Goal: Task Accomplishment & Management: Manage account settings

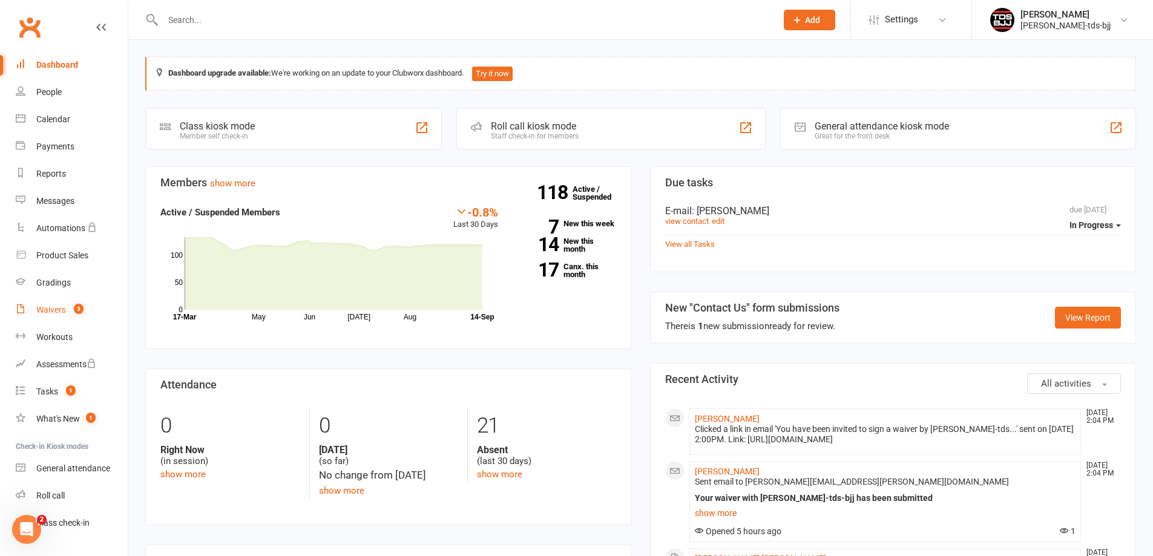
click at [69, 310] on count-badge "3" at bounding box center [76, 310] width 16 height 10
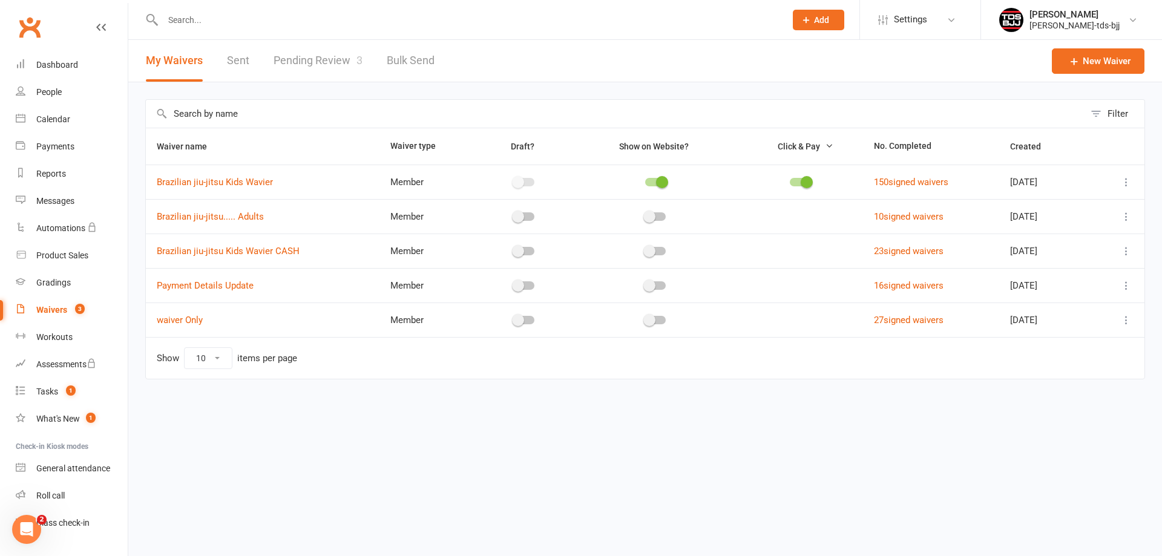
click at [304, 62] on link "Pending Review 3" at bounding box center [317, 61] width 89 height 42
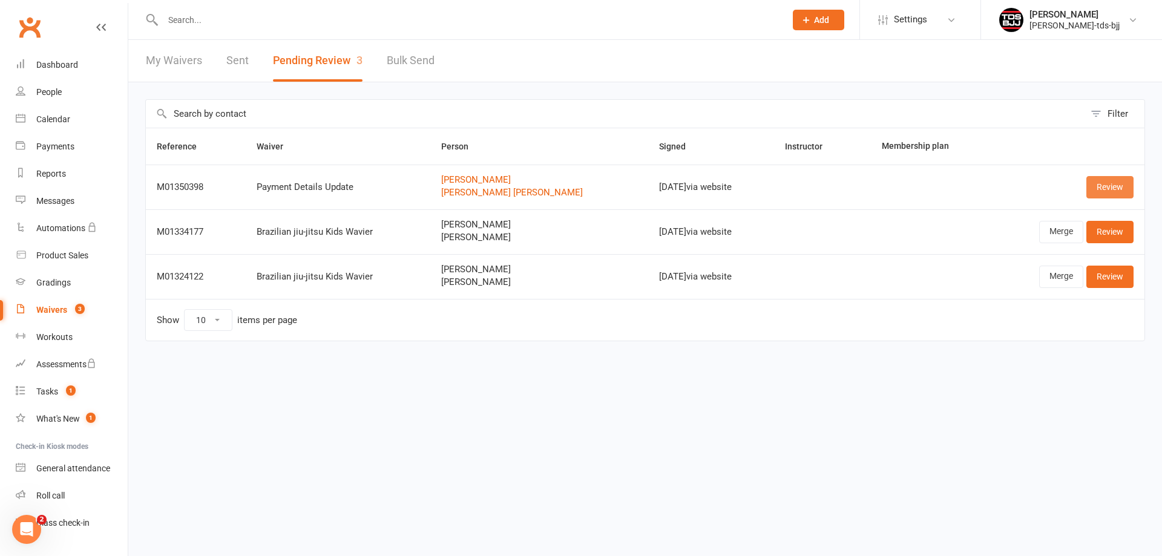
click at [1113, 194] on link "Review" at bounding box center [1109, 187] width 47 height 22
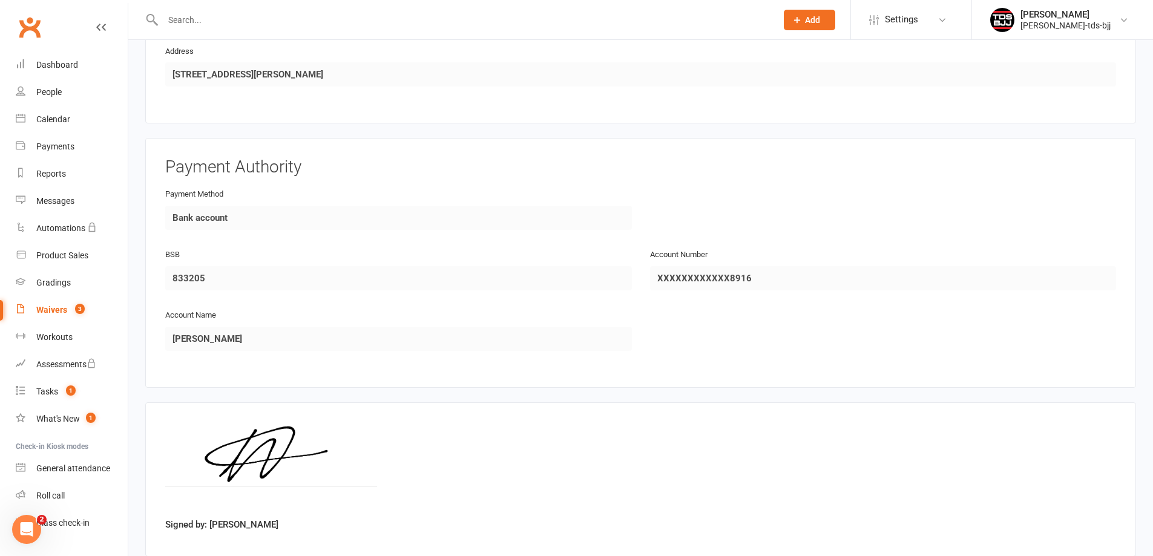
scroll to position [1262, 0]
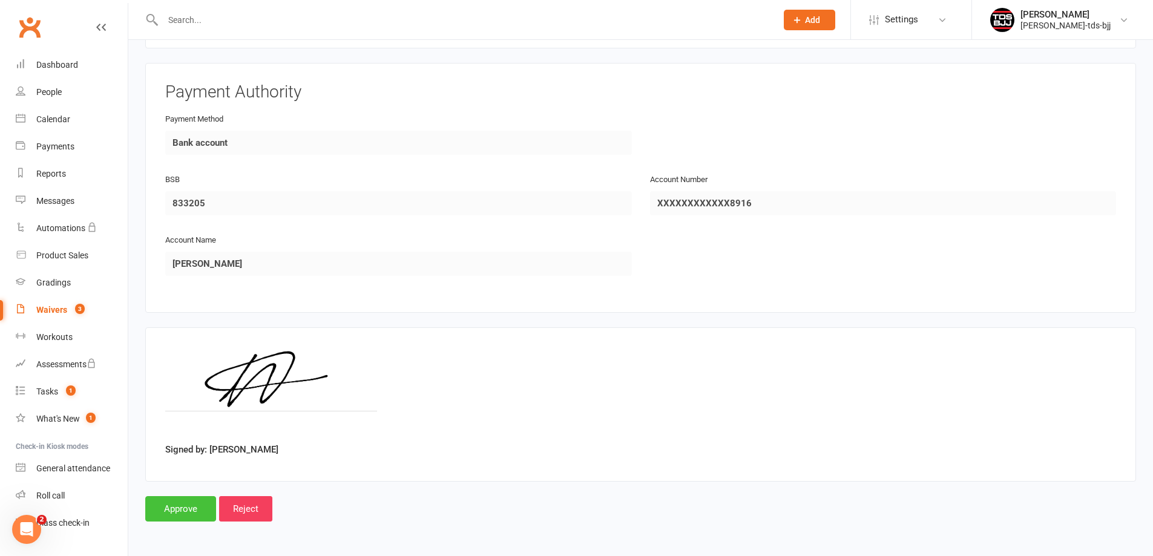
click at [162, 511] on input "Approve" at bounding box center [180, 508] width 71 height 25
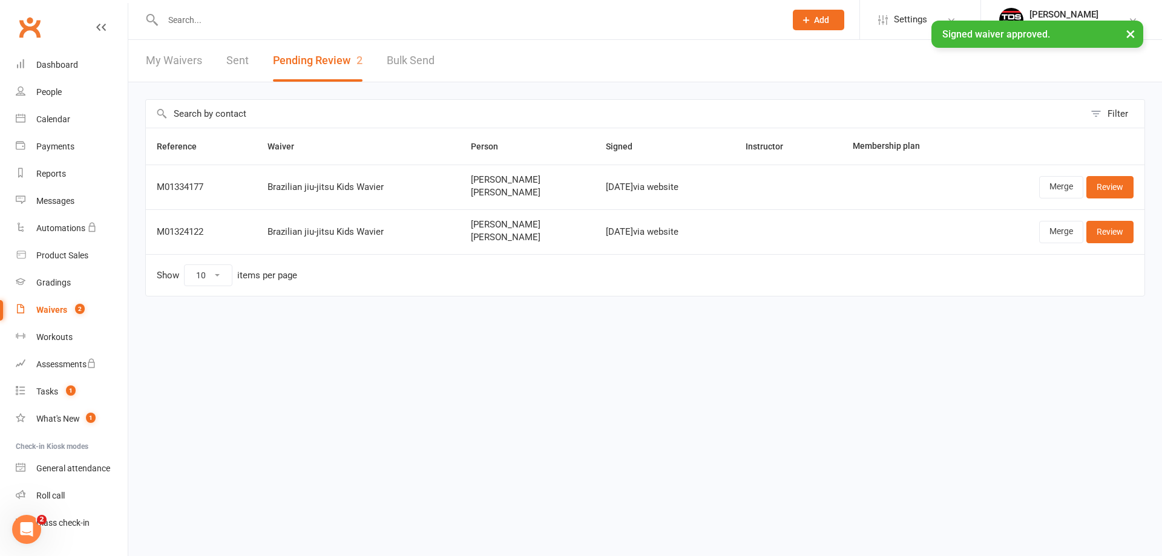
click at [171, 21] on div "× Signed waiver approved." at bounding box center [573, 21] width 1146 height 0
click at [179, 13] on input "text" at bounding box center [468, 19] width 618 height 17
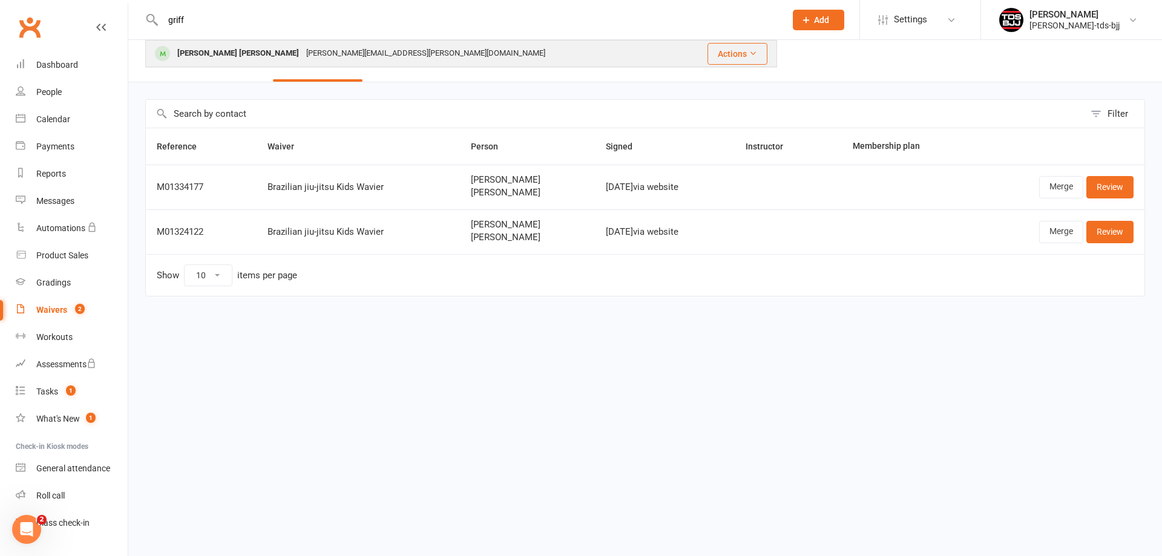
type input "griff"
click at [213, 53] on div "[PERSON_NAME] [PERSON_NAME]" at bounding box center [238, 54] width 129 height 18
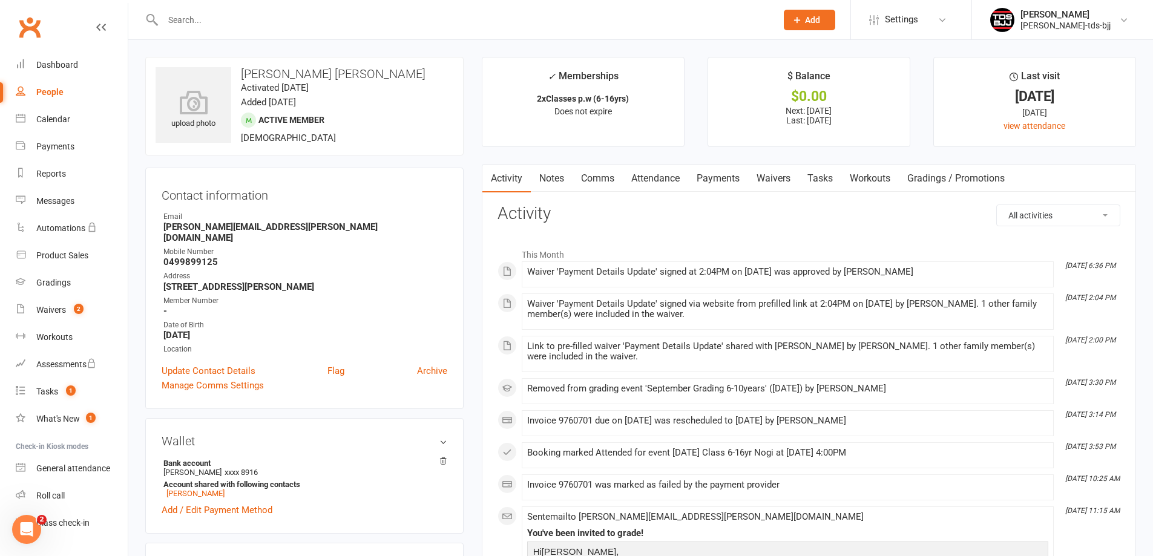
click at [733, 177] on link "Payments" at bounding box center [718, 179] width 60 height 28
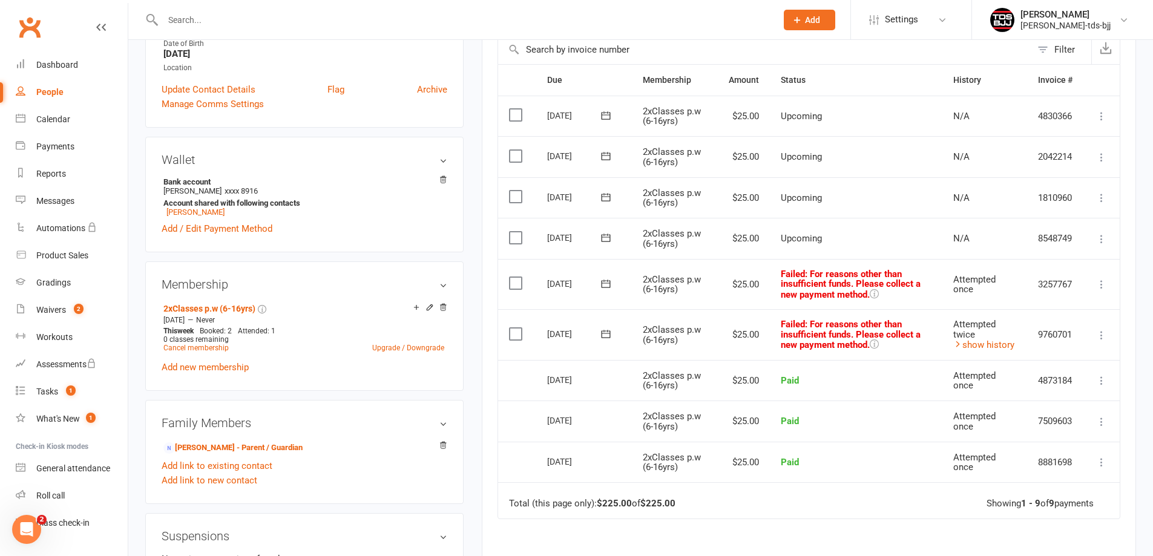
scroll to position [303, 0]
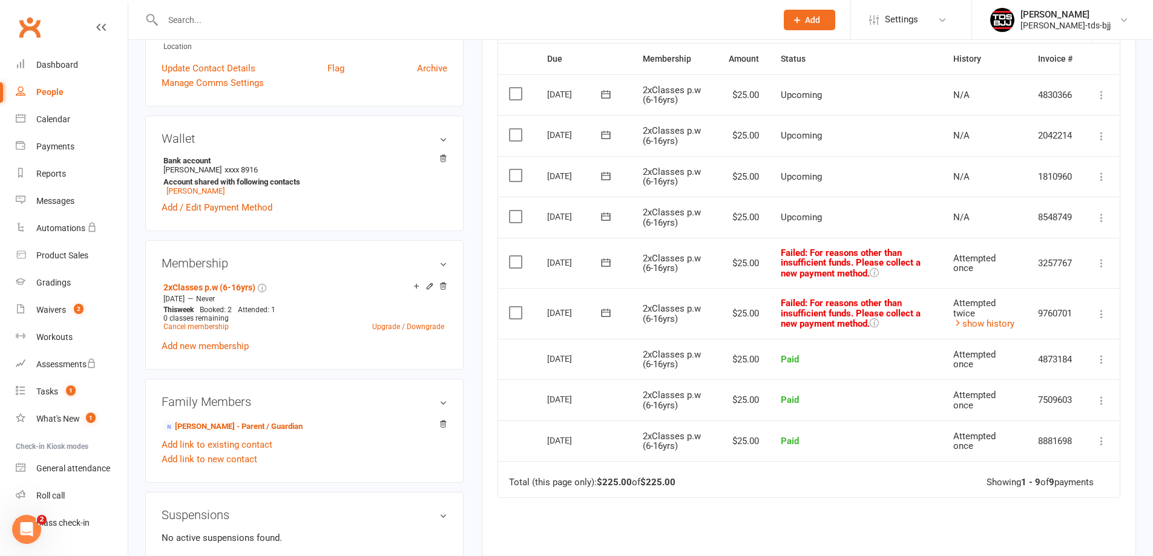
click at [605, 313] on icon at bounding box center [606, 313] width 12 height 12
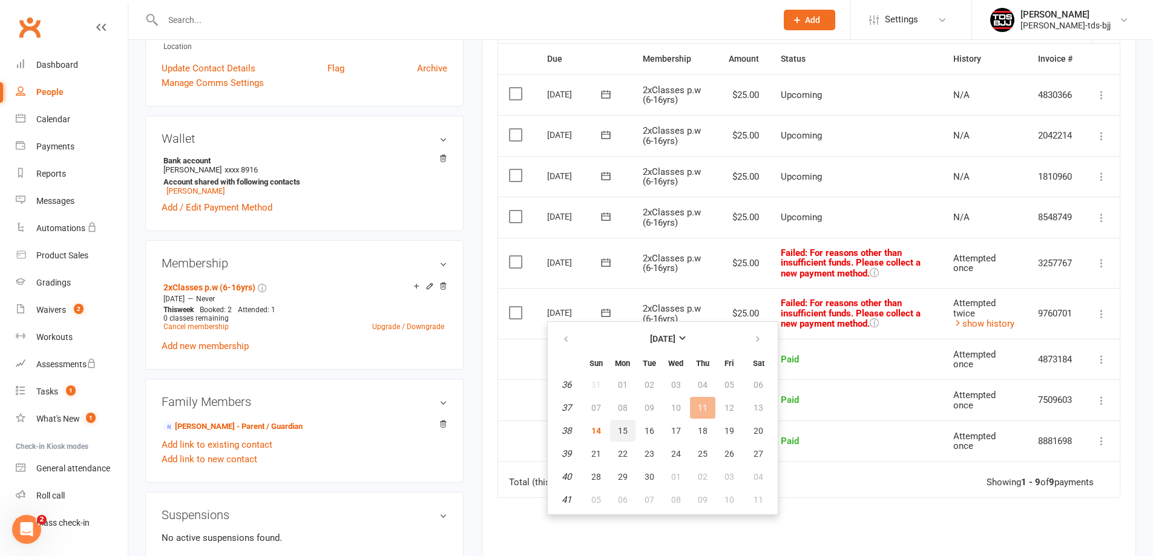
click at [617, 431] on button "15" at bounding box center [622, 431] width 25 height 22
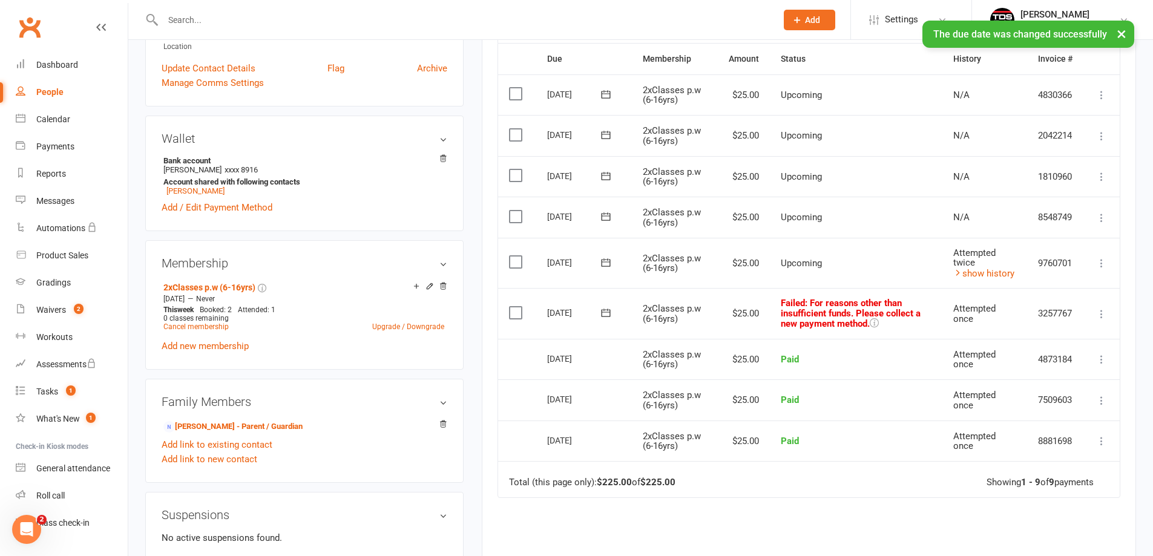
click at [605, 311] on icon at bounding box center [606, 313] width 12 height 12
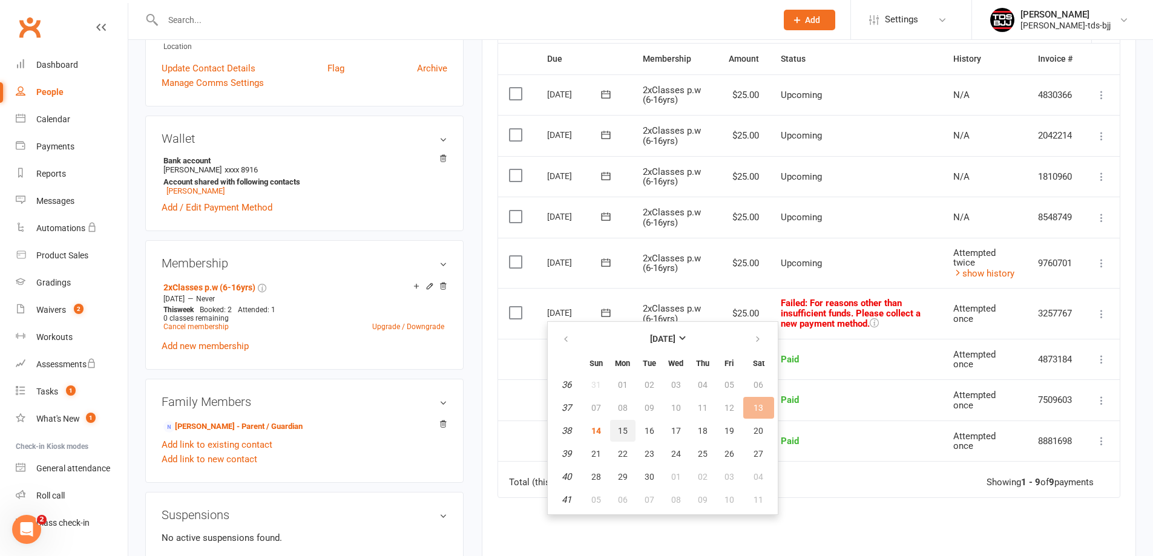
click at [626, 430] on span "15" at bounding box center [623, 431] width 10 height 10
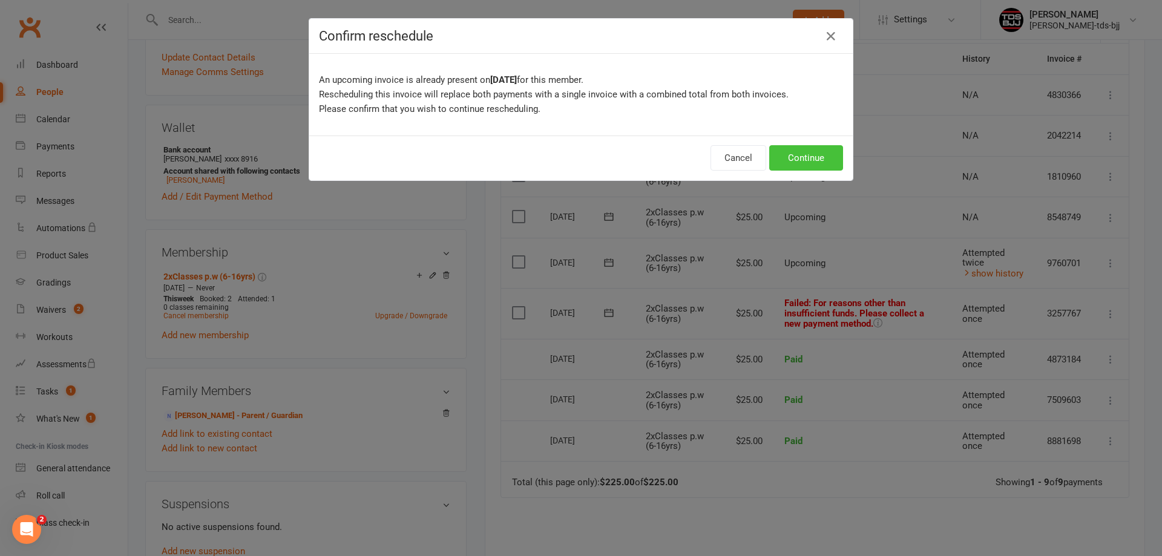
click at [807, 155] on button "Continue" at bounding box center [806, 157] width 74 height 25
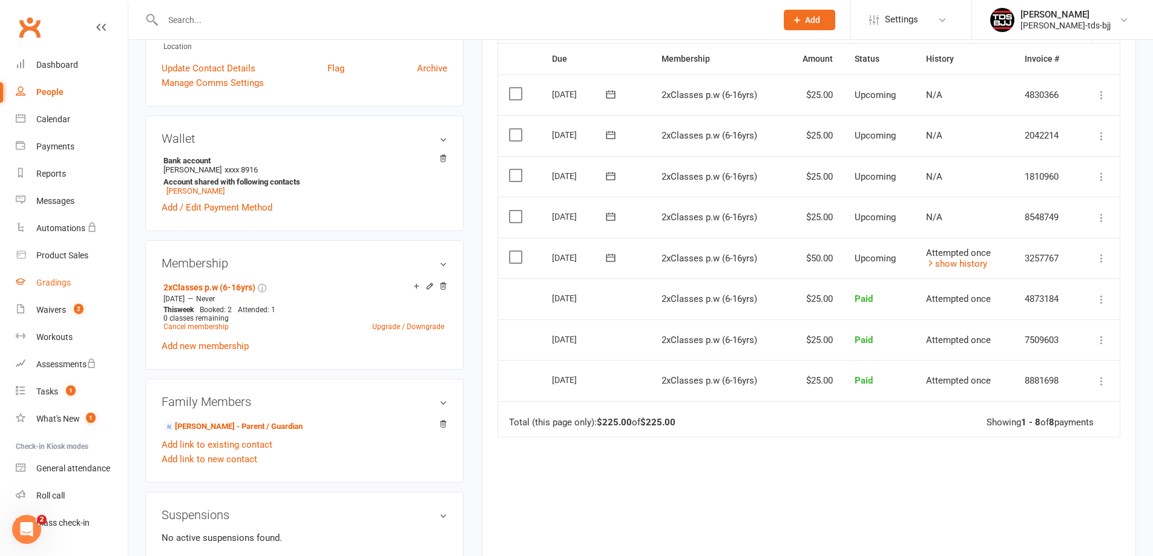
click at [43, 284] on div "Gradings" at bounding box center [53, 283] width 34 height 10
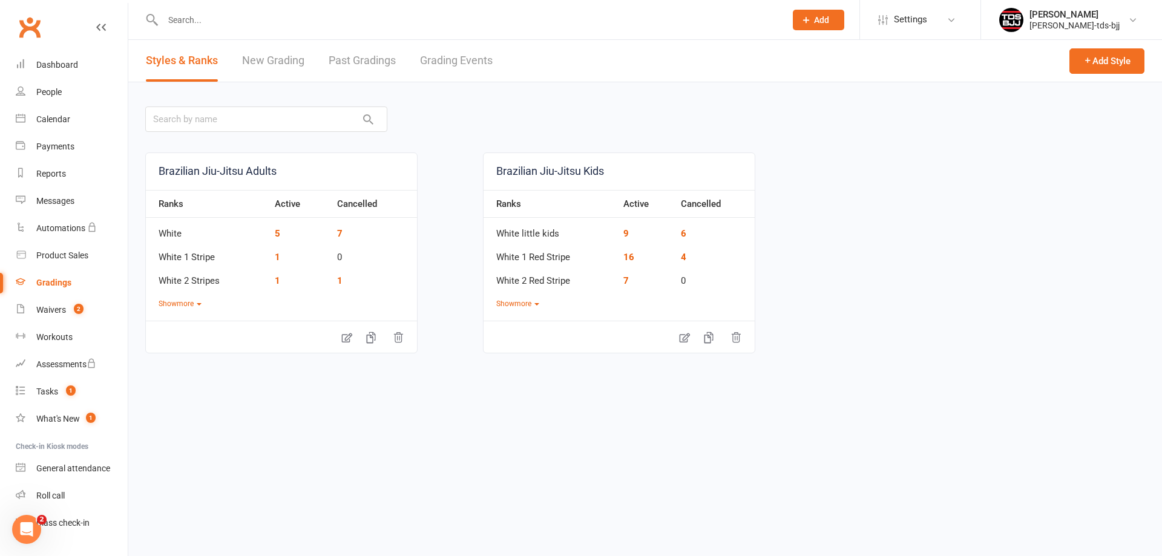
click at [466, 66] on link "Grading Events" at bounding box center [456, 61] width 73 height 42
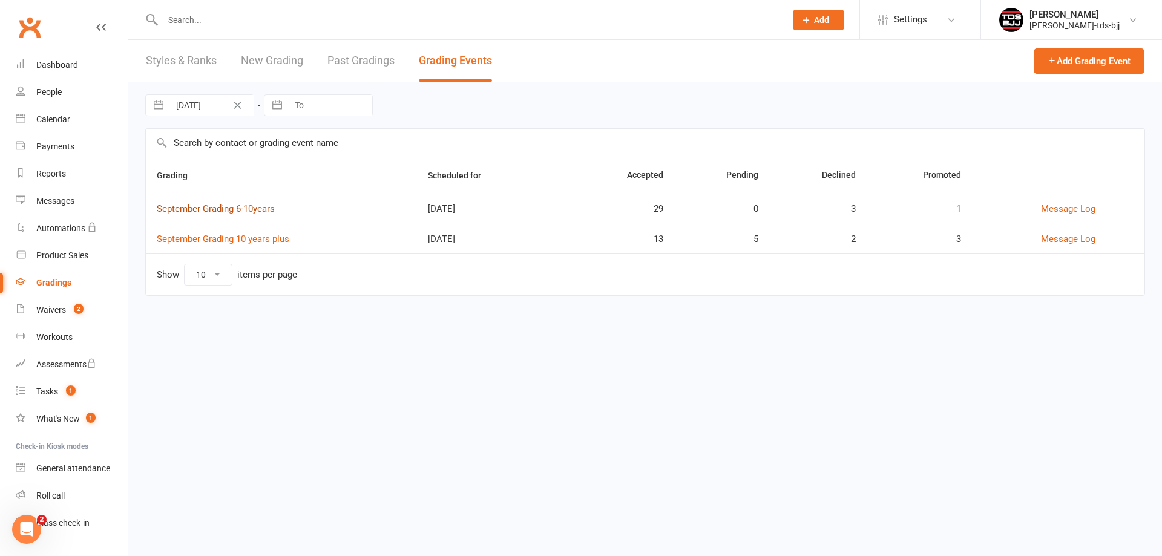
click at [235, 212] on link "September Grading 6-10years" at bounding box center [216, 208] width 118 height 11
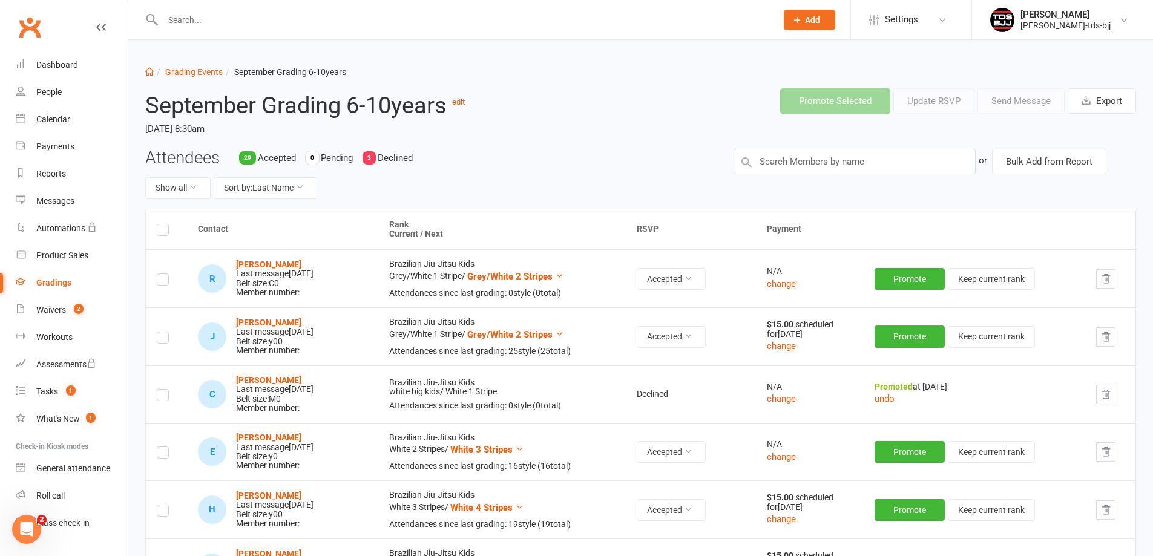
click at [165, 281] on label at bounding box center [163, 281] width 12 height 0
click at [165, 274] on input "checkbox" at bounding box center [163, 274] width 12 height 0
click at [159, 339] on label at bounding box center [163, 339] width 12 height 0
click at [159, 332] on input "checkbox" at bounding box center [163, 332] width 12 height 0
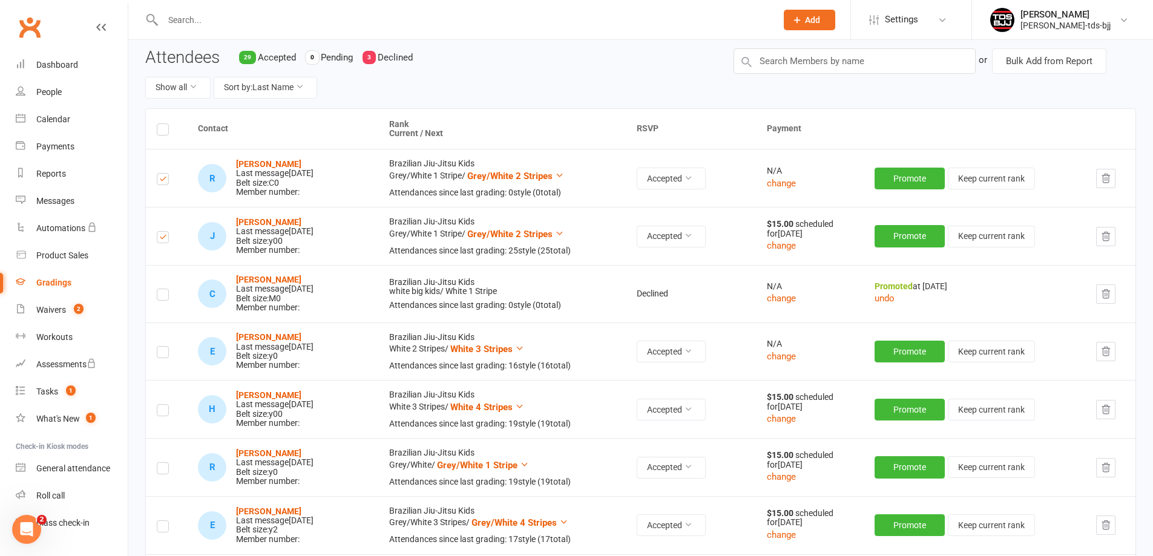
scroll to position [121, 0]
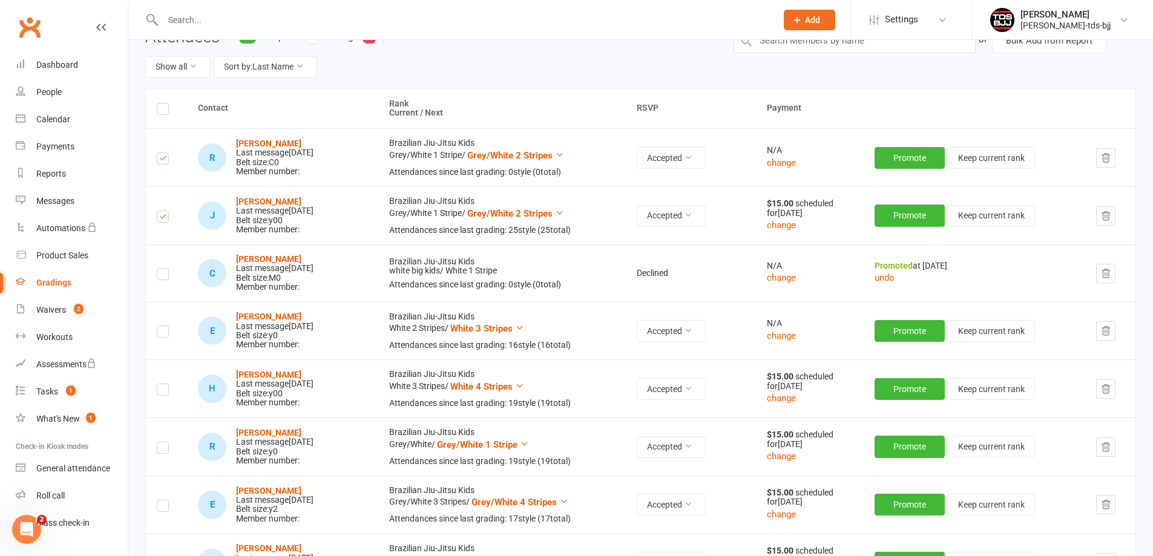
click at [161, 333] on label at bounding box center [163, 333] width 12 height 0
click at [161, 326] on input "checkbox" at bounding box center [163, 326] width 12 height 0
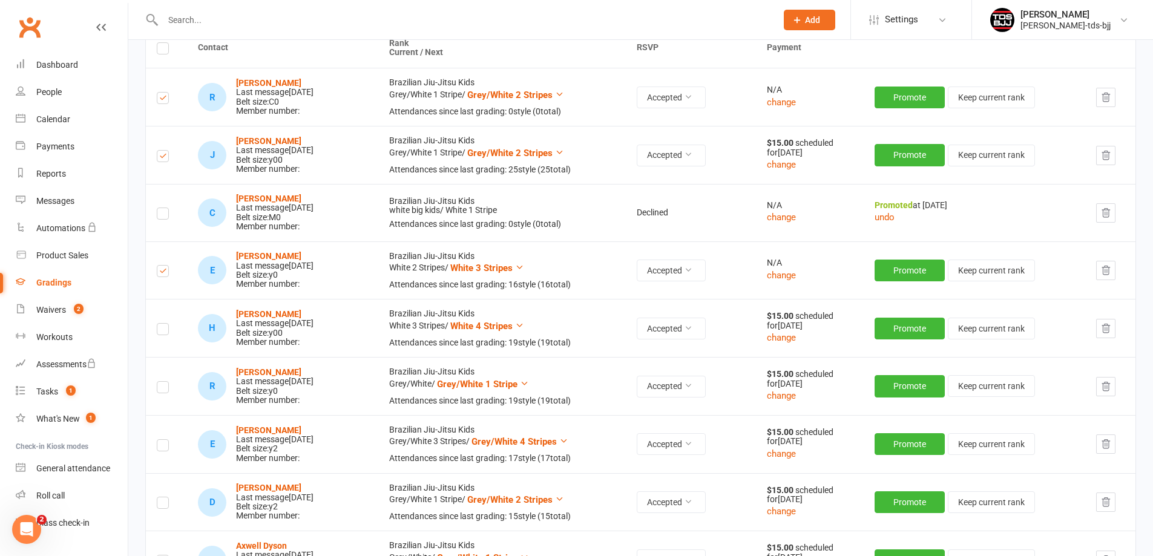
click at [161, 331] on label at bounding box center [163, 331] width 12 height 0
click at [161, 324] on input "checkbox" at bounding box center [163, 324] width 12 height 0
click at [513, 327] on span "White 4 Stripes" at bounding box center [481, 326] width 62 height 11
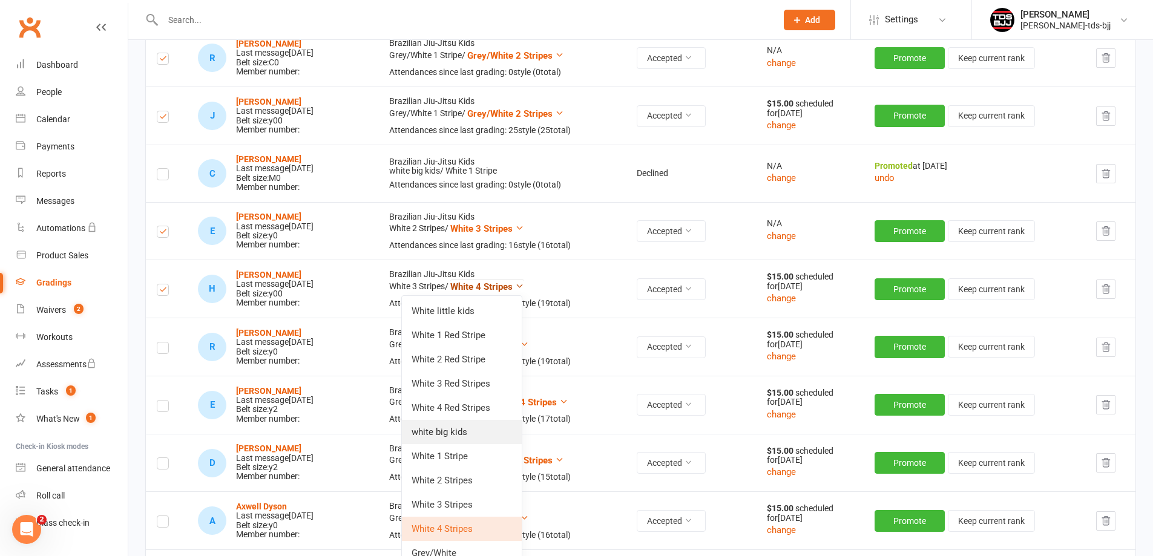
scroll to position [242, 0]
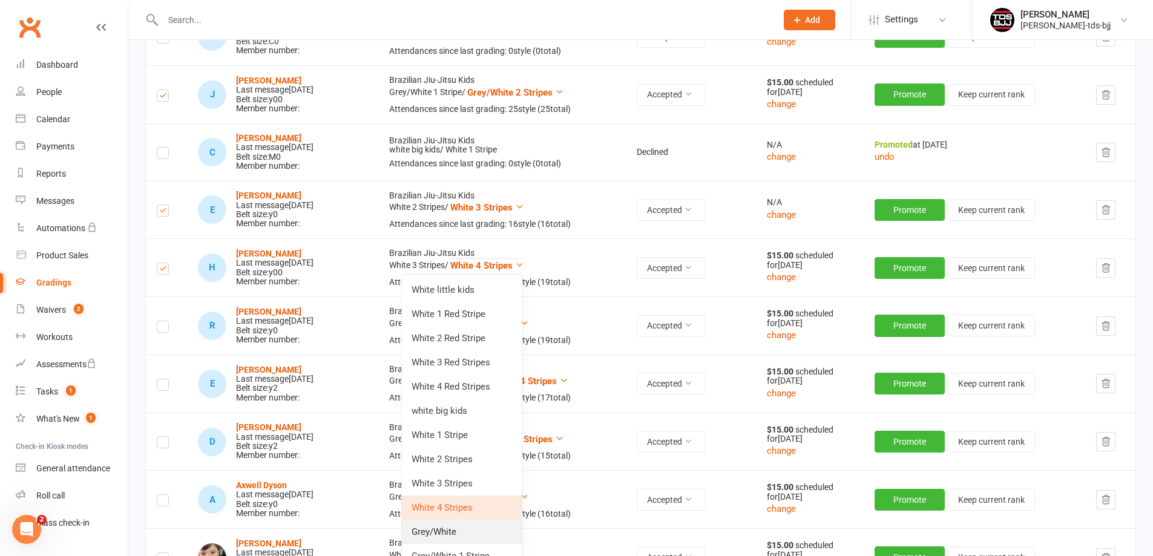
click at [448, 527] on link "Grey/White" at bounding box center [462, 532] width 120 height 24
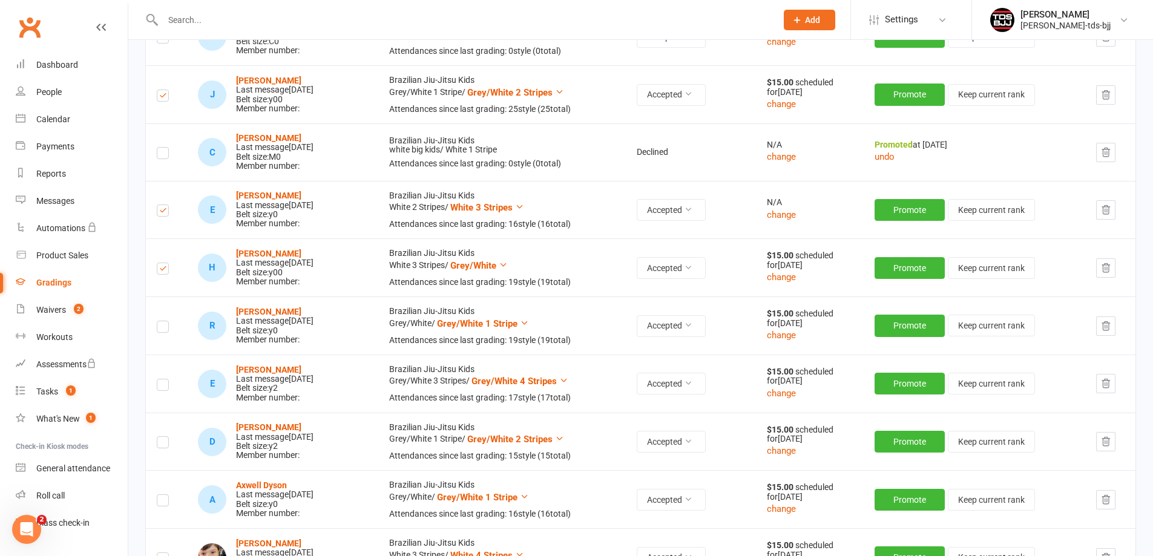
click at [165, 329] on label at bounding box center [163, 329] width 12 height 0
click at [165, 321] on input "checkbox" at bounding box center [163, 321] width 12 height 0
click at [165, 387] on label at bounding box center [163, 387] width 12 height 0
click at [165, 379] on input "checkbox" at bounding box center [163, 379] width 12 height 0
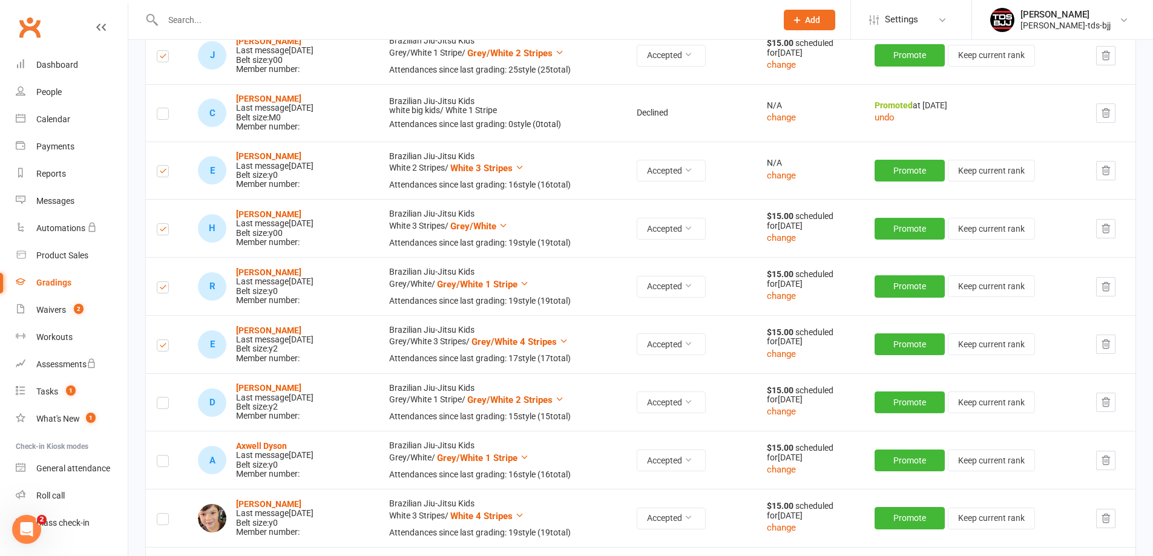
scroll to position [303, 0]
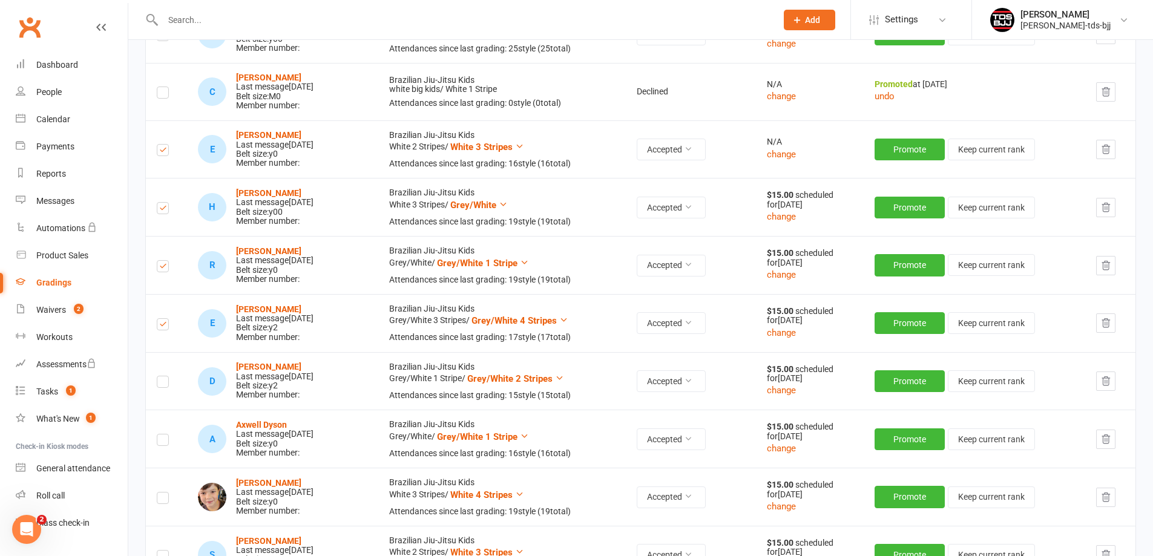
click at [163, 384] on label at bounding box center [163, 384] width 12 height 0
click at [163, 376] on input "checkbox" at bounding box center [163, 376] width 12 height 0
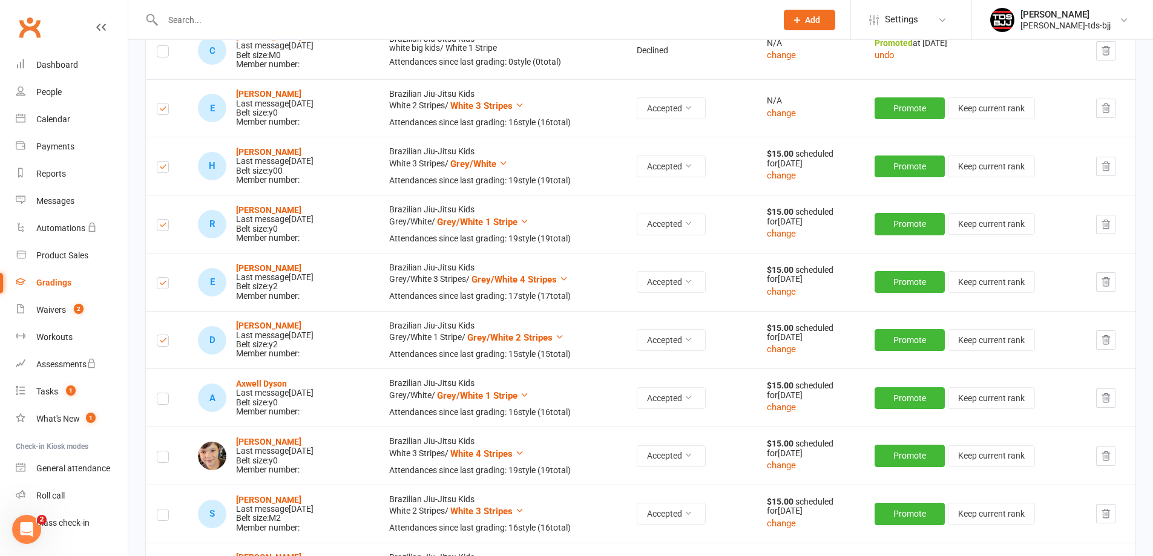
scroll to position [363, 0]
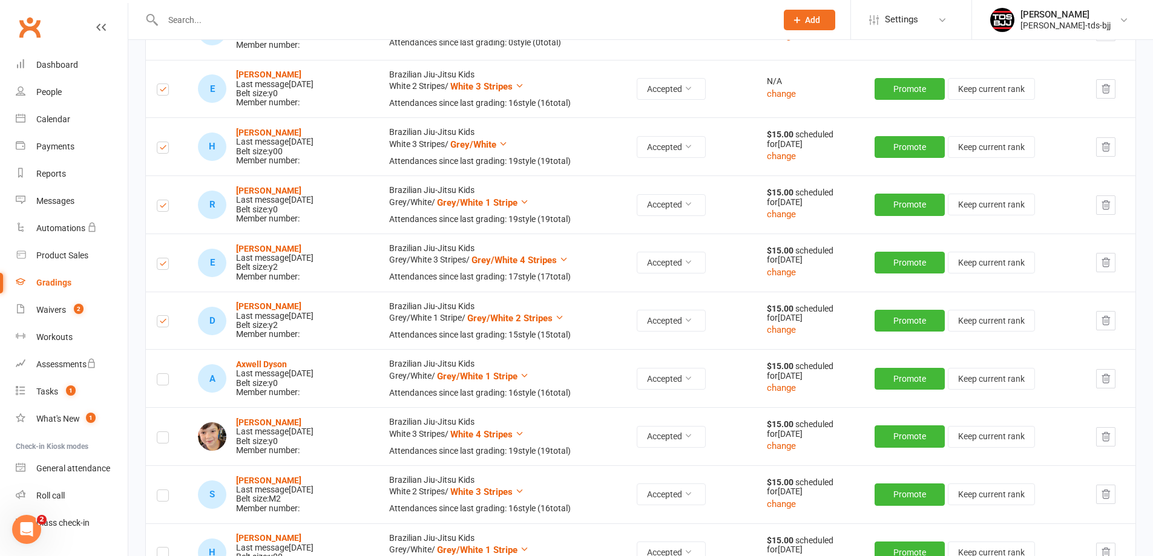
click at [160, 381] on label at bounding box center [163, 381] width 12 height 0
click at [160, 374] on input "checkbox" at bounding box center [163, 374] width 12 height 0
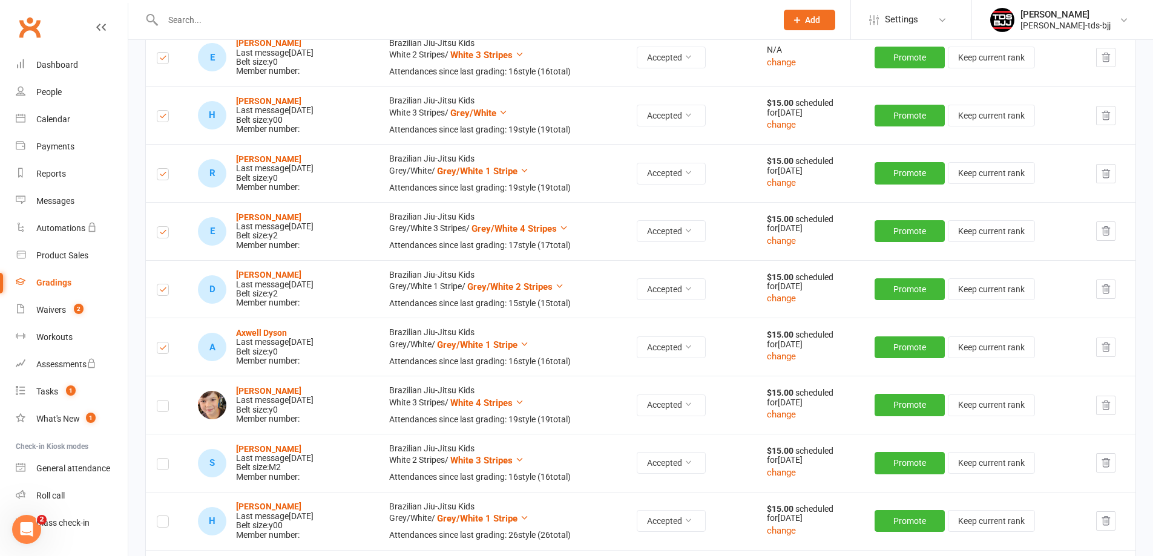
scroll to position [424, 0]
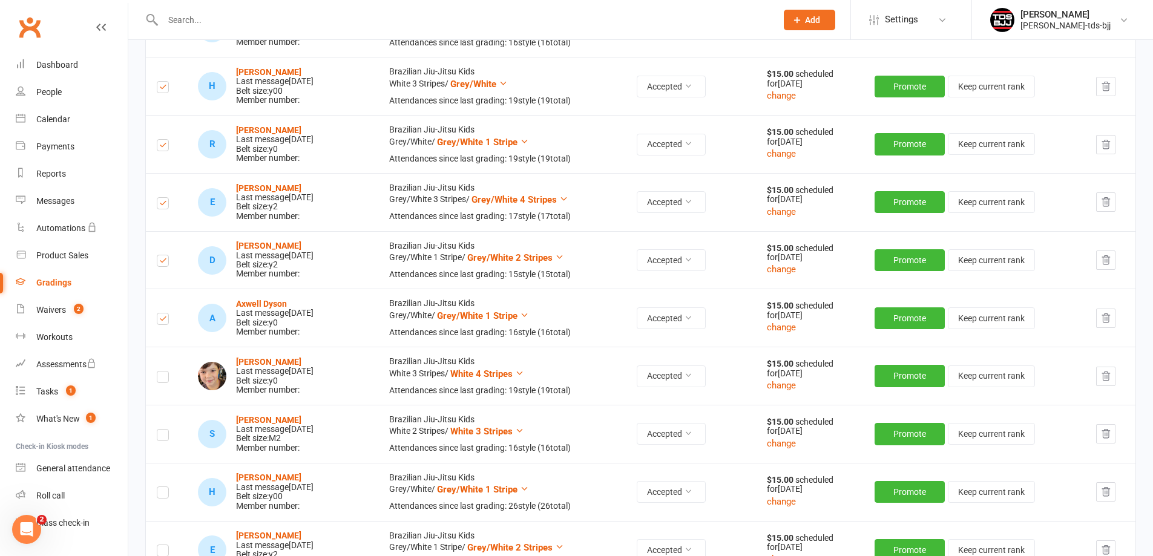
click at [165, 379] on label at bounding box center [163, 379] width 12 height 0
click at [165, 372] on input "checkbox" at bounding box center [163, 372] width 12 height 0
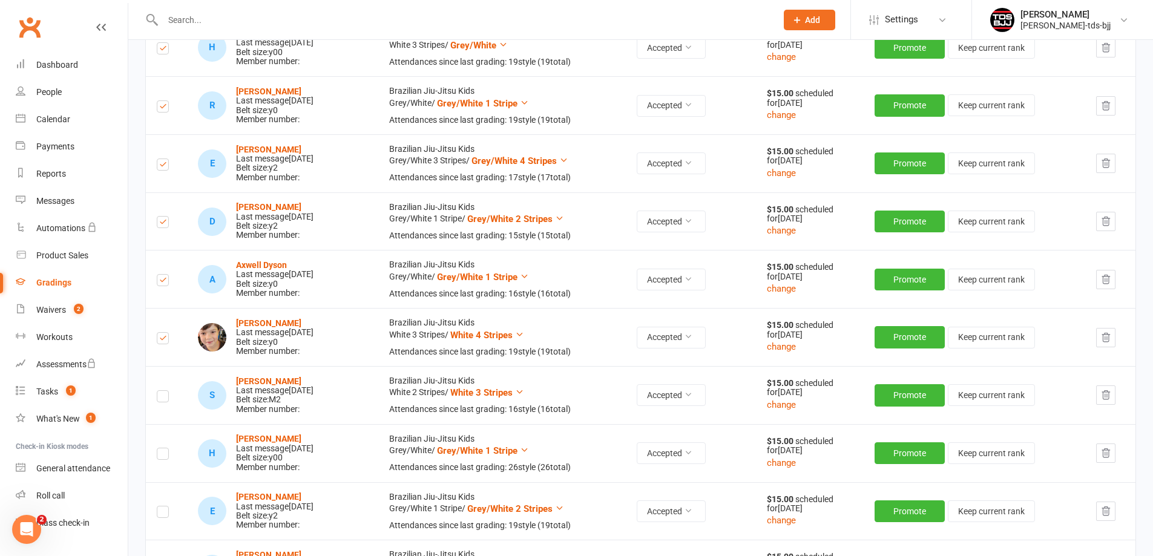
scroll to position [484, 0]
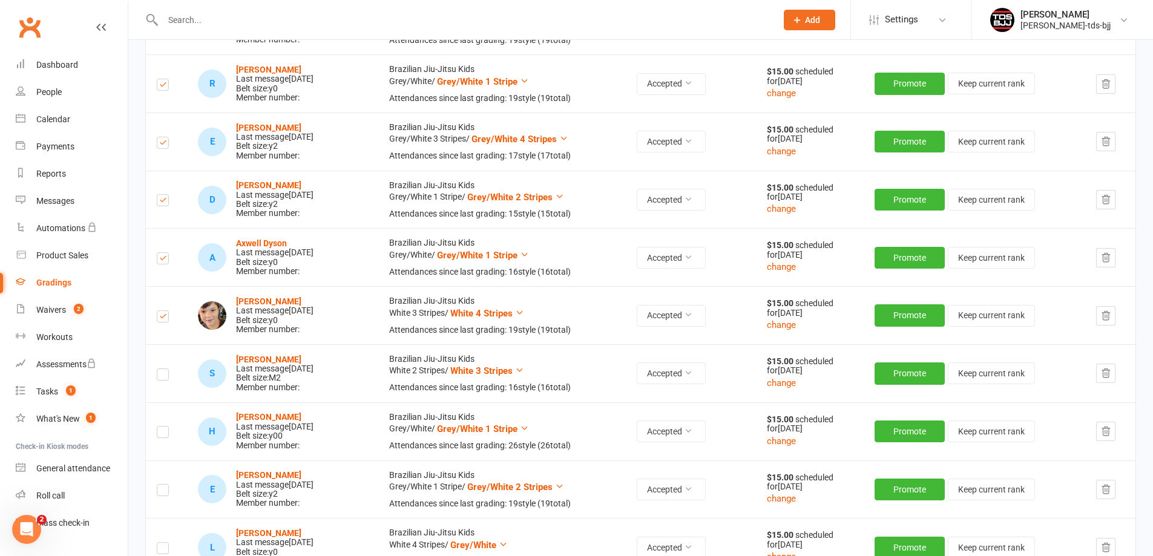
click at [162, 376] on label at bounding box center [163, 376] width 12 height 0
click at [162, 369] on input "checkbox" at bounding box center [163, 369] width 12 height 0
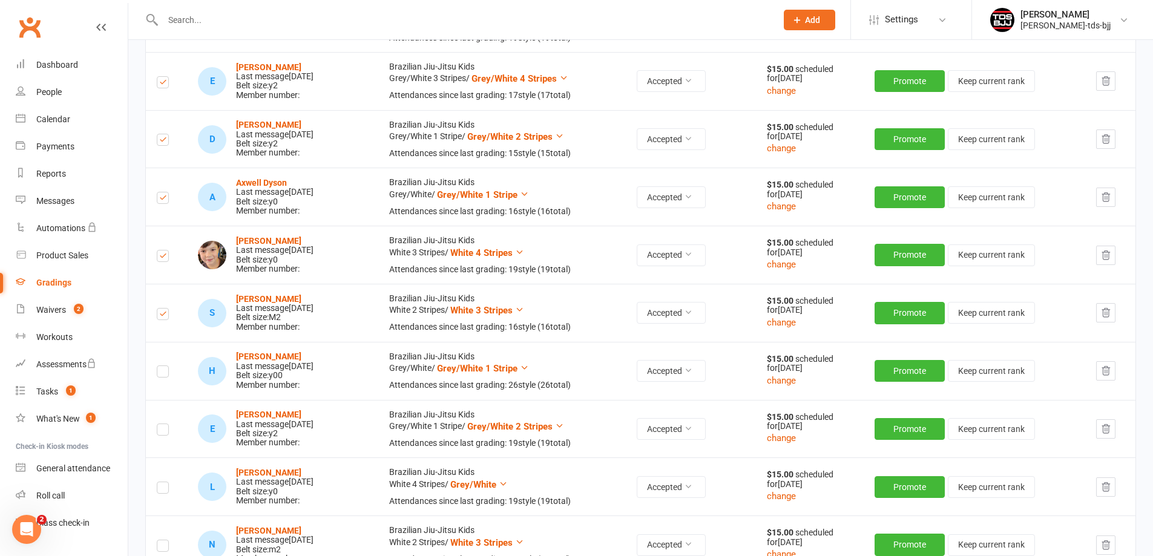
click at [162, 380] on td at bounding box center [166, 371] width 41 height 58
click at [167, 373] on label at bounding box center [163, 373] width 12 height 0
click at [167, 366] on input "checkbox" at bounding box center [163, 366] width 12 height 0
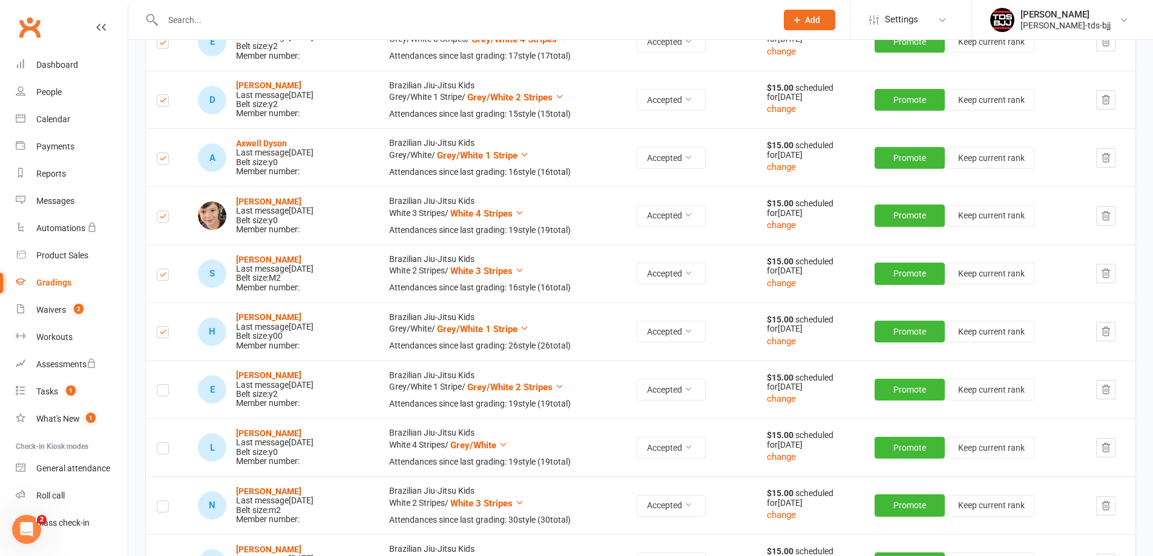
scroll to position [605, 0]
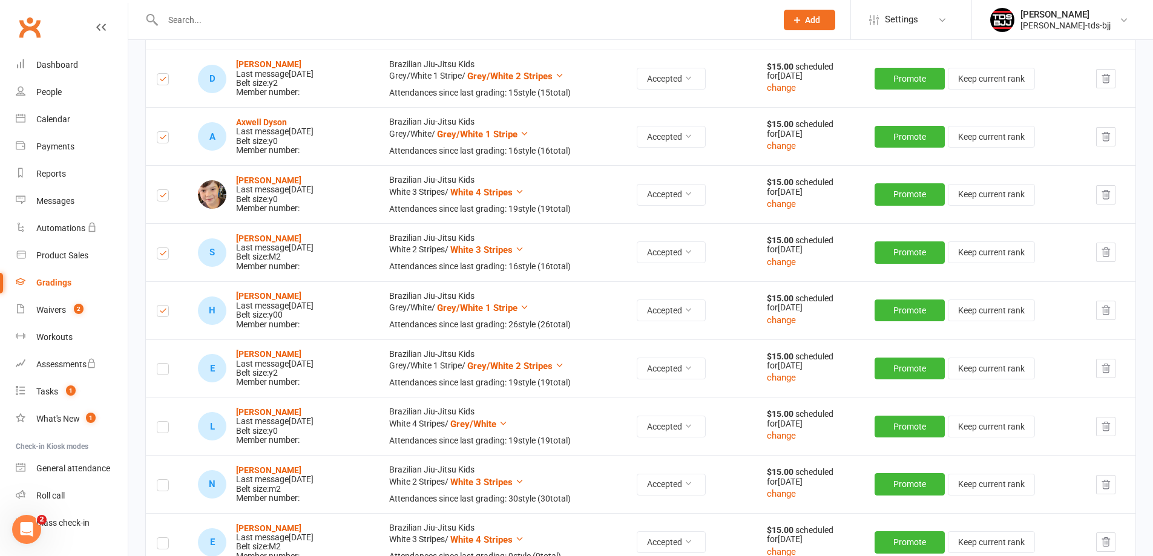
click at [166, 371] on label at bounding box center [163, 371] width 12 height 0
click at [166, 364] on input "checkbox" at bounding box center [163, 364] width 12 height 0
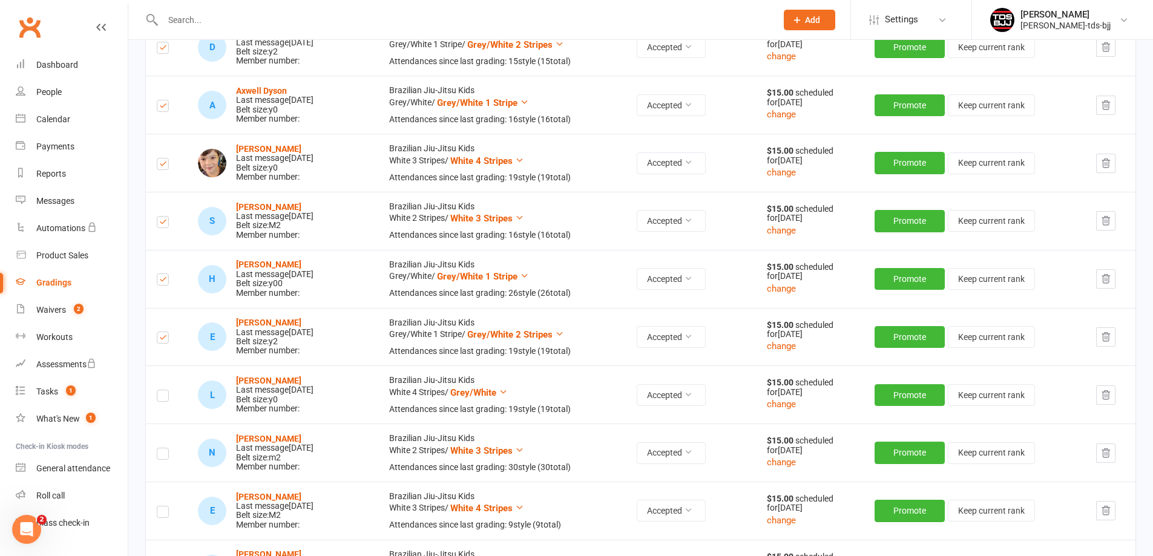
scroll to position [666, 0]
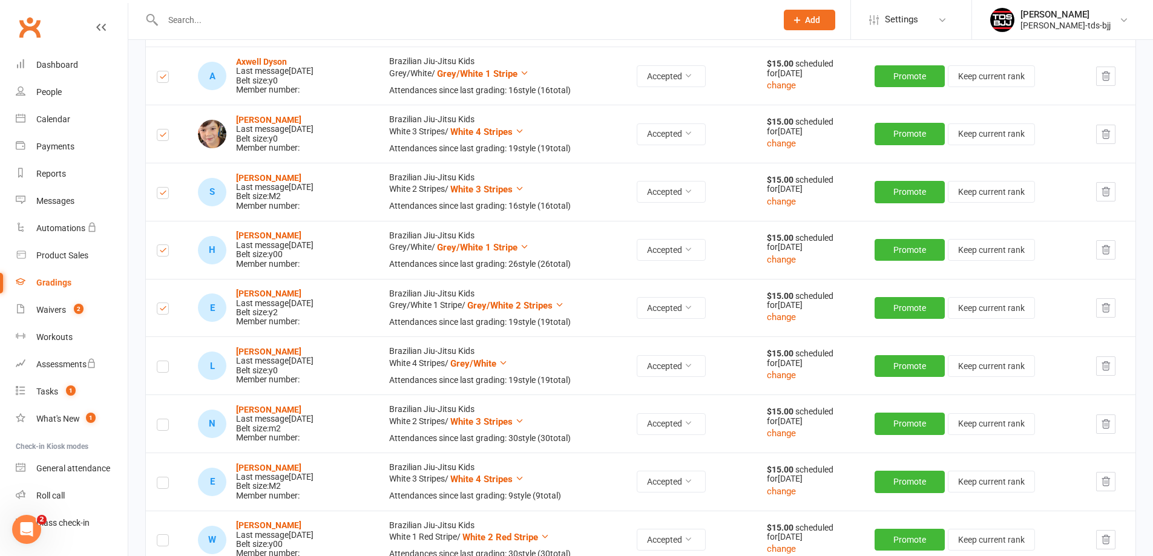
click at [164, 368] on label at bounding box center [163, 368] width 12 height 0
click at [164, 361] on input "checkbox" at bounding box center [163, 361] width 12 height 0
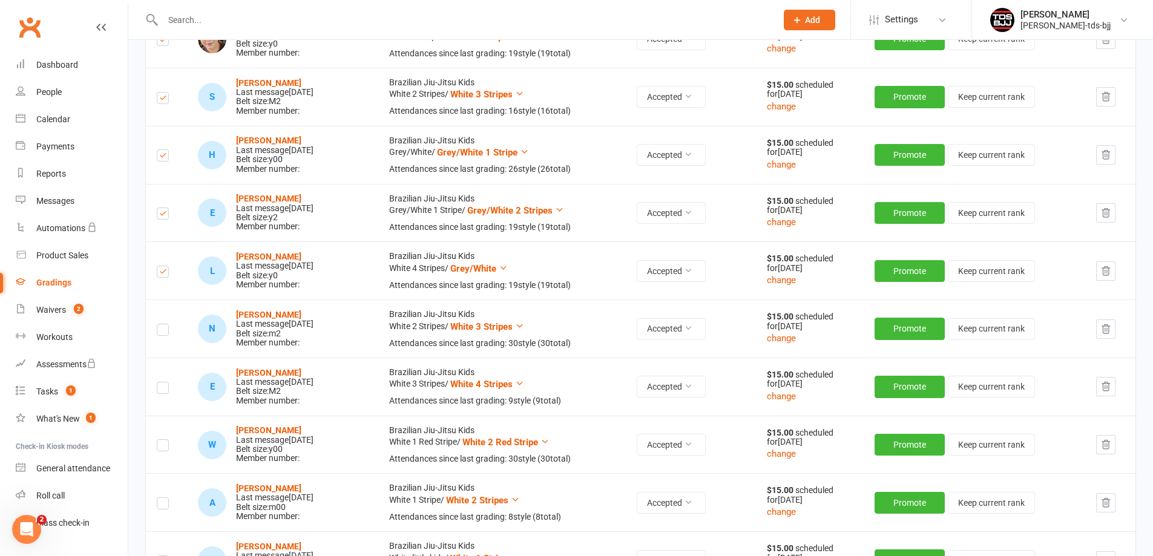
scroll to position [787, 0]
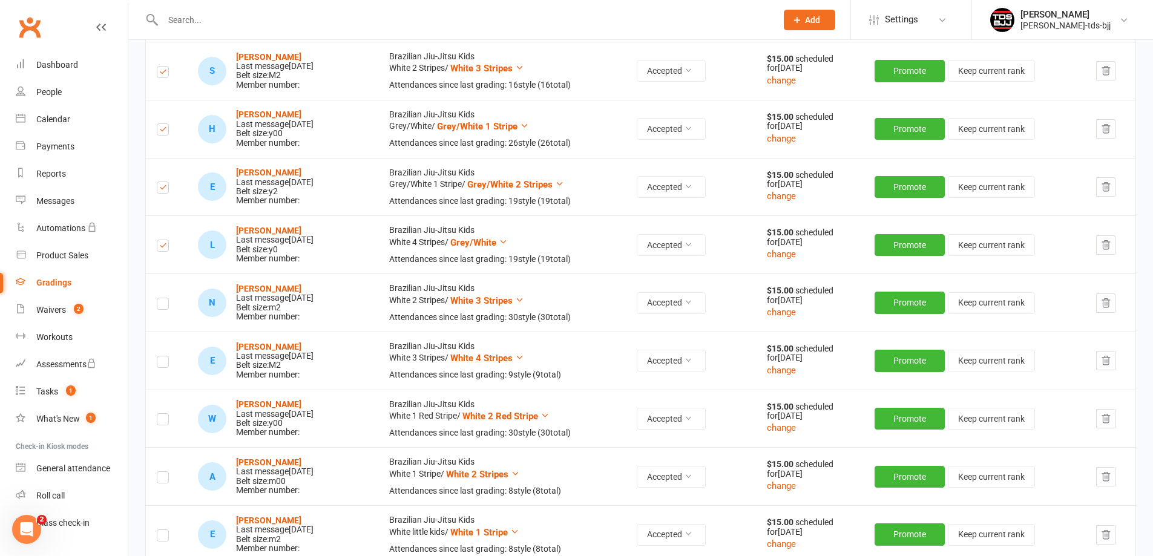
click at [163, 306] on label at bounding box center [163, 306] width 12 height 0
click at [163, 298] on input "checkbox" at bounding box center [163, 298] width 12 height 0
click at [168, 364] on label at bounding box center [163, 364] width 12 height 0
click at [168, 356] on input "checkbox" at bounding box center [163, 356] width 12 height 0
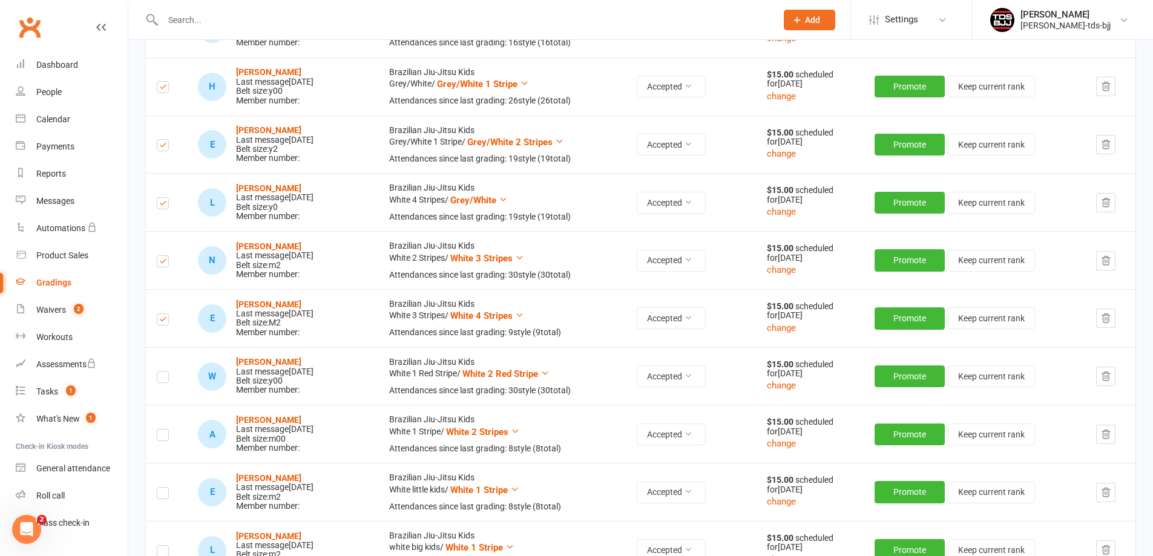
scroll to position [847, 0]
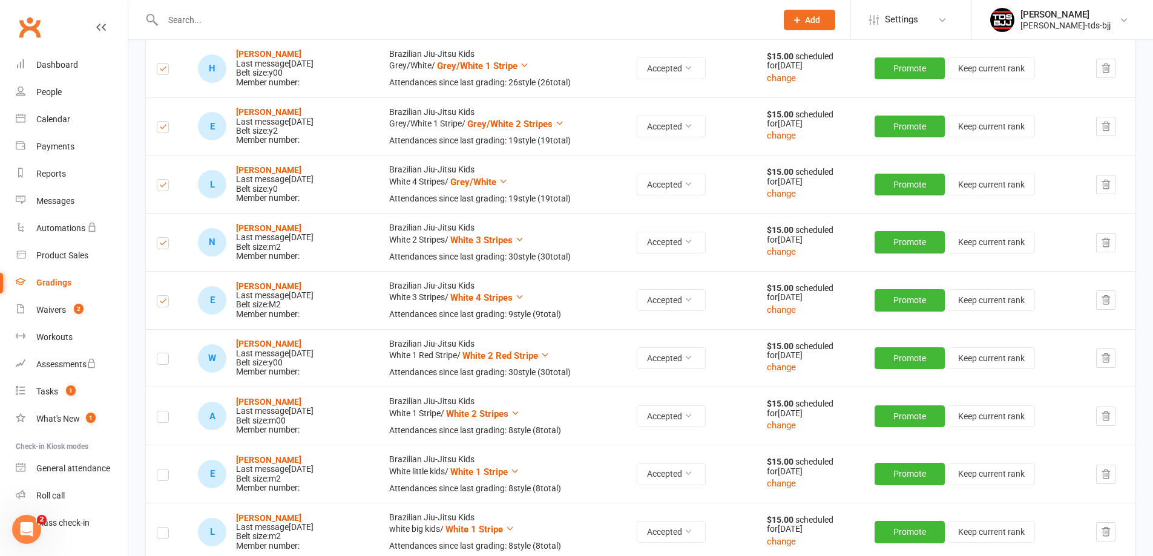
drag, startPoint x: 165, startPoint y: 361, endPoint x: 176, endPoint y: 334, distance: 29.6
click at [176, 334] on td at bounding box center [166, 358] width 41 height 58
click at [549, 353] on icon at bounding box center [544, 354] width 9 height 9
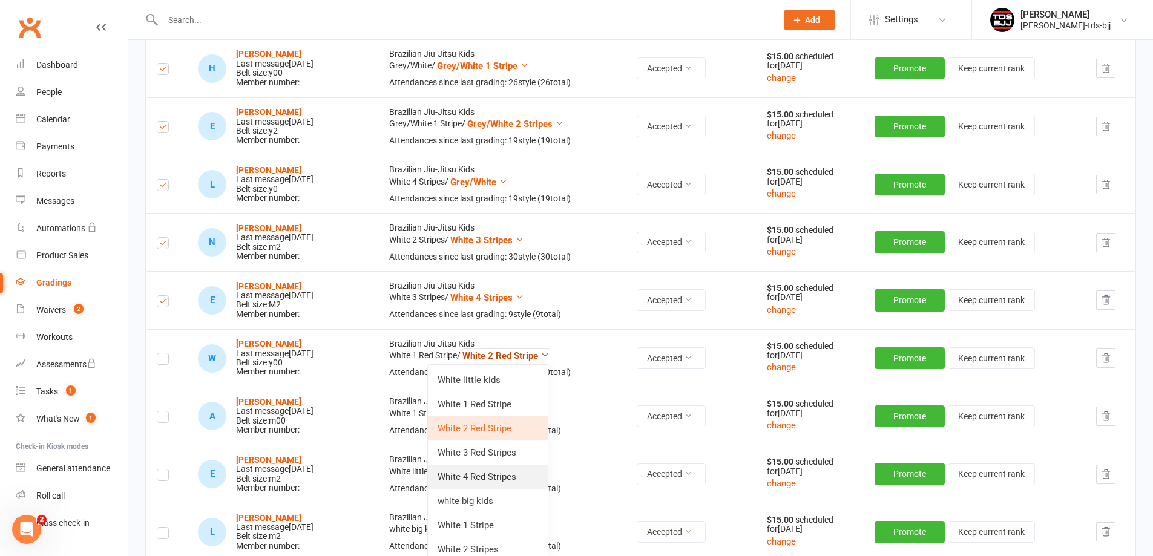
scroll to position [908, 0]
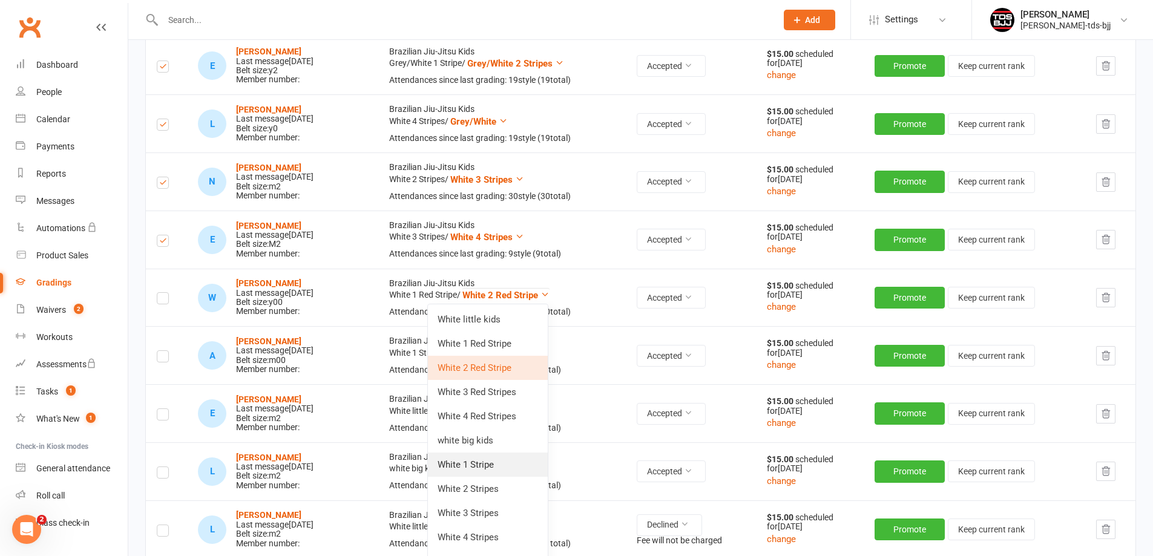
click at [482, 468] on link "White 1 Stripe" at bounding box center [488, 465] width 120 height 24
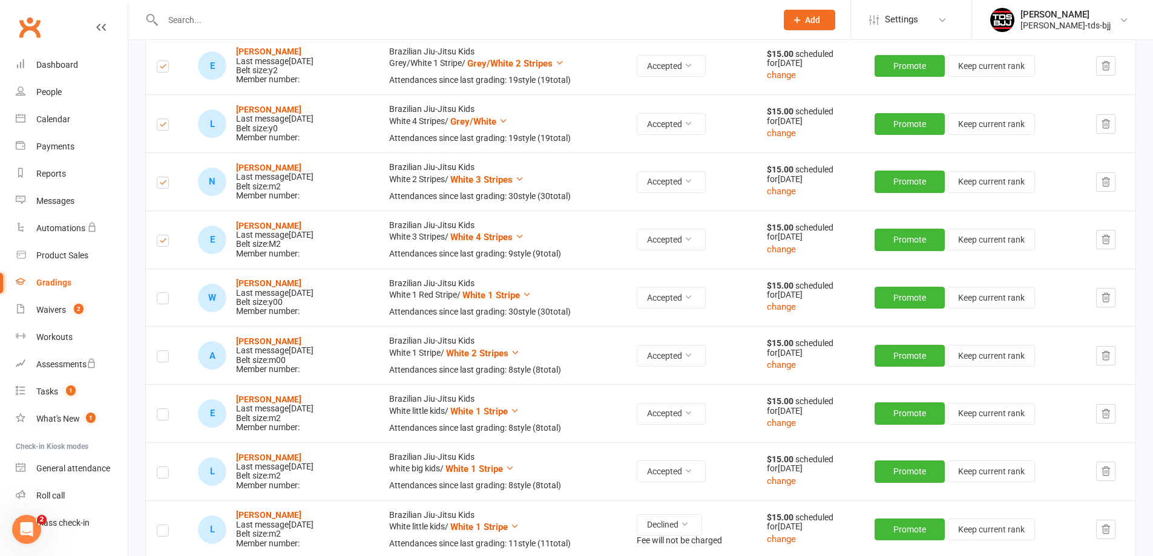
click at [166, 300] on label at bounding box center [163, 300] width 12 height 0
click at [166, 293] on input "checkbox" at bounding box center [163, 293] width 12 height 0
click at [159, 358] on label at bounding box center [163, 358] width 12 height 0
click at [159, 351] on input "checkbox" at bounding box center [163, 351] width 12 height 0
click at [162, 416] on label at bounding box center [163, 416] width 12 height 0
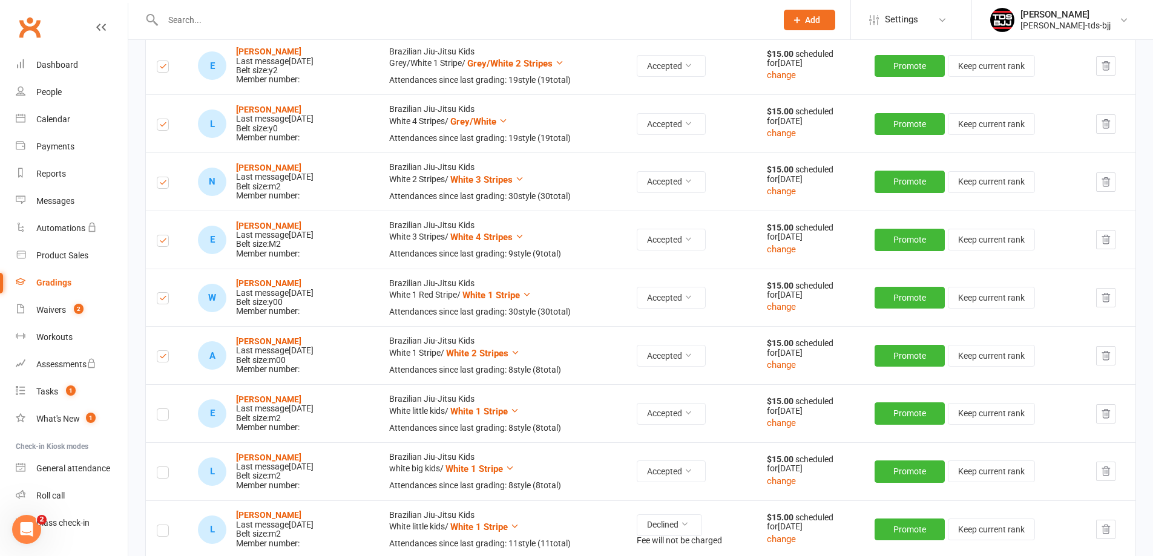
click at [162, 409] on input "checkbox" at bounding box center [163, 409] width 12 height 0
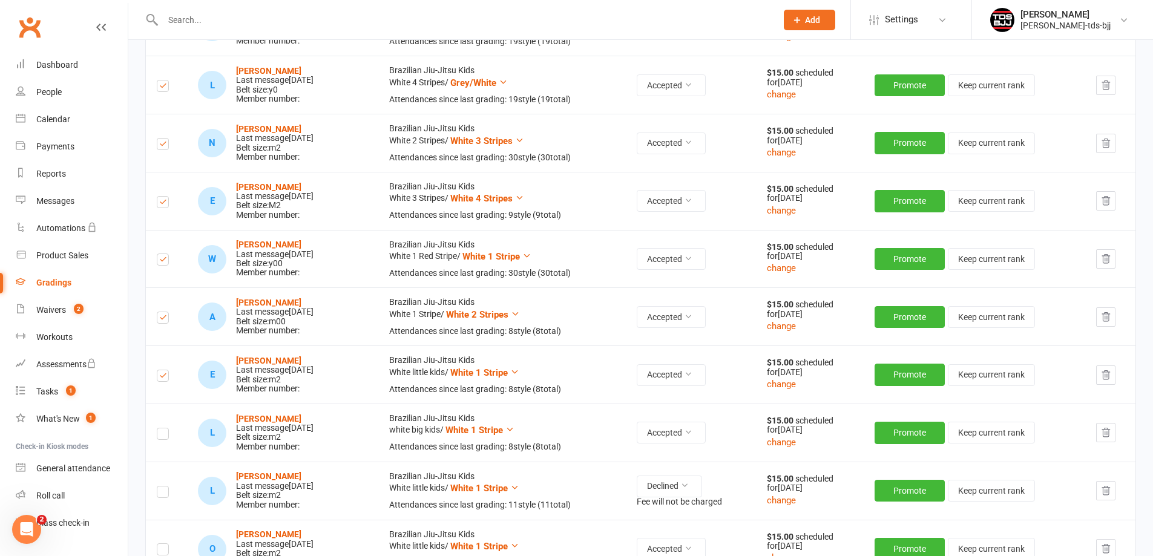
scroll to position [968, 0]
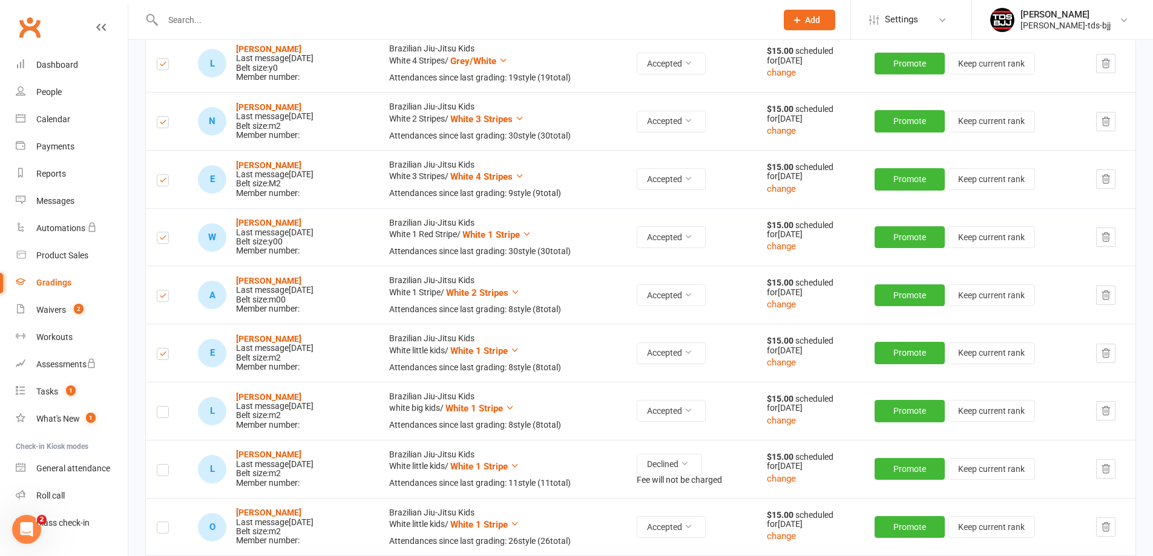
click at [164, 414] on label at bounding box center [163, 414] width 12 height 0
click at [164, 407] on input "checkbox" at bounding box center [163, 407] width 12 height 0
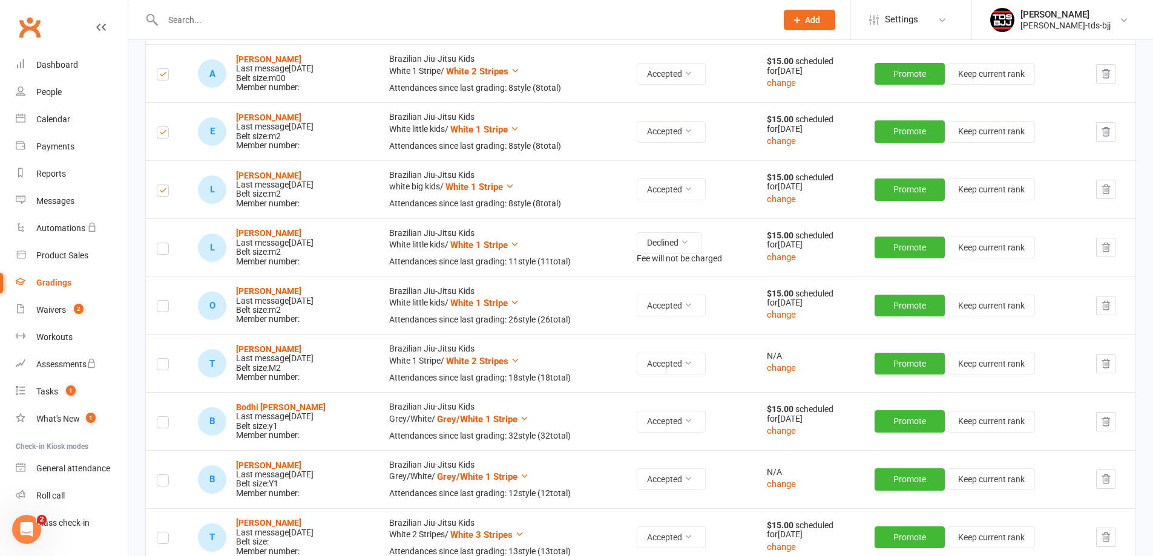
scroll to position [1210, 0]
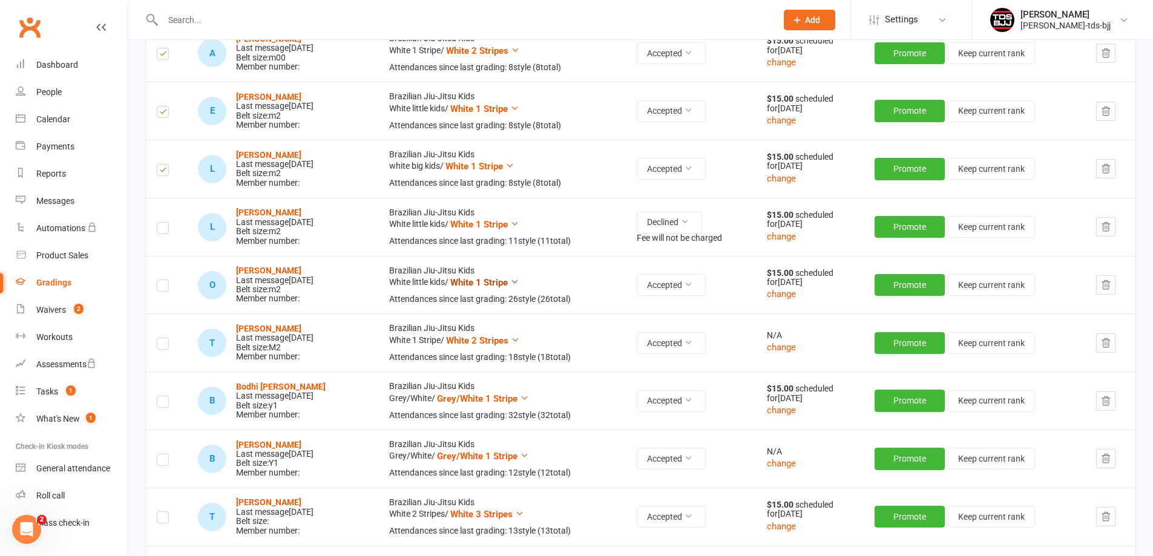
click at [519, 282] on icon at bounding box center [514, 281] width 9 height 9
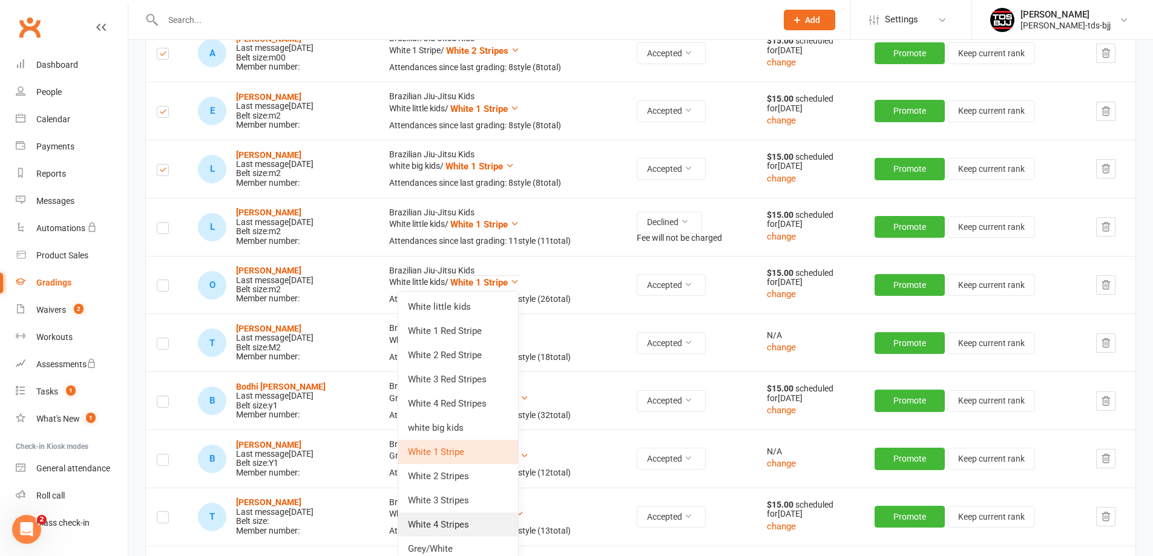
click at [462, 519] on link "White 4 Stripes" at bounding box center [458, 525] width 120 height 24
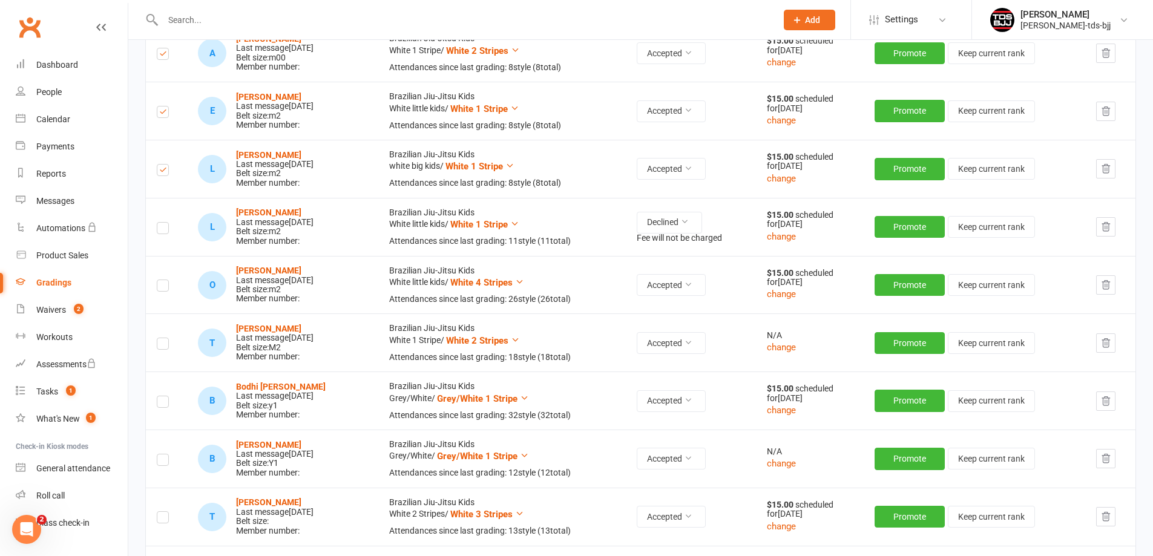
click at [166, 287] on label at bounding box center [163, 287] width 12 height 0
click at [166, 280] on input "checkbox" at bounding box center [163, 280] width 12 height 0
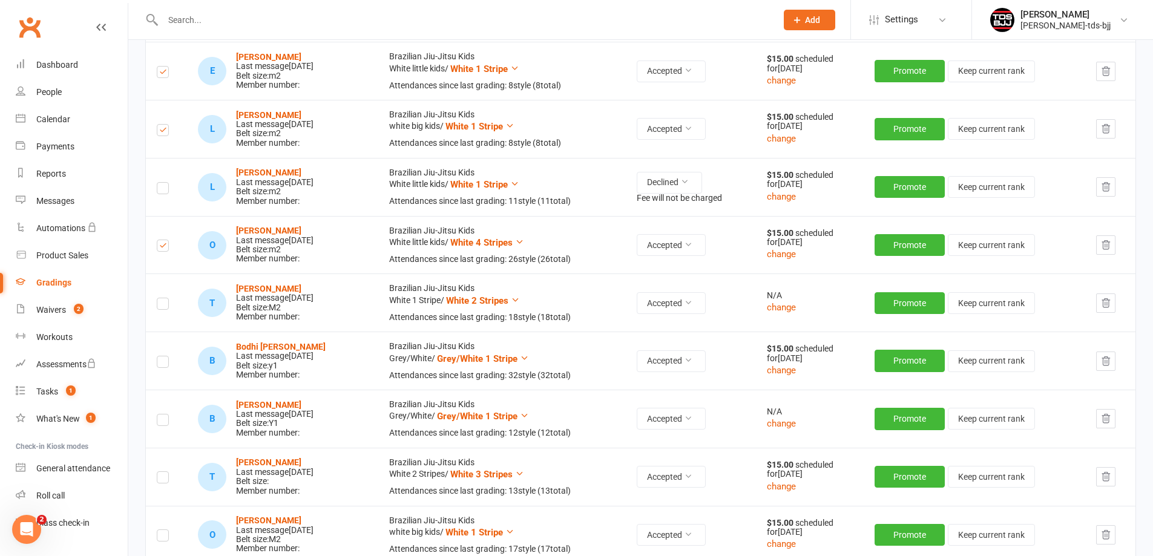
scroll to position [1271, 0]
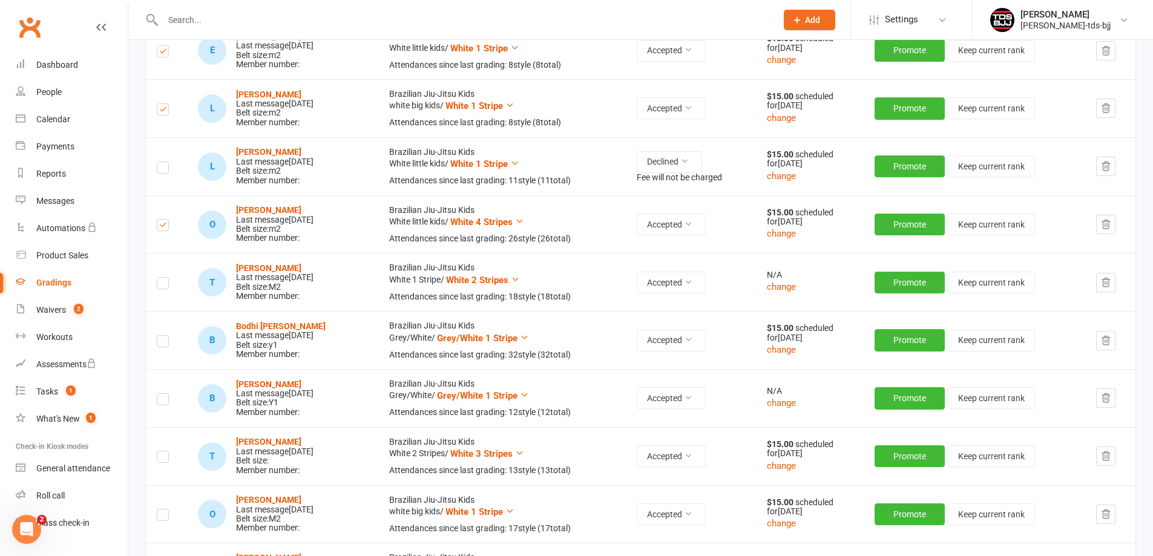
click at [166, 285] on label at bounding box center [163, 285] width 12 height 0
click at [166, 278] on input "checkbox" at bounding box center [163, 278] width 12 height 0
click at [165, 343] on label at bounding box center [163, 343] width 12 height 0
click at [165, 336] on input "checkbox" at bounding box center [163, 336] width 12 height 0
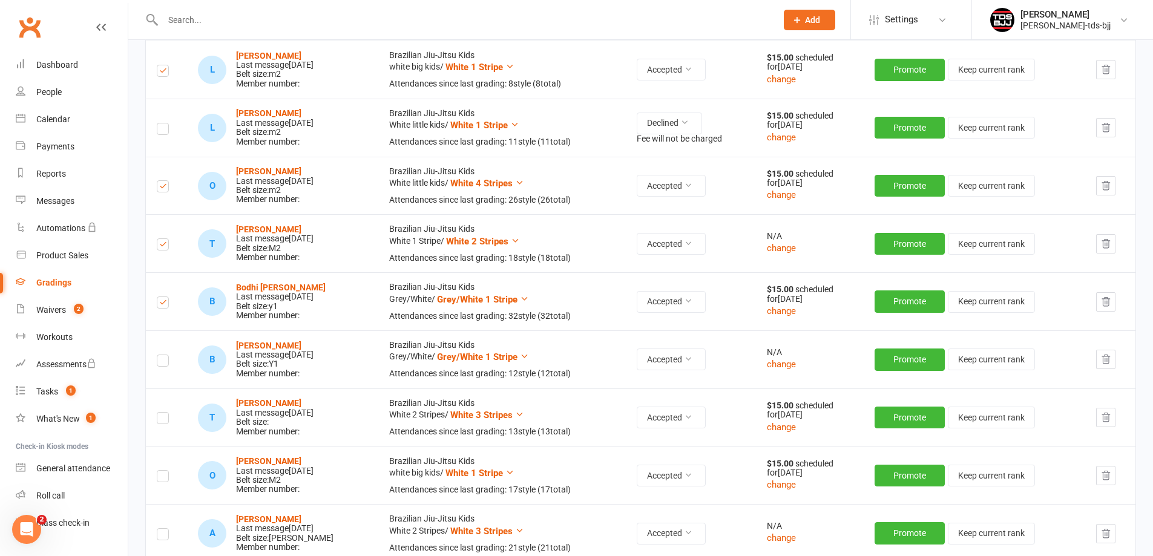
scroll to position [1331, 0]
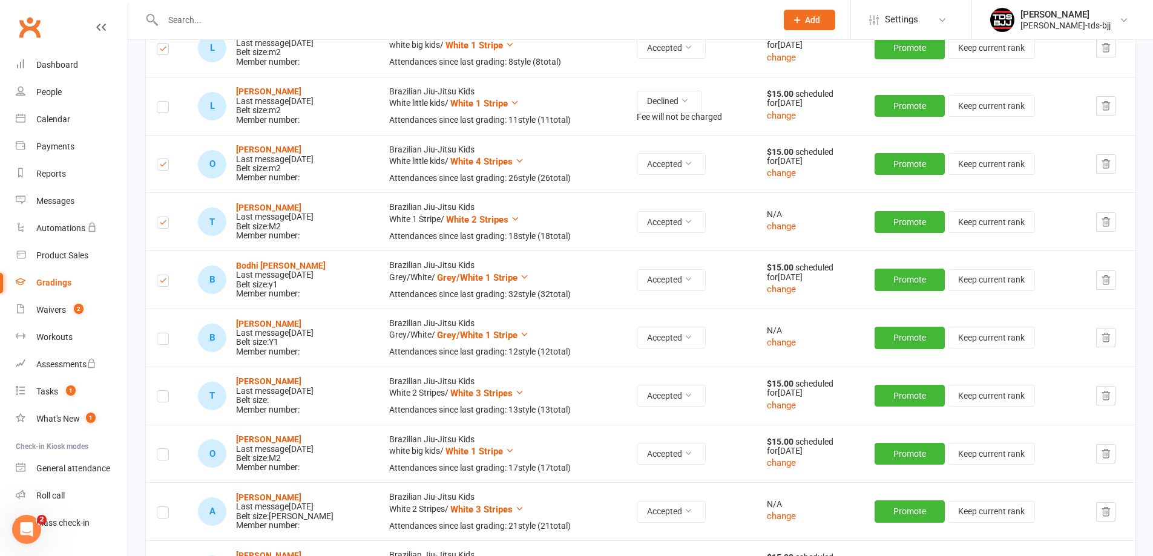
click at [166, 341] on label at bounding box center [163, 341] width 12 height 0
click at [166, 333] on input "checkbox" at bounding box center [163, 333] width 12 height 0
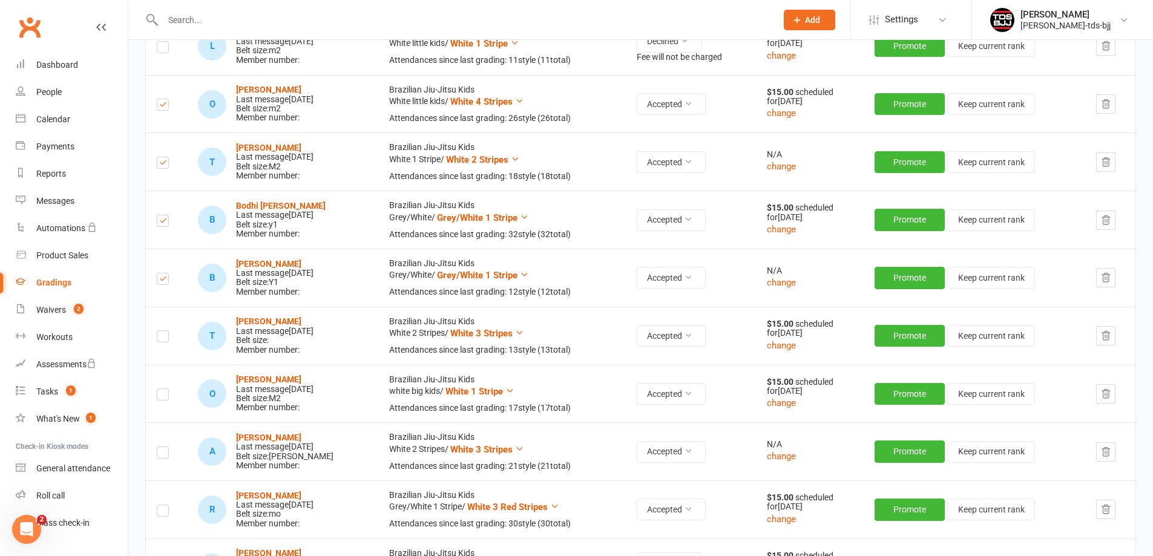
scroll to position [1392, 0]
click at [524, 333] on icon at bounding box center [519, 331] width 9 height 9
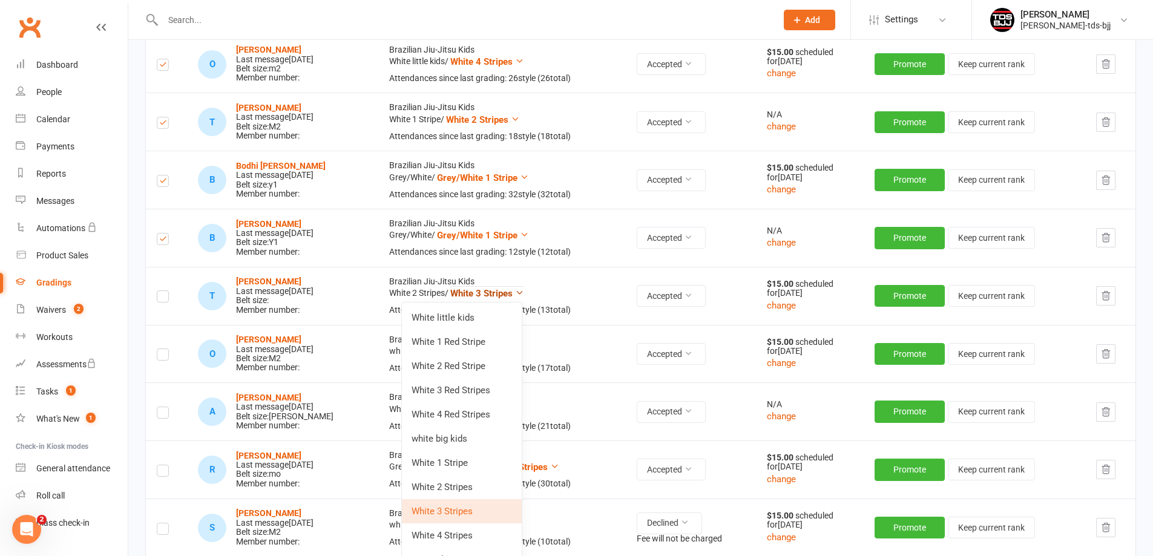
scroll to position [1452, 0]
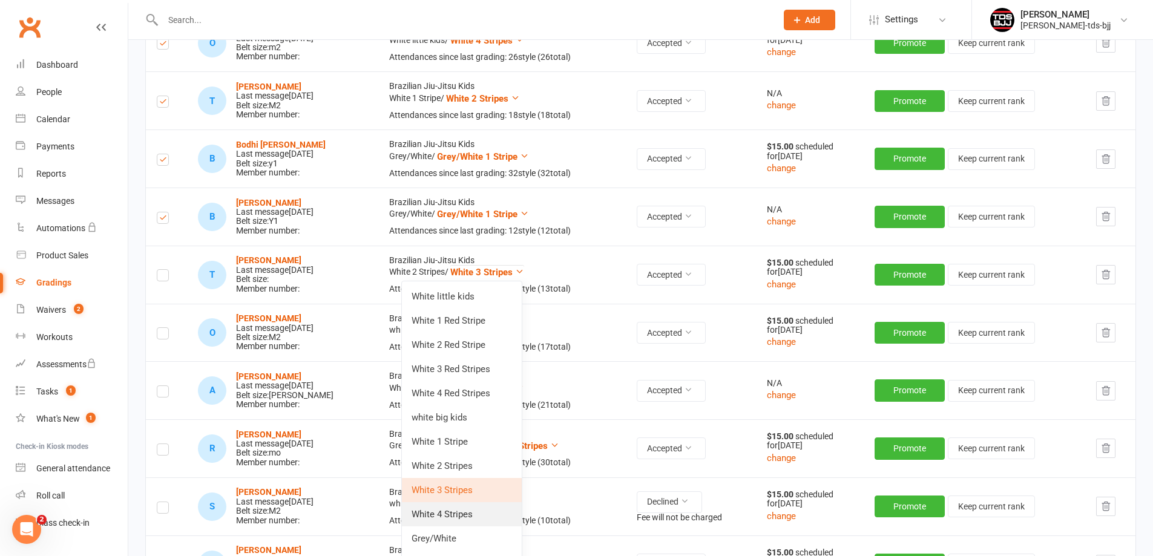
click at [460, 516] on link "White 4 Stripes" at bounding box center [462, 514] width 120 height 24
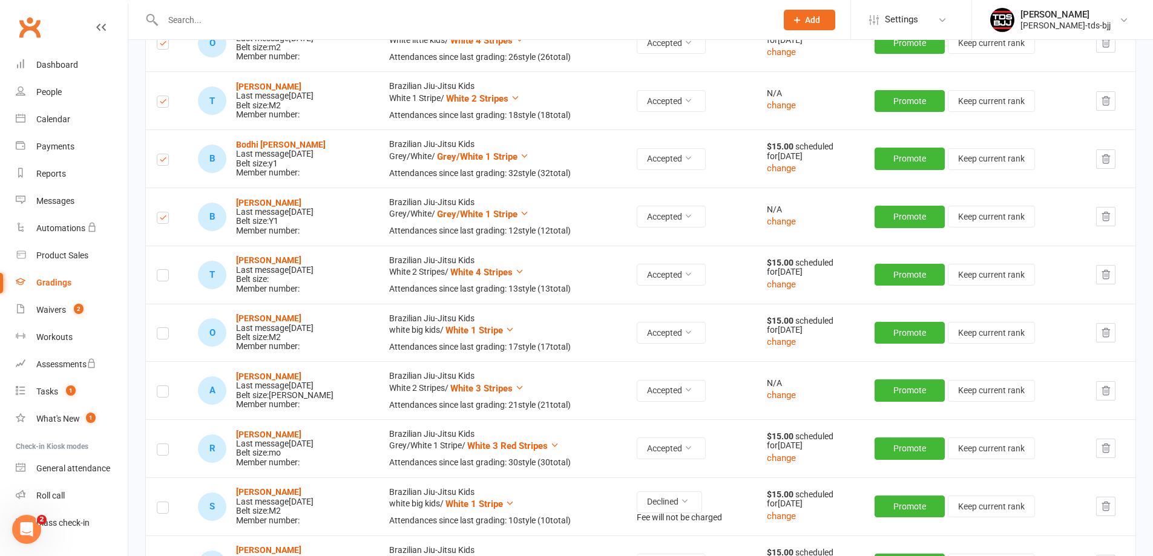
click at [162, 277] on label at bounding box center [163, 277] width 12 height 0
click at [162, 270] on input "checkbox" at bounding box center [163, 270] width 12 height 0
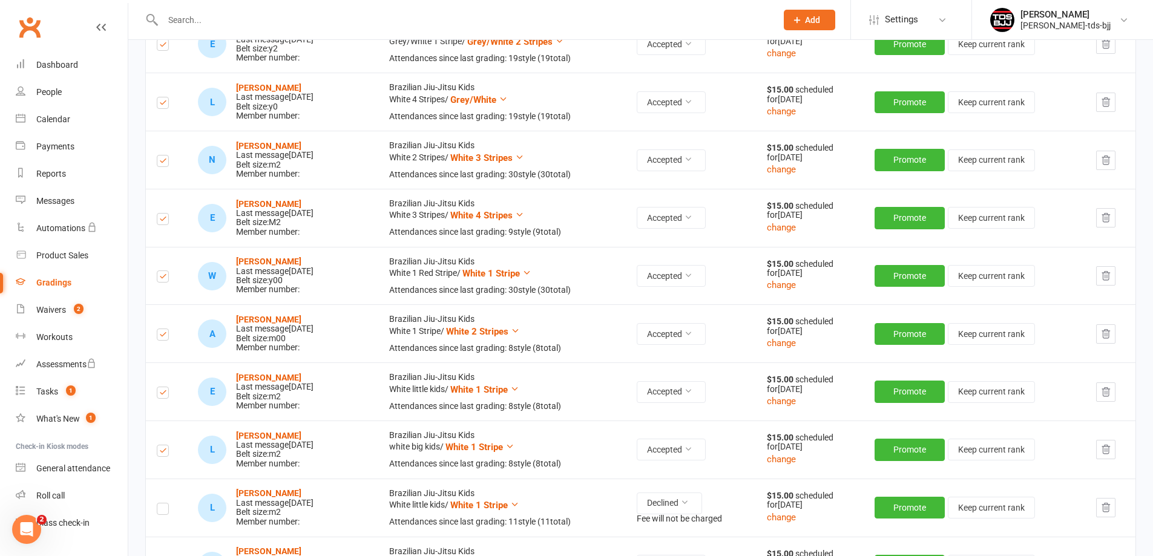
scroll to position [908, 0]
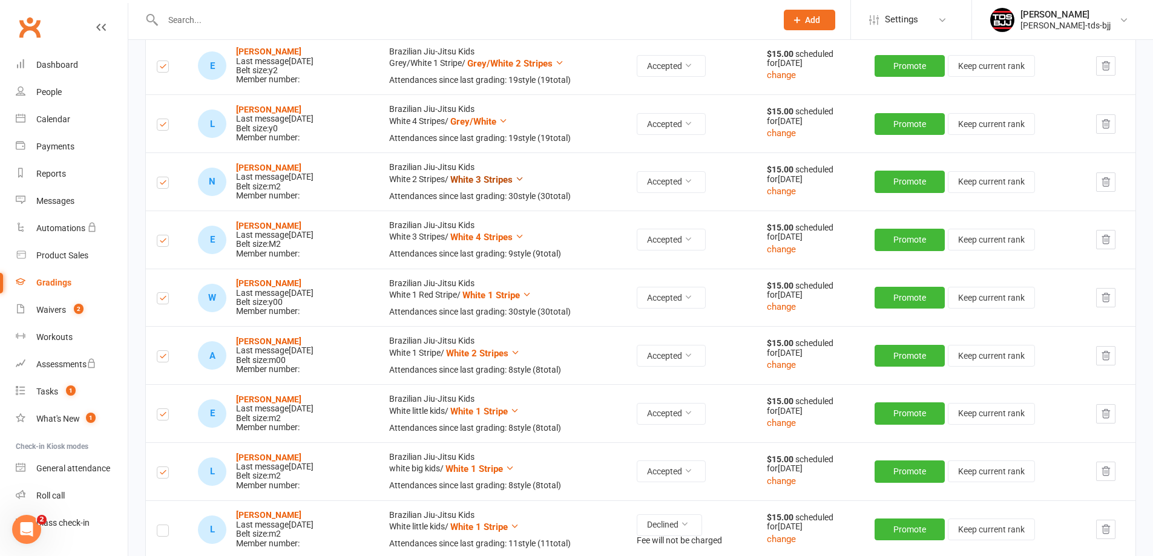
click at [524, 179] on icon at bounding box center [519, 178] width 9 height 9
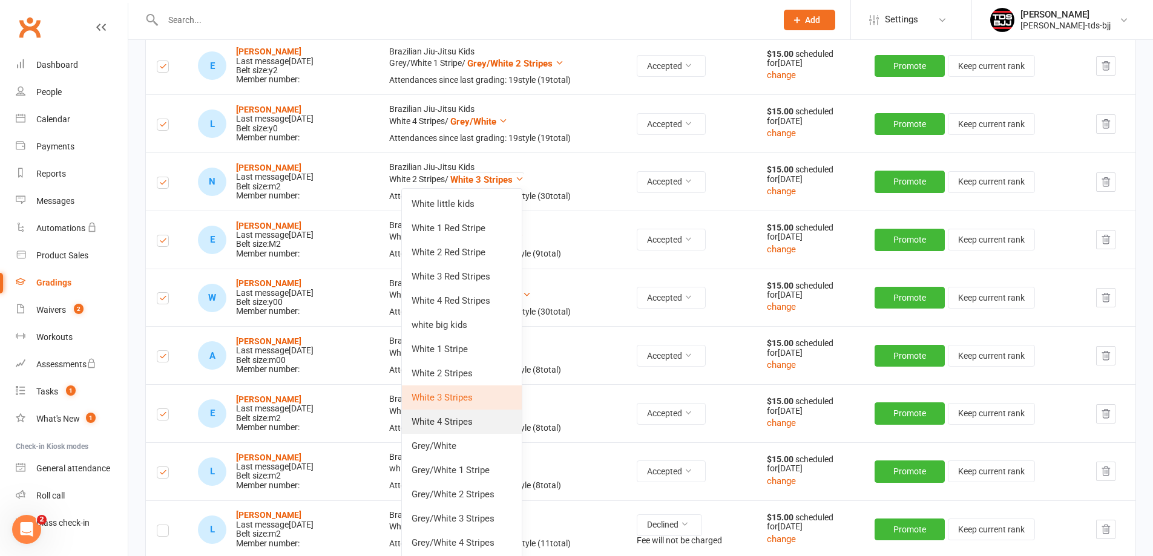
click at [458, 419] on link "White 4 Stripes" at bounding box center [462, 422] width 120 height 24
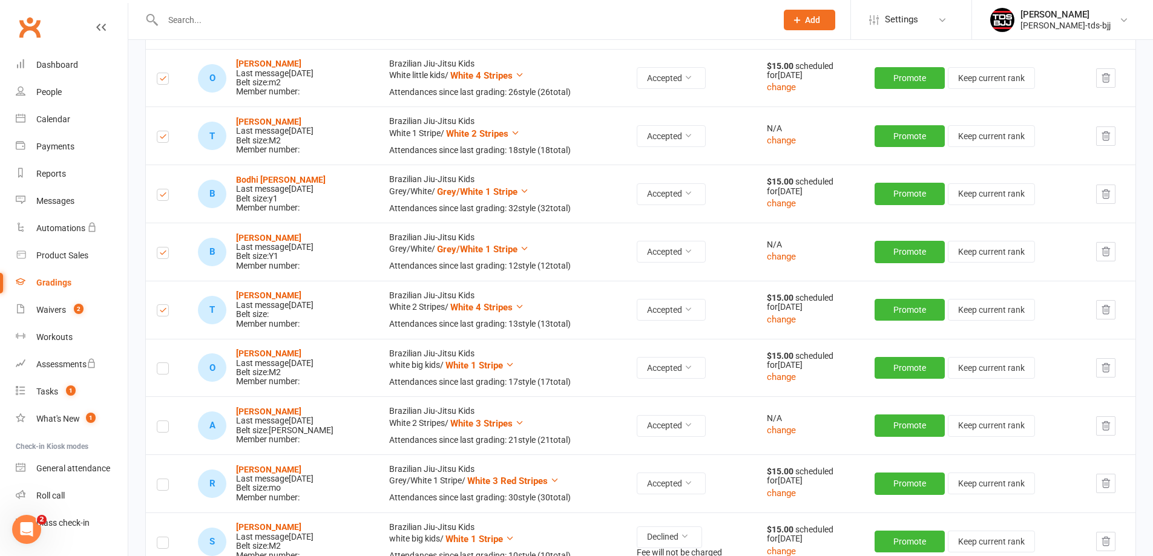
scroll to position [1452, 0]
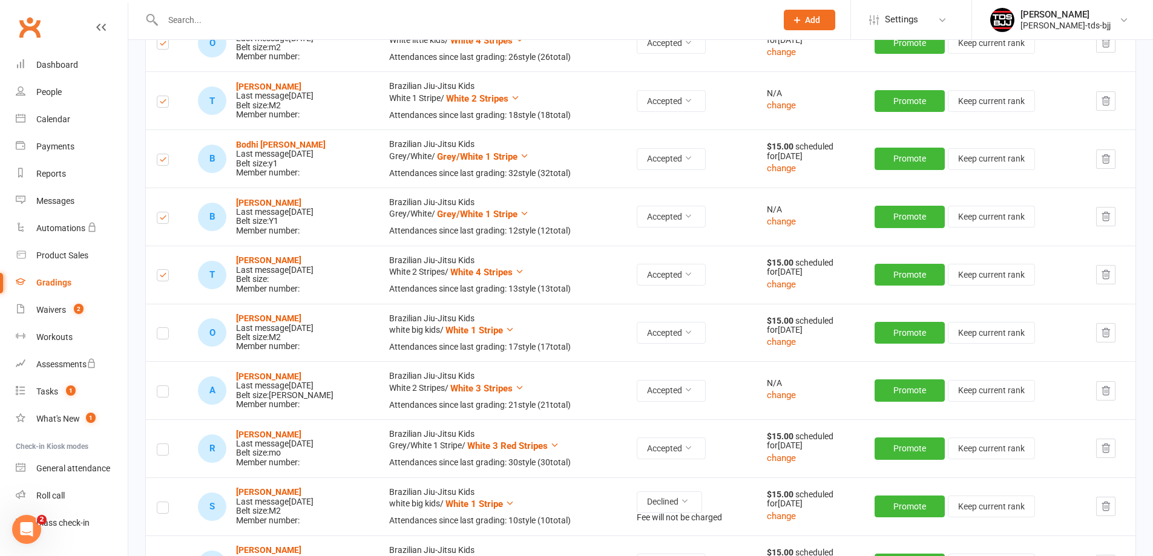
click at [160, 335] on label at bounding box center [163, 335] width 12 height 0
click at [160, 328] on input "checkbox" at bounding box center [163, 328] width 12 height 0
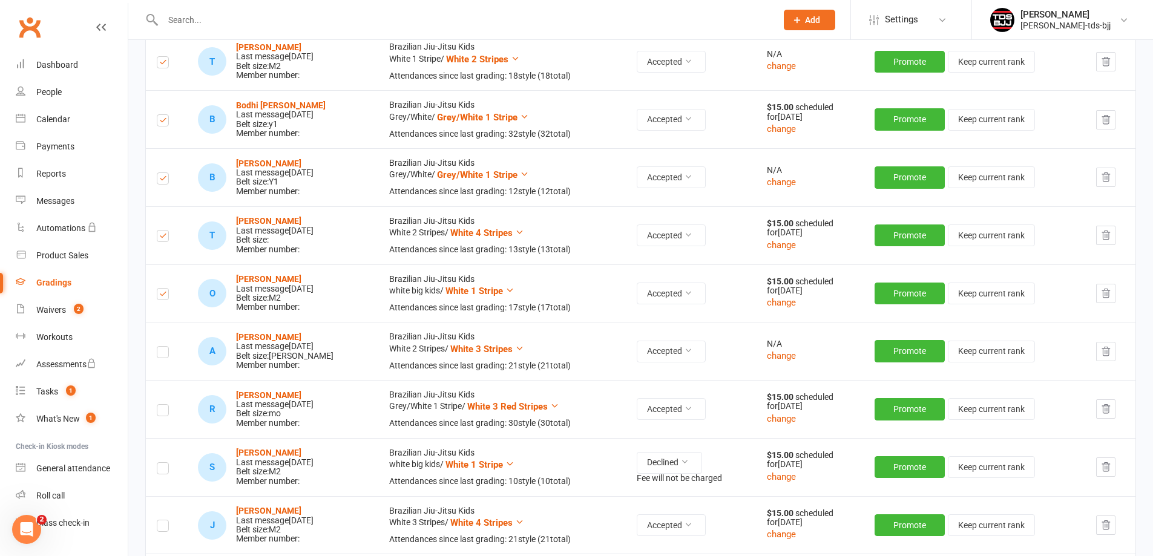
scroll to position [1513, 0]
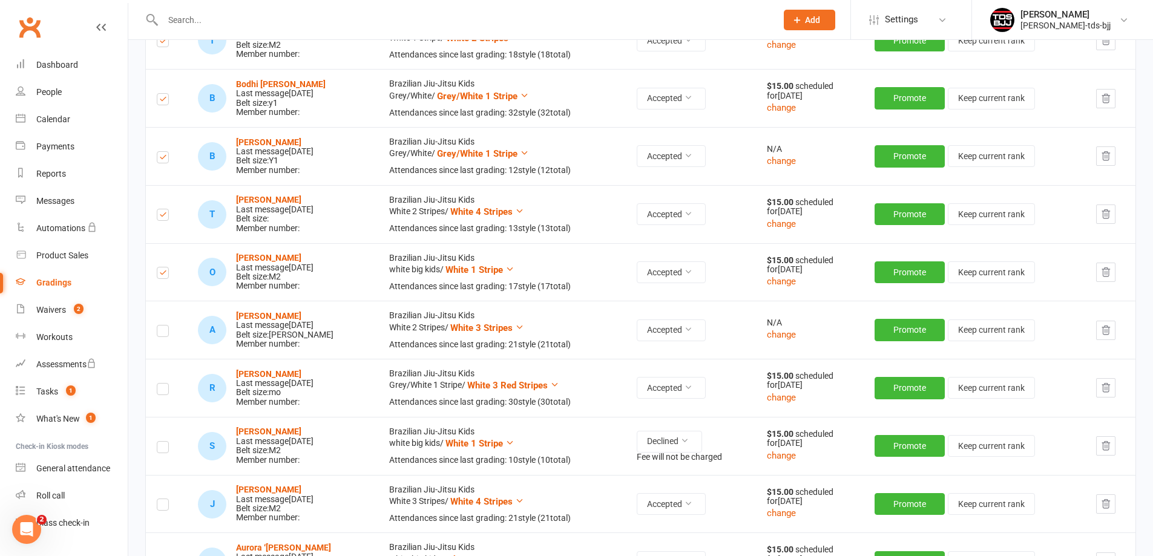
click at [160, 333] on label at bounding box center [163, 333] width 12 height 0
click at [160, 326] on input "checkbox" at bounding box center [163, 326] width 12 height 0
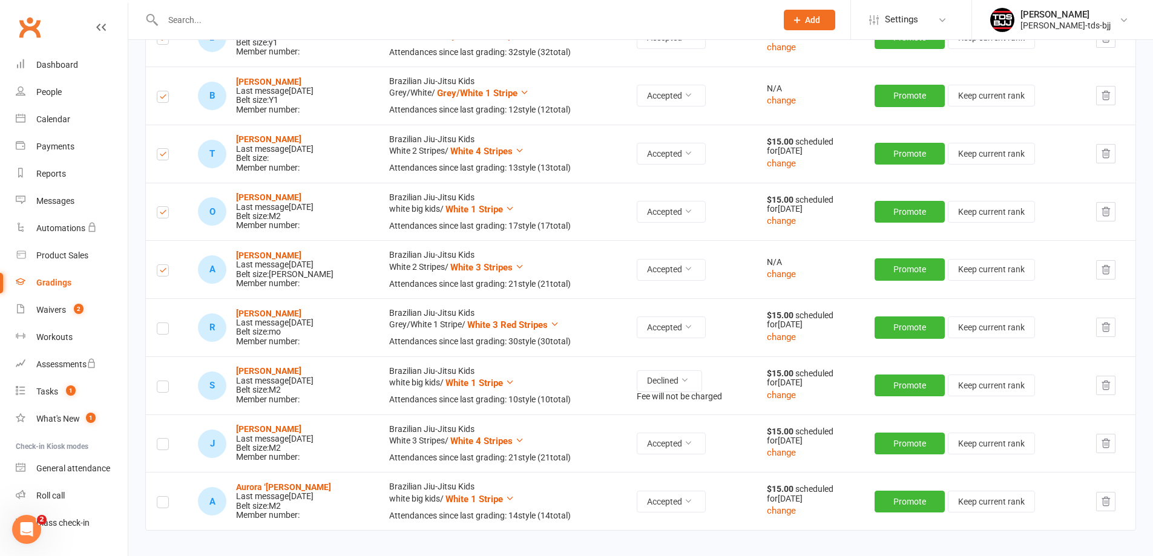
click at [162, 330] on label at bounding box center [163, 330] width 12 height 0
click at [162, 323] on input "checkbox" at bounding box center [163, 323] width 12 height 0
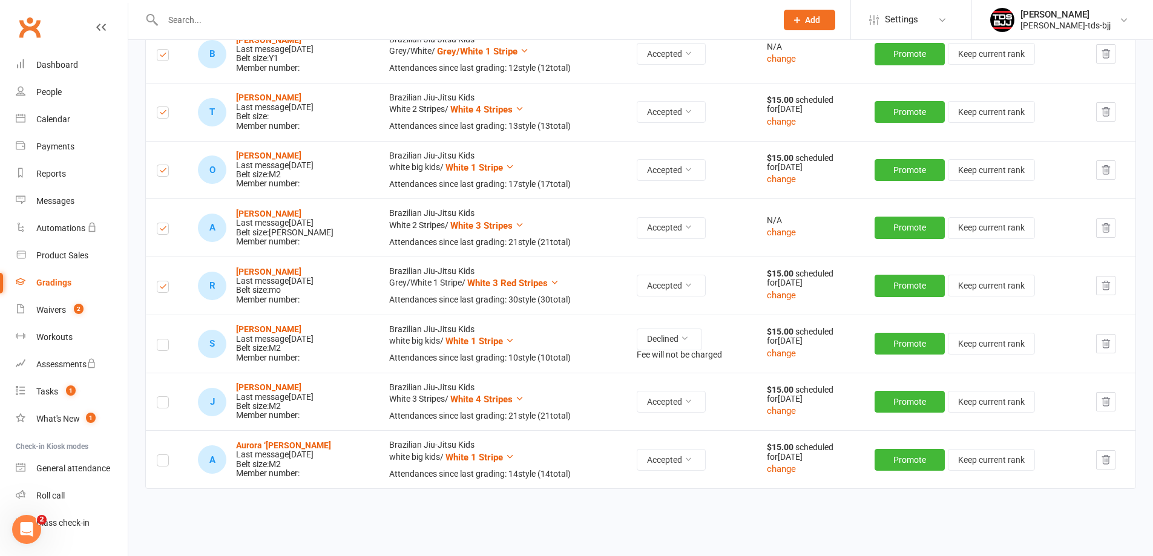
scroll to position [1660, 0]
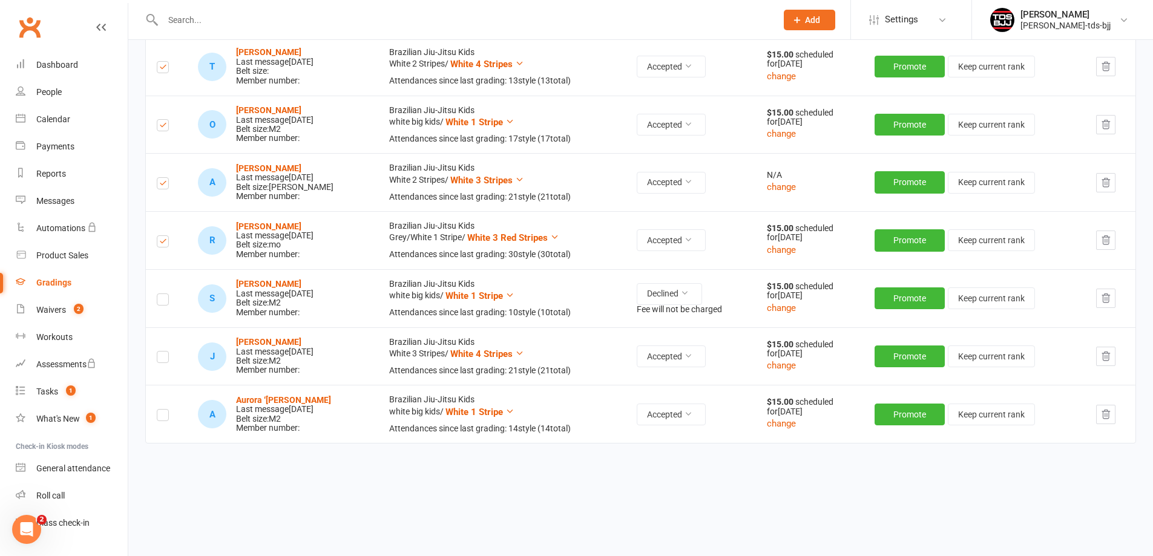
click at [164, 359] on label at bounding box center [163, 359] width 12 height 0
click at [164, 352] on input "checkbox" at bounding box center [163, 352] width 12 height 0
click at [163, 417] on label at bounding box center [163, 417] width 12 height 0
click at [163, 410] on input "checkbox" at bounding box center [163, 410] width 12 height 0
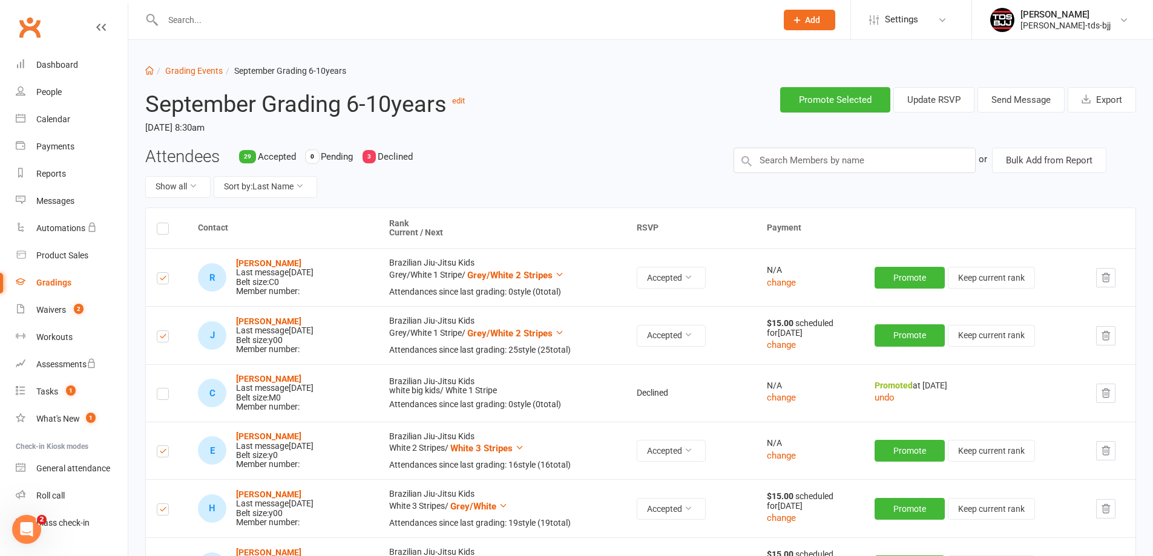
scroll to position [0, 0]
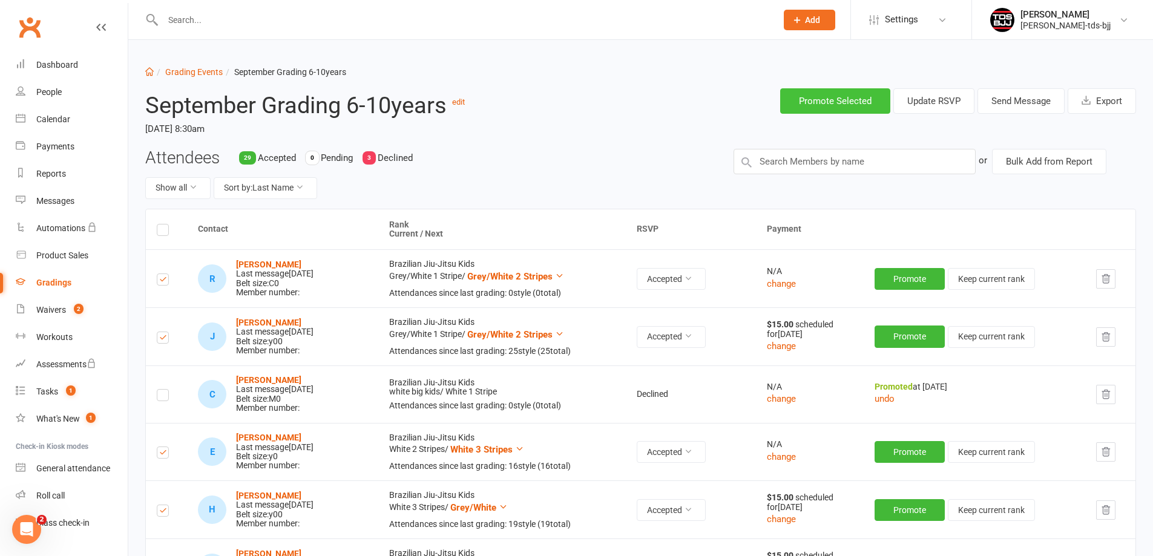
click at [842, 100] on button "Promote Selected" at bounding box center [835, 100] width 110 height 25
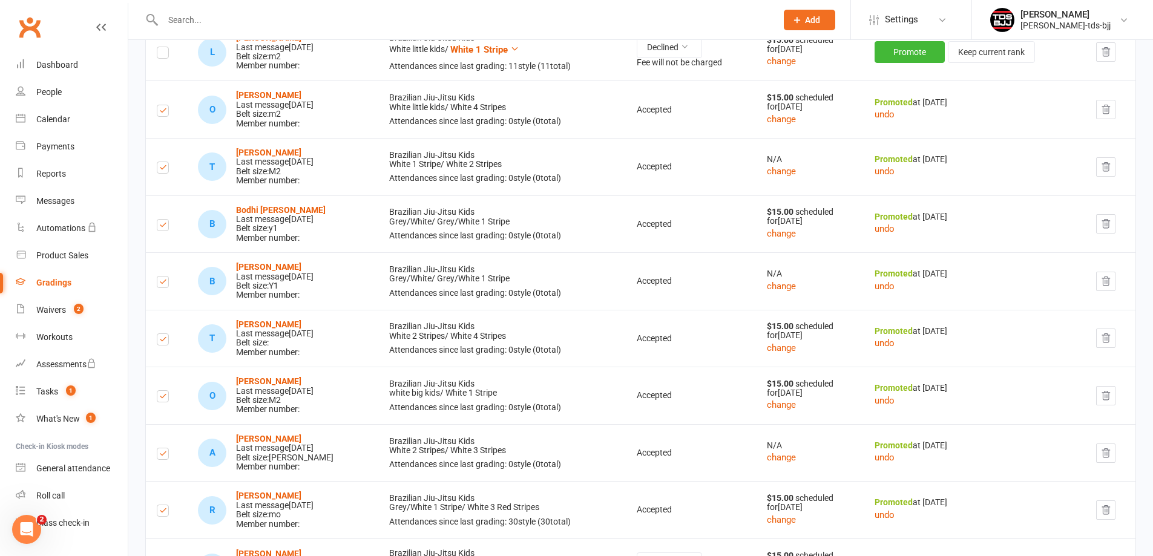
scroll to position [1392, 0]
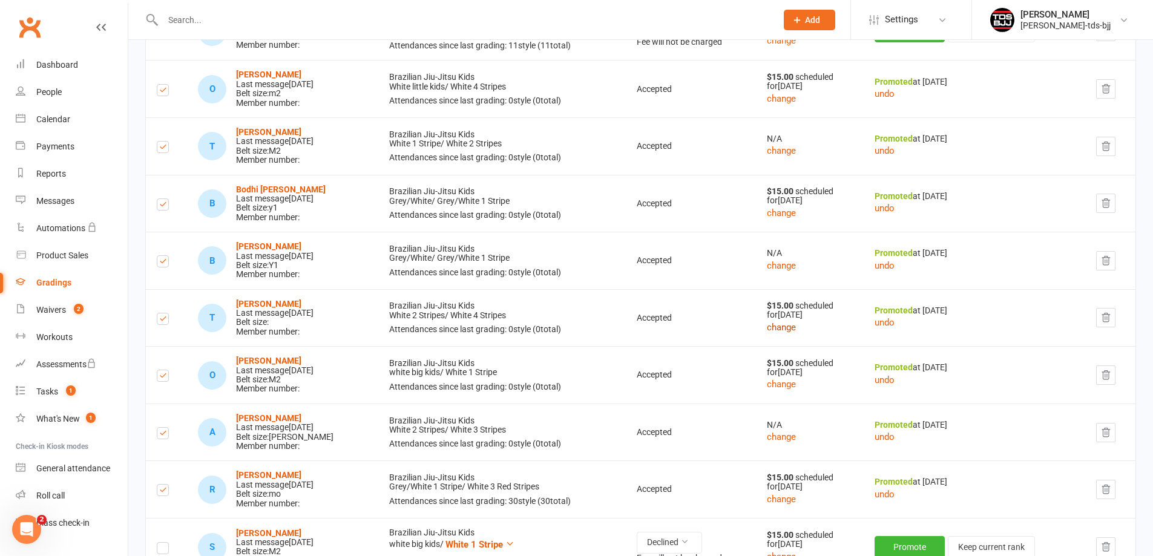
click at [784, 331] on button "change" at bounding box center [781, 327] width 29 height 15
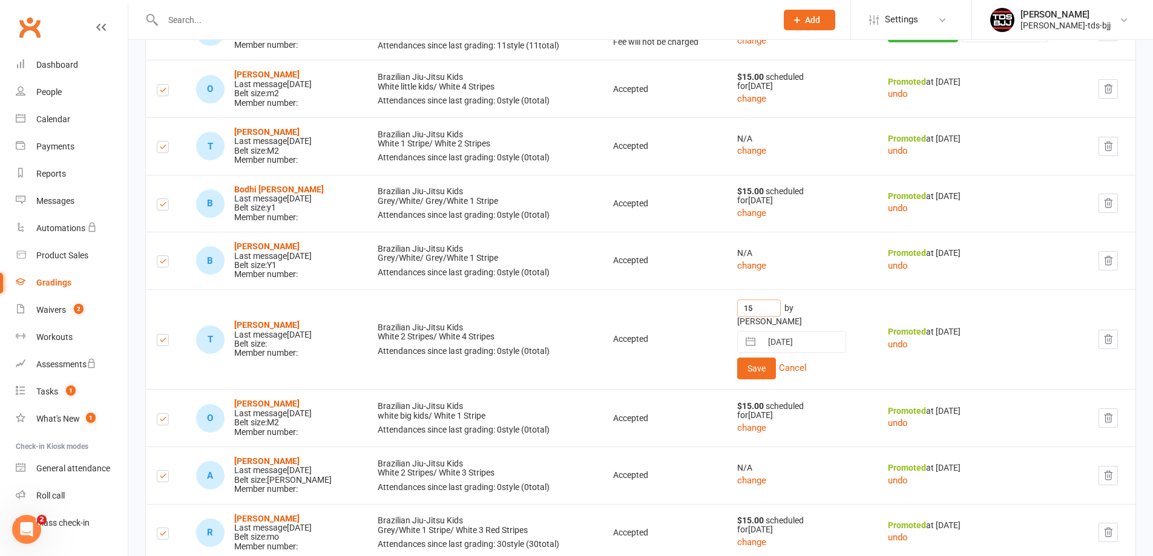
drag, startPoint x: 763, startPoint y: 306, endPoint x: 692, endPoint y: 310, distance: 71.6
click at [692, 310] on tr "T [PERSON_NAME] Last message [DATE] Belt size: Member number: Brazilian Jiu-Jit…" at bounding box center [640, 339] width 989 height 100
type input "0"
click at [764, 361] on button "Save" at bounding box center [756, 369] width 39 height 22
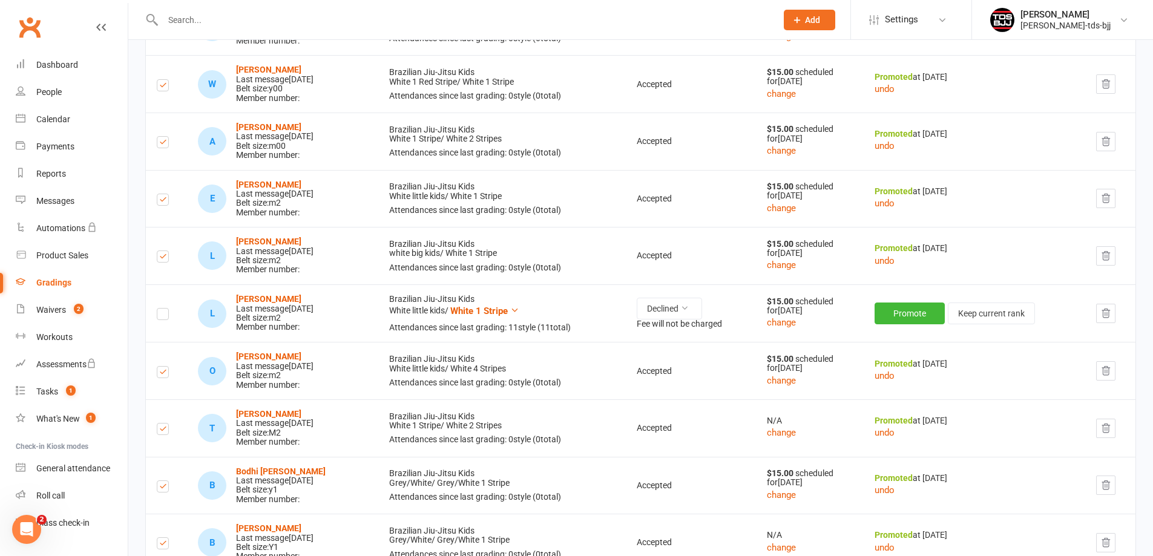
scroll to position [1089, 0]
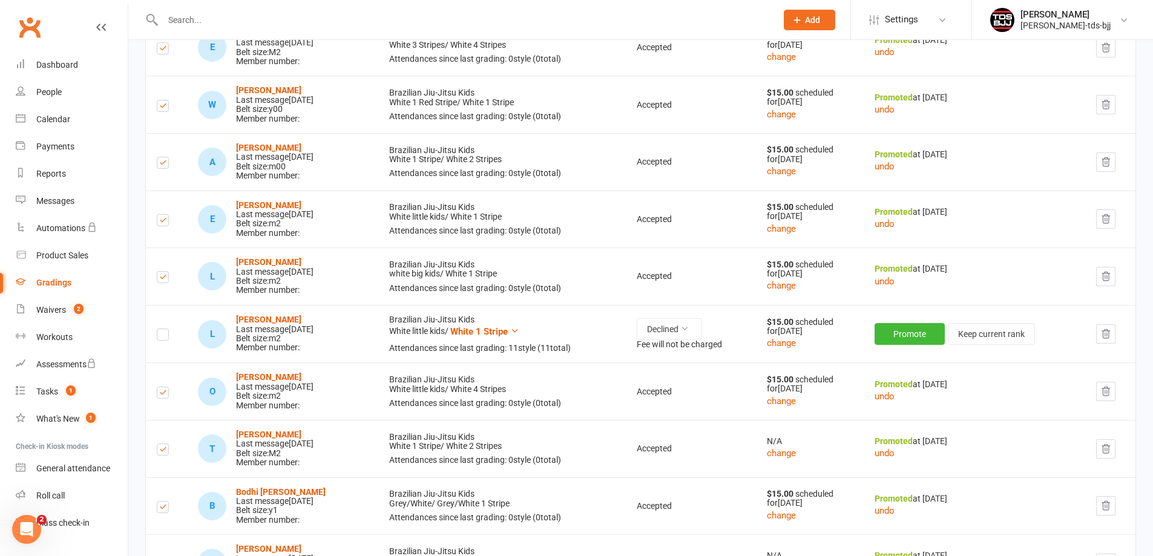
drag, startPoint x: 1106, startPoint y: 335, endPoint x: 629, endPoint y: 39, distance: 561.7
click at [1106, 336] on icon "button" at bounding box center [1105, 334] width 11 height 11
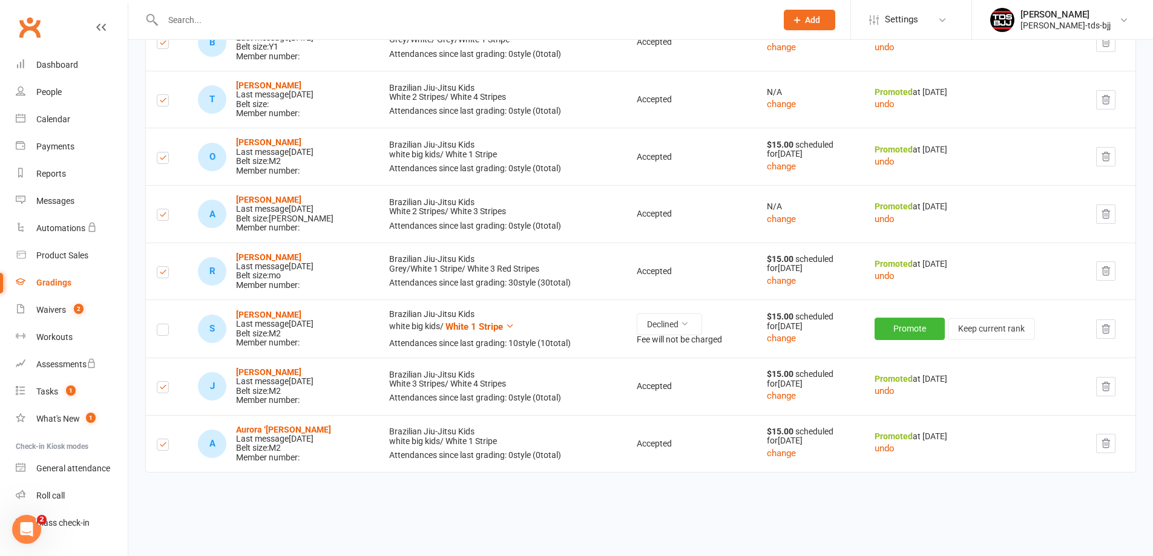
scroll to position [1573, 0]
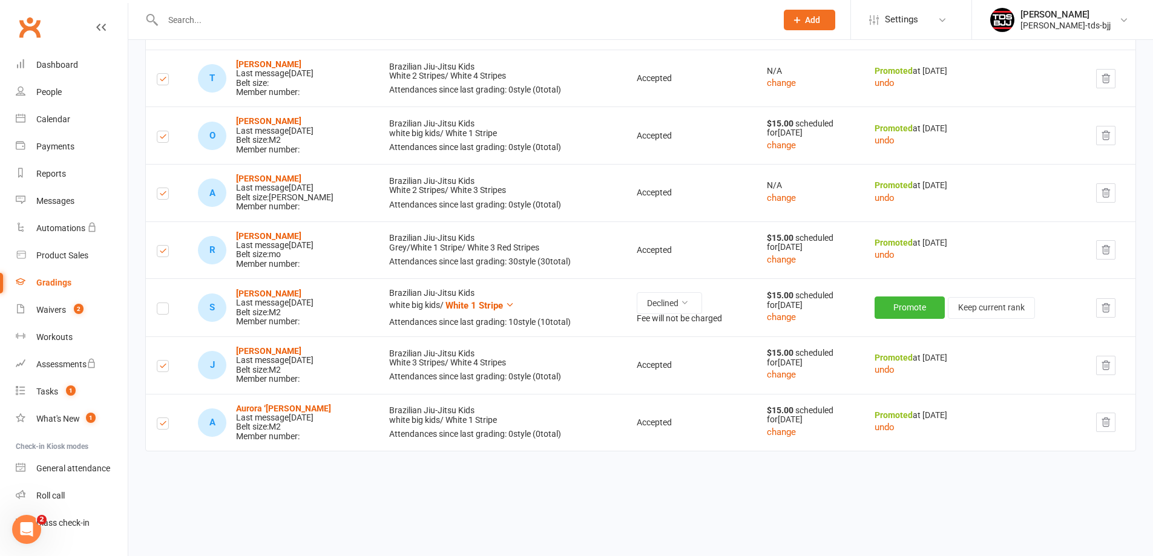
click at [1109, 312] on icon "button" at bounding box center [1105, 308] width 11 height 11
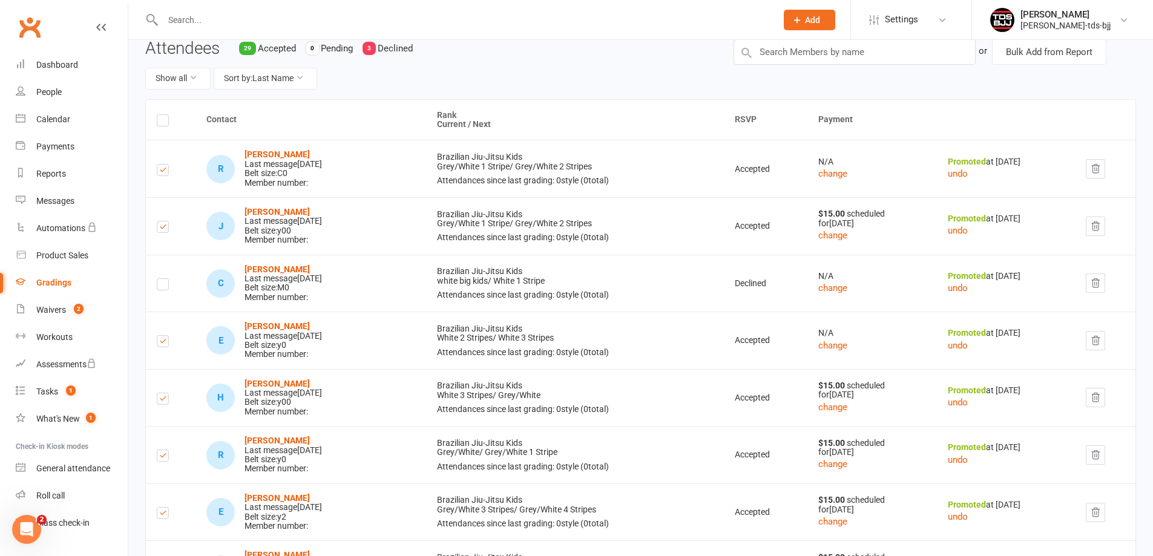
scroll to position [0, 0]
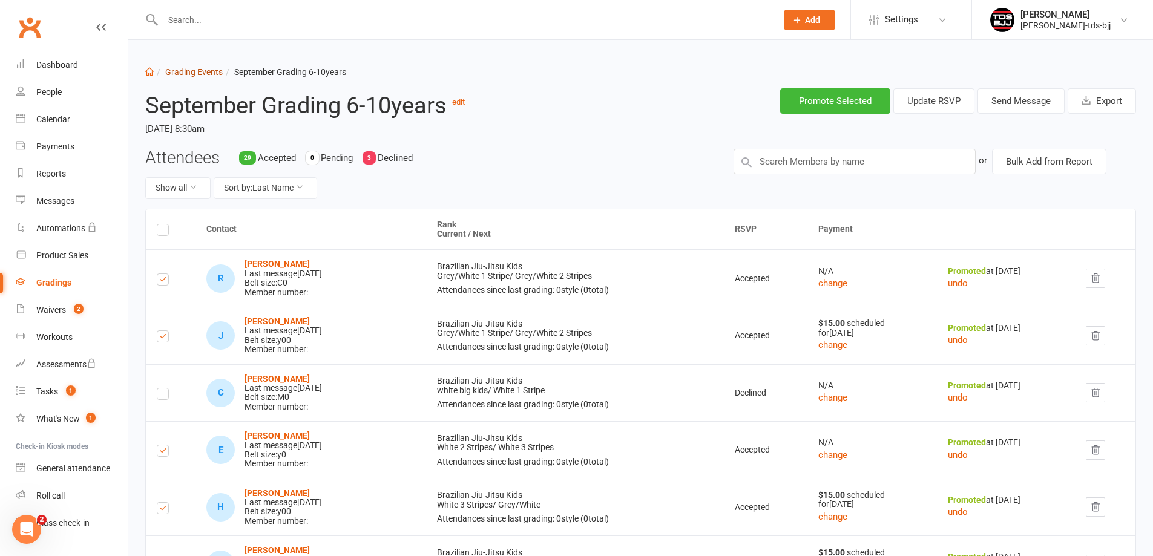
click at [203, 71] on link "Grading Events" at bounding box center [193, 72] width 57 height 10
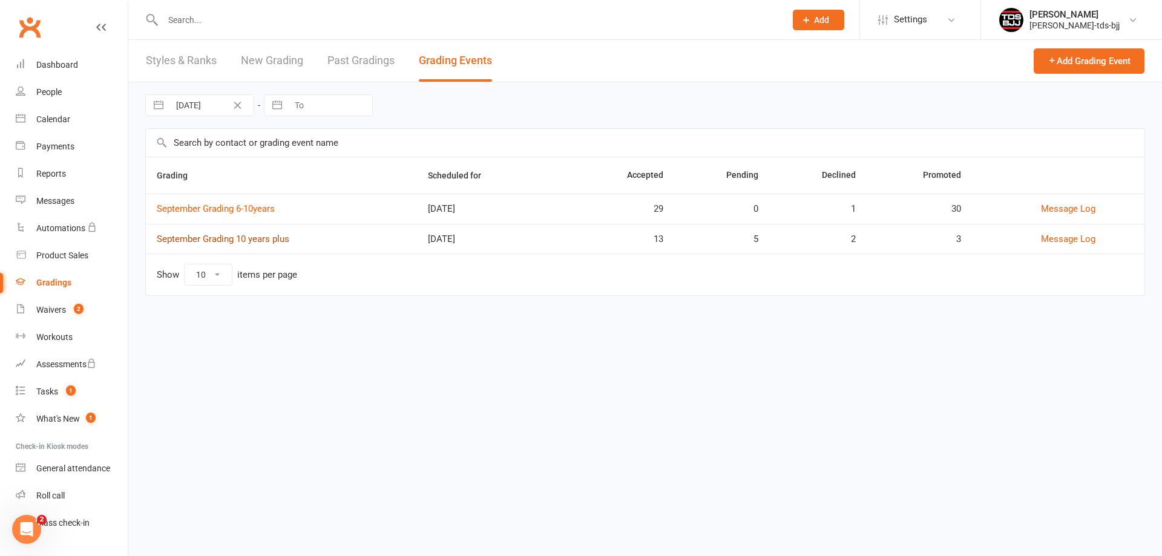
click at [271, 240] on link "September Grading 10 years plus" at bounding box center [223, 239] width 133 height 11
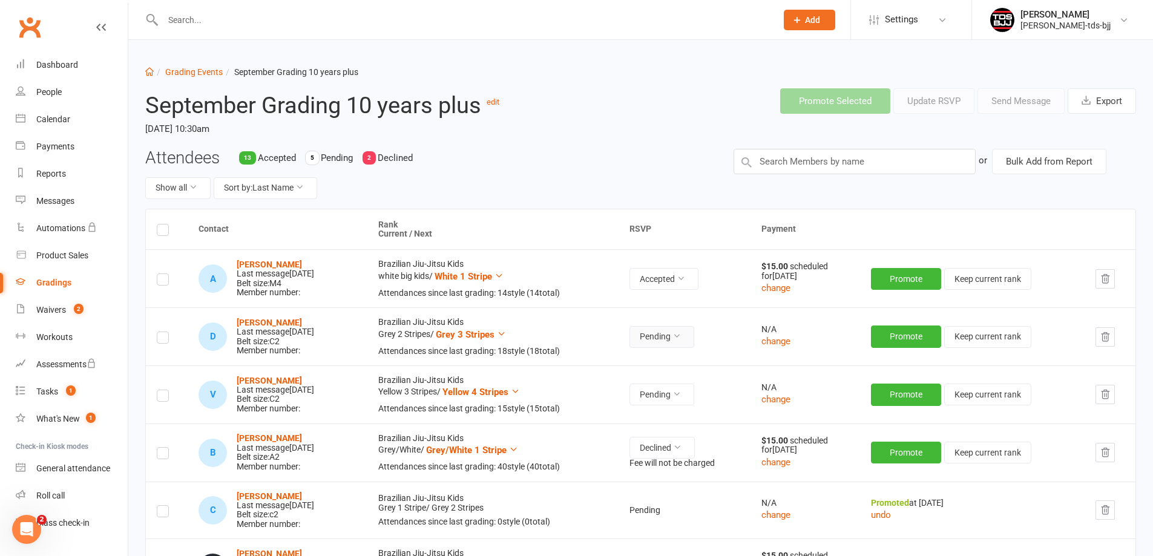
click at [681, 335] on icon at bounding box center [676, 336] width 8 height 8
click at [622, 365] on link "Accepted" at bounding box center [638, 365] width 120 height 24
click at [681, 396] on icon at bounding box center [676, 394] width 8 height 8
click at [612, 425] on link "Accepted" at bounding box center [638, 422] width 120 height 24
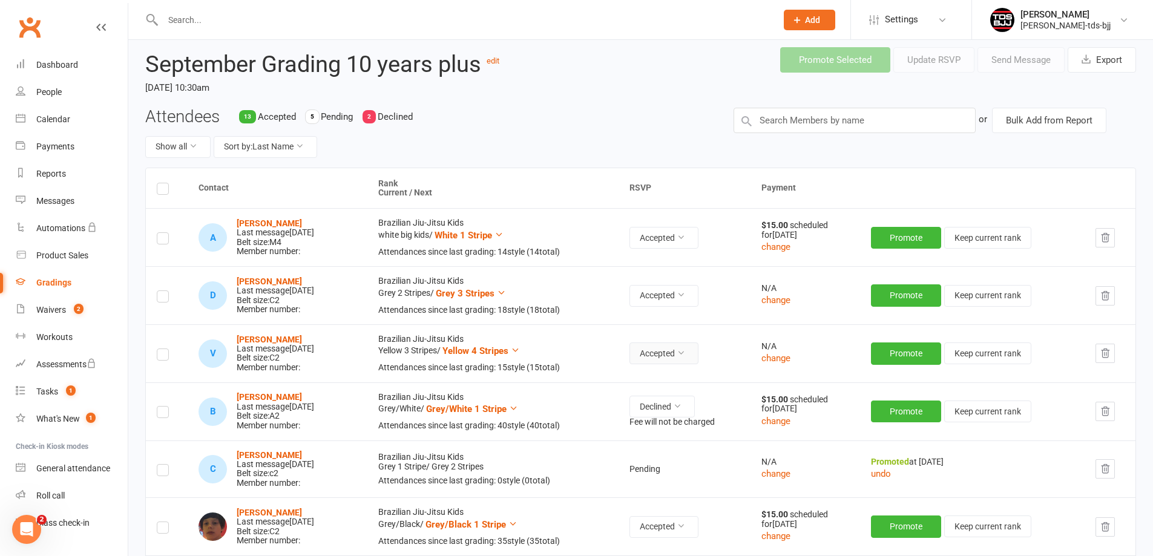
scroll to position [121, 0]
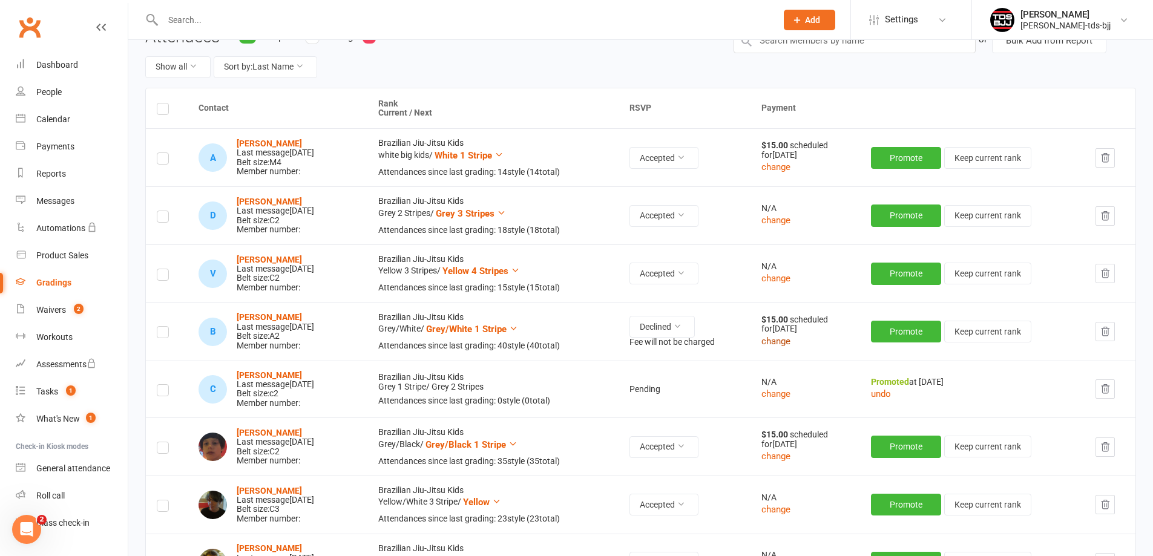
click at [787, 341] on button "change" at bounding box center [775, 341] width 29 height 15
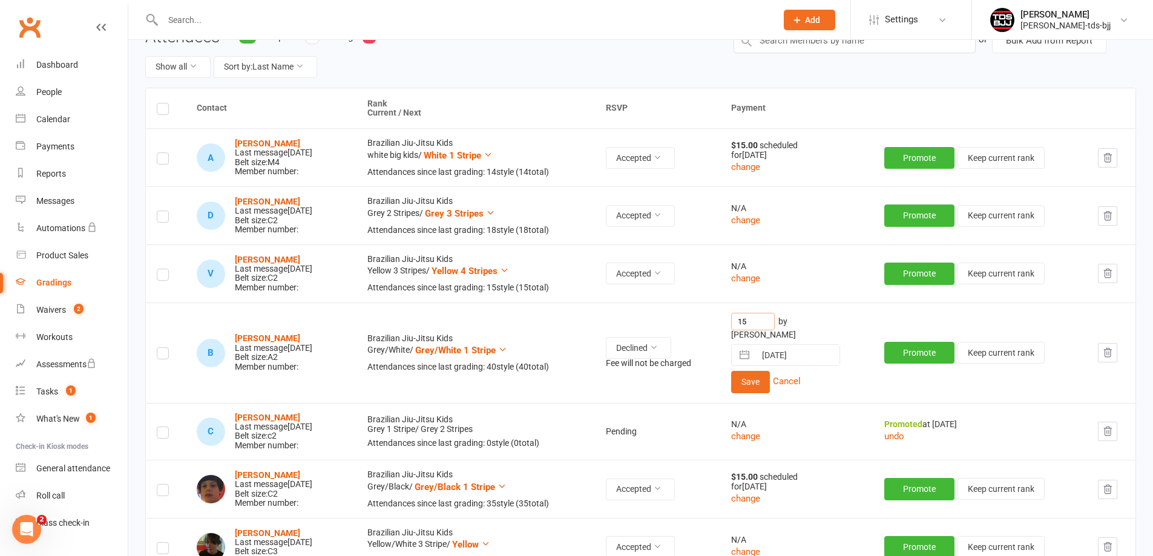
drag, startPoint x: 776, startPoint y: 322, endPoint x: 692, endPoint y: 325, distance: 83.6
click at [692, 325] on tr "B [PERSON_NAME] Last message [DATE] Belt size: A2 Member number: Brazilian Jiu-…" at bounding box center [640, 353] width 989 height 100
type input "0"
click at [762, 374] on button "Save" at bounding box center [750, 382] width 39 height 22
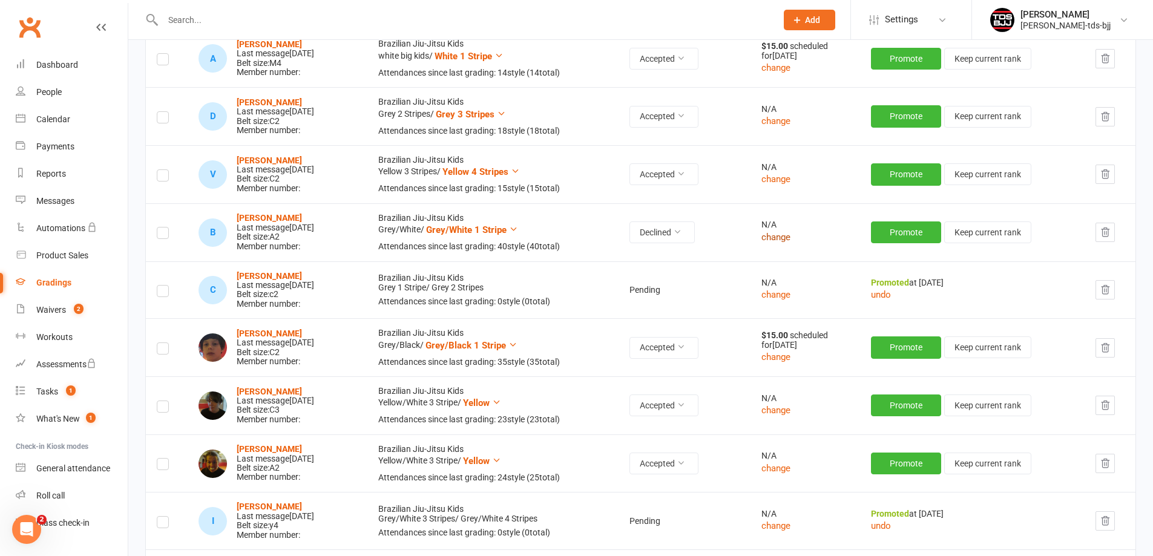
scroll to position [242, 0]
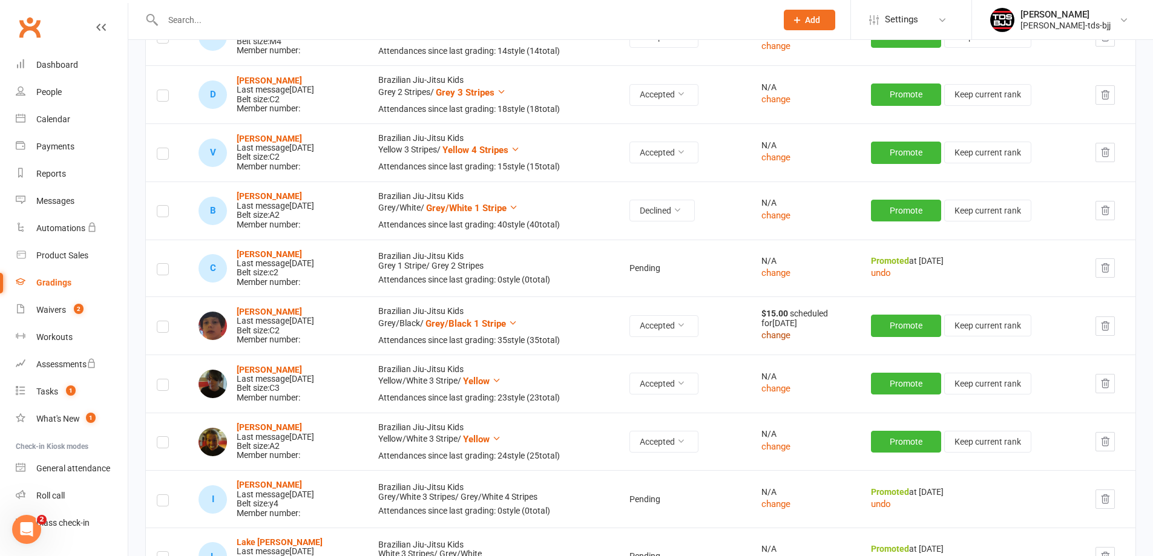
click at [790, 336] on button "change" at bounding box center [775, 335] width 29 height 15
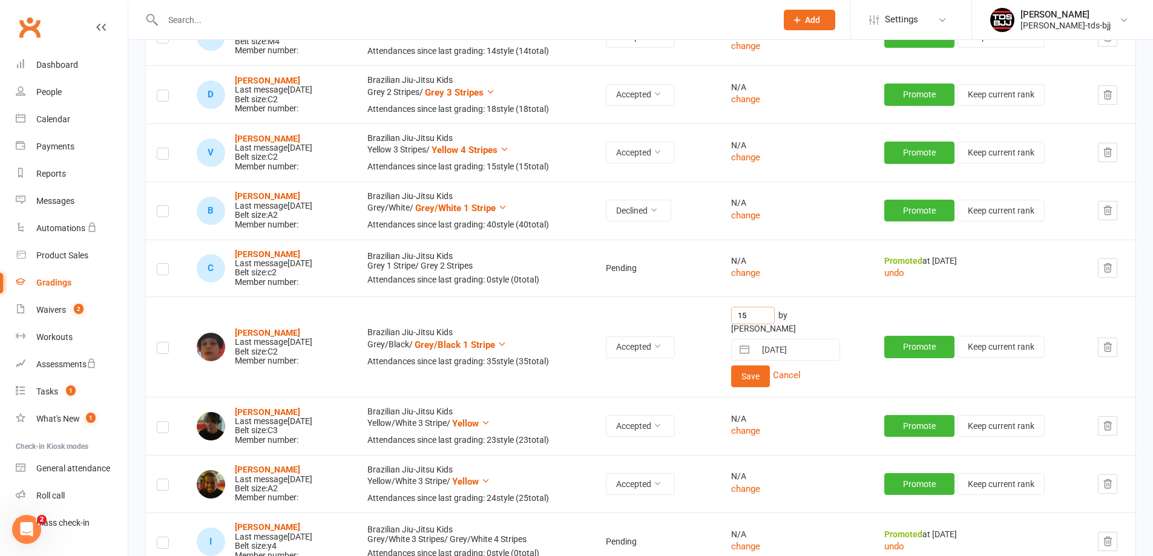
drag, startPoint x: 732, startPoint y: 319, endPoint x: 658, endPoint y: 321, distance: 73.2
click at [659, 321] on tr "[PERSON_NAME] Last message [DATE] Belt size: C2 Member number: Brazilian Jiu-Ji…" at bounding box center [640, 346] width 989 height 100
type input "0"
click at [765, 369] on button "Save" at bounding box center [750, 376] width 39 height 22
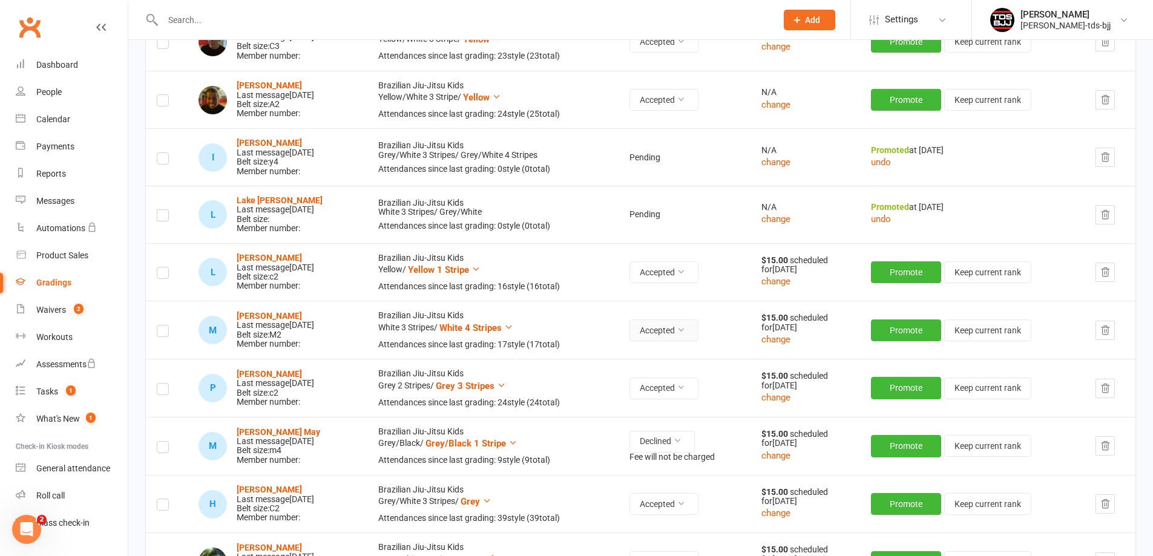
scroll to position [605, 0]
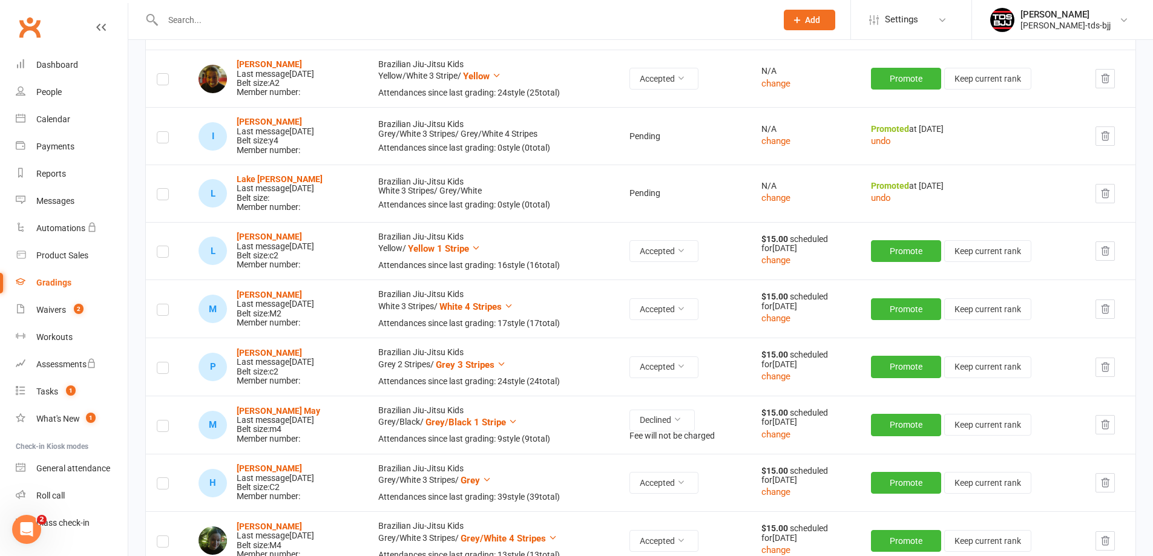
click at [1109, 429] on icon "button" at bounding box center [1105, 425] width 8 height 8
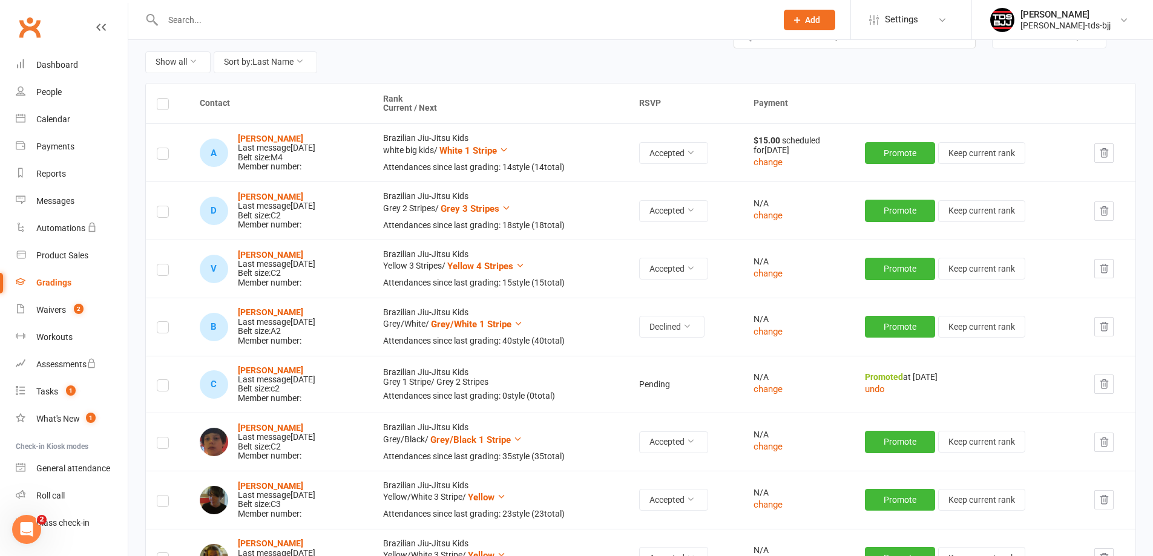
scroll to position [0, 0]
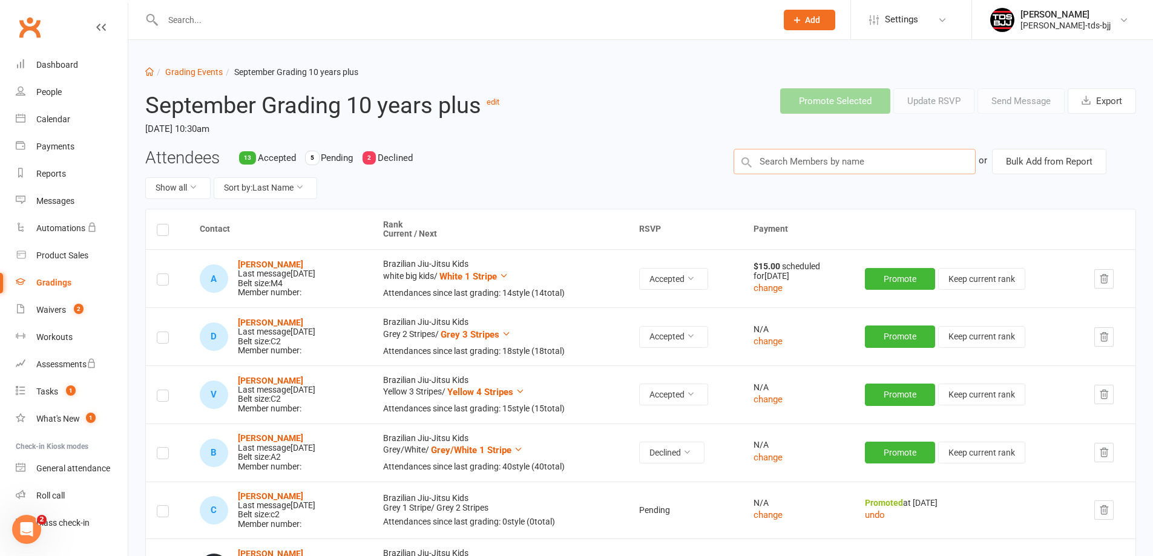
click at [770, 160] on input "text" at bounding box center [854, 161] width 242 height 25
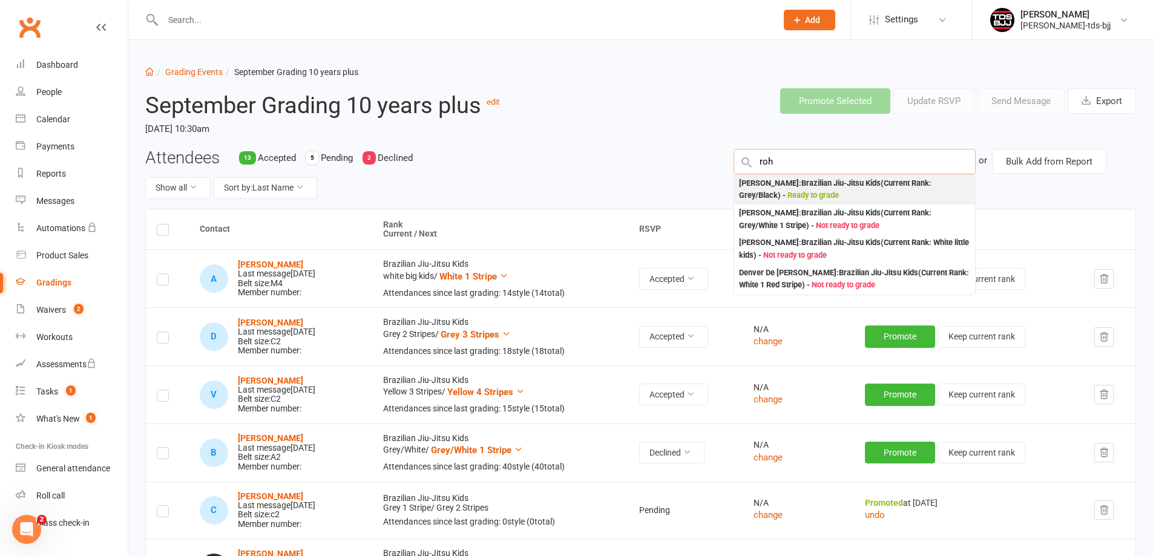
type input "roh"
click at [798, 188] on div "[PERSON_NAME] : Brazilian Jiu-Jitsu Kids (Current Rank: Grey/Black ) - Ready to…" at bounding box center [854, 189] width 231 height 25
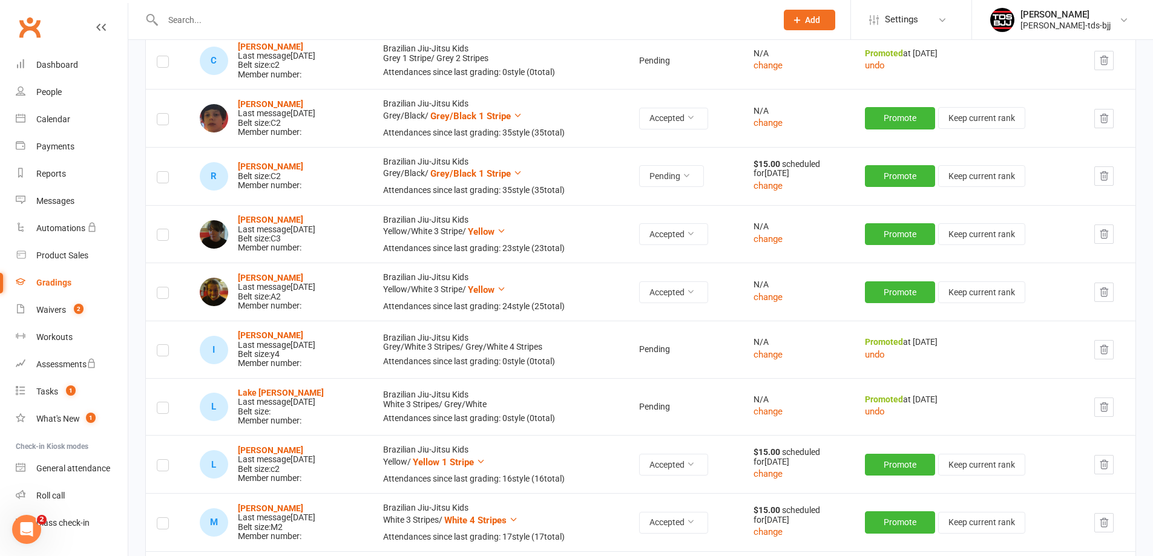
scroll to position [419, 0]
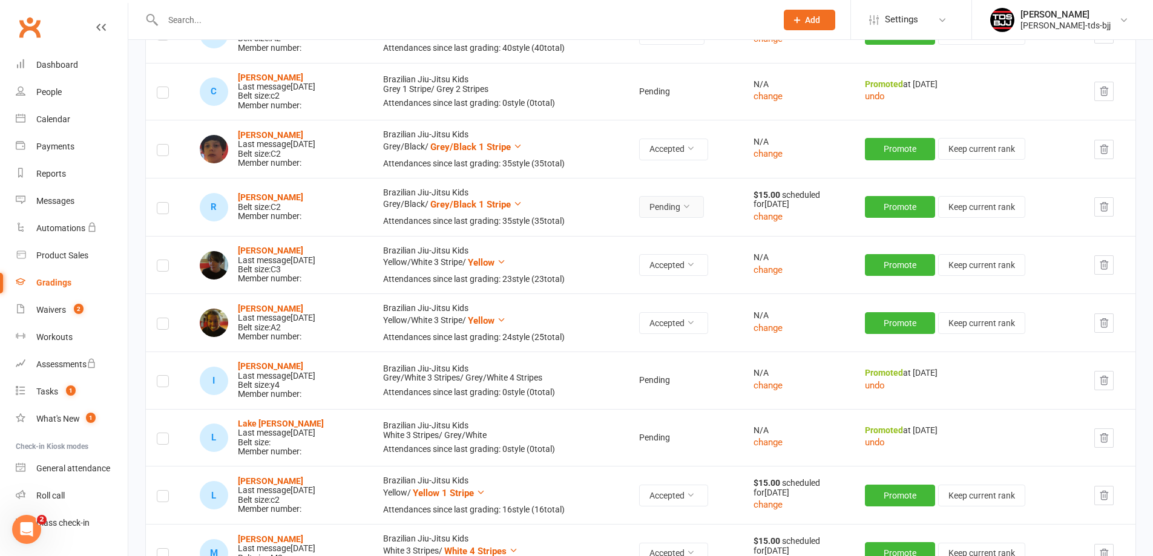
click at [704, 204] on button "Pending" at bounding box center [671, 207] width 65 height 22
click at [628, 234] on link "Accepted" at bounding box center [648, 235] width 120 height 24
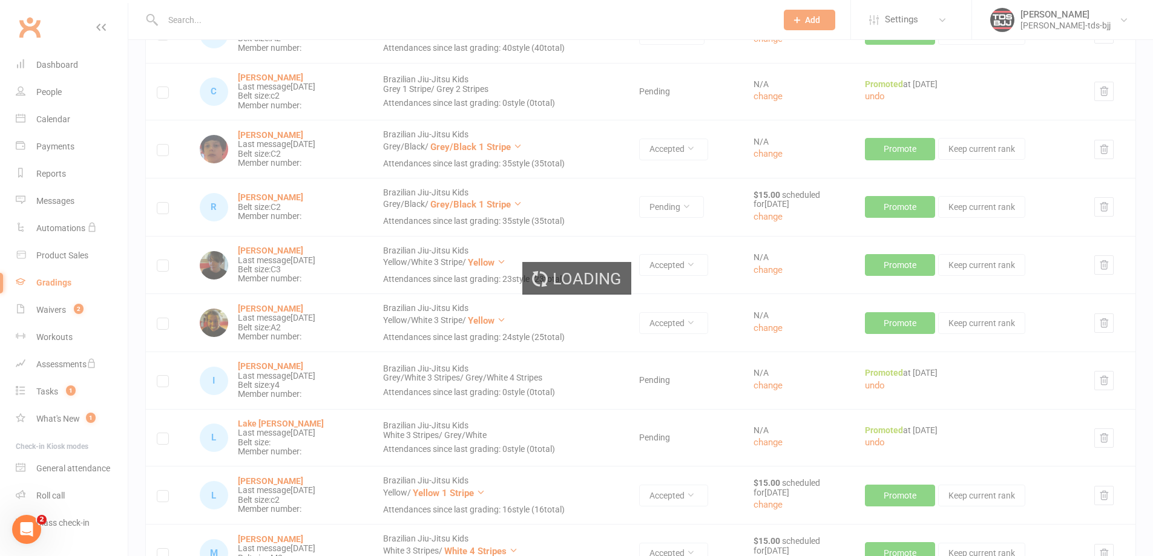
click at [779, 216] on ui-view "Prospect Member Non-attending contact Class / event Appointment Grading event T…" at bounding box center [576, 333] width 1153 height 1498
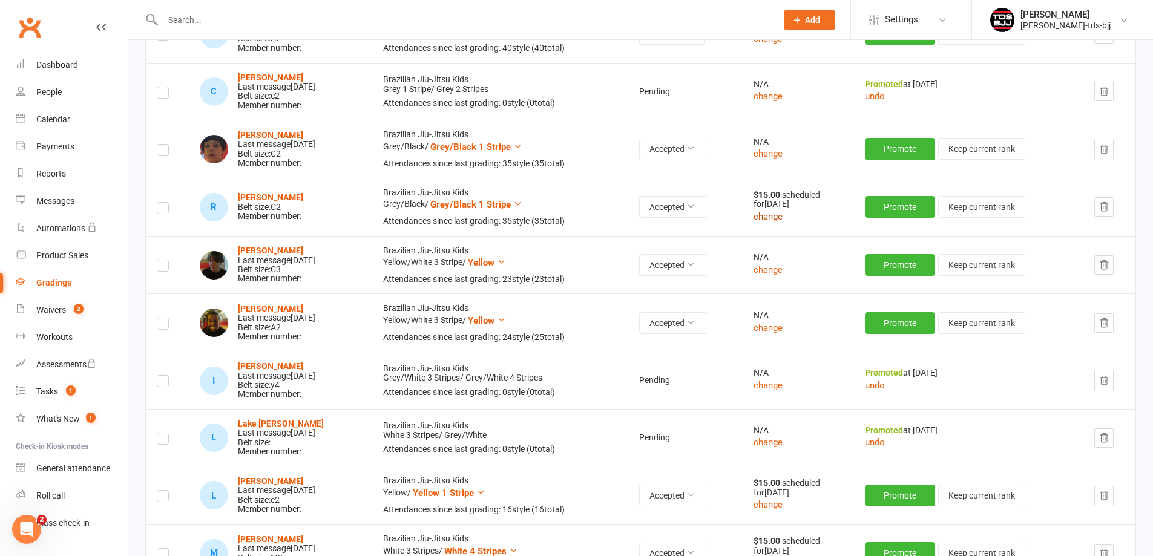
click at [779, 218] on button "change" at bounding box center [767, 216] width 29 height 15
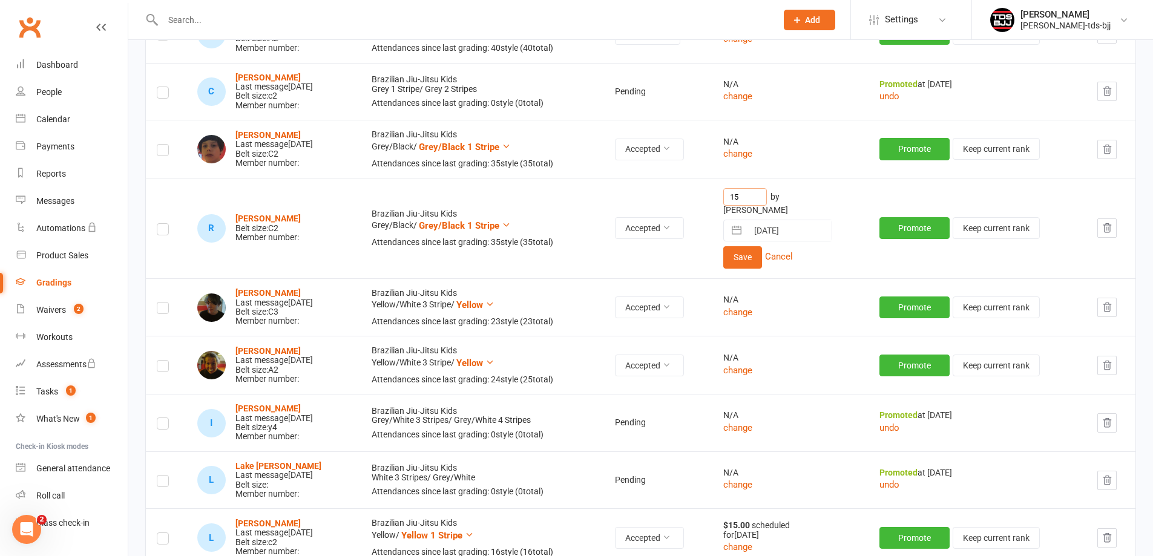
drag, startPoint x: 759, startPoint y: 197, endPoint x: 550, endPoint y: 190, distance: 209.5
click at [597, 190] on tr "[PERSON_NAME] Belt size: C2 Member number: Brazilian Jiu-Jitsu Kids Grey/Black …" at bounding box center [640, 228] width 989 height 100
type input "0"
click at [748, 246] on button "Save" at bounding box center [742, 257] width 39 height 22
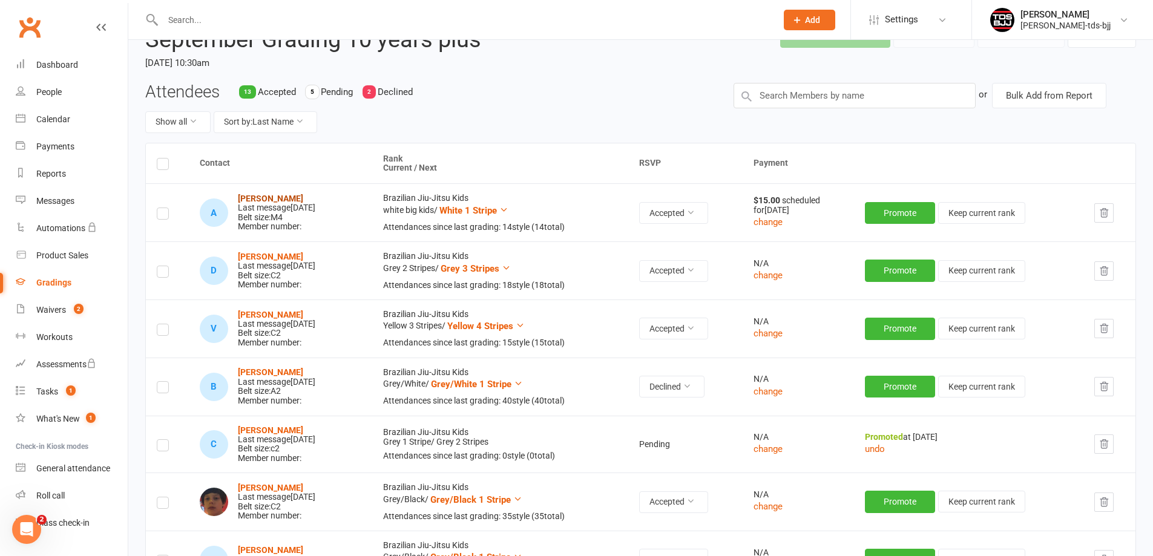
scroll to position [0, 0]
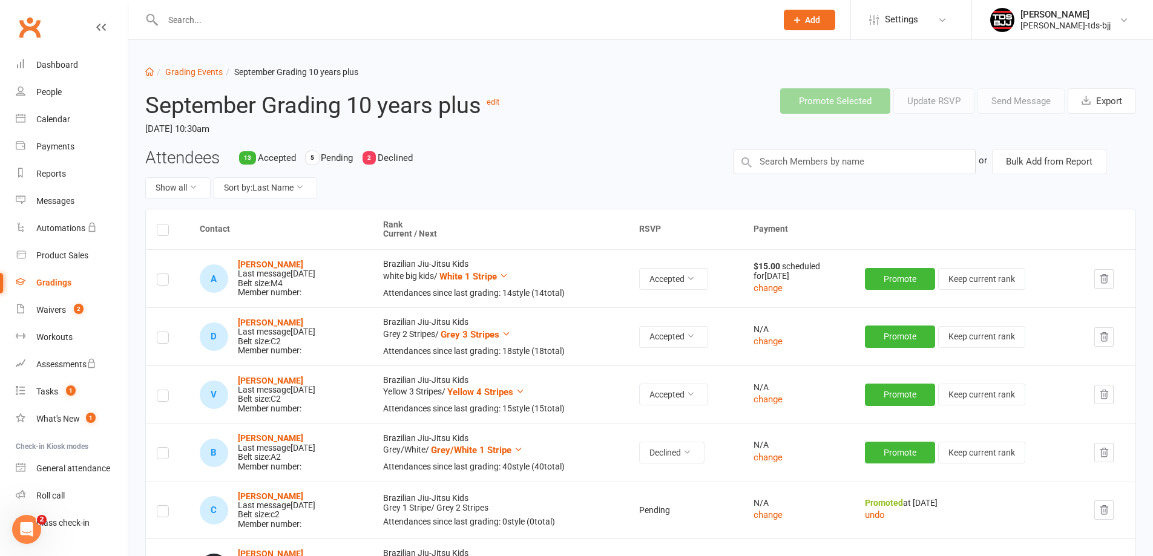
click at [159, 281] on label at bounding box center [163, 281] width 12 height 0
click at [159, 274] on input "checkbox" at bounding box center [163, 274] width 12 height 0
click at [165, 339] on label at bounding box center [163, 339] width 12 height 0
click at [165, 332] on input "checkbox" at bounding box center [163, 332] width 12 height 0
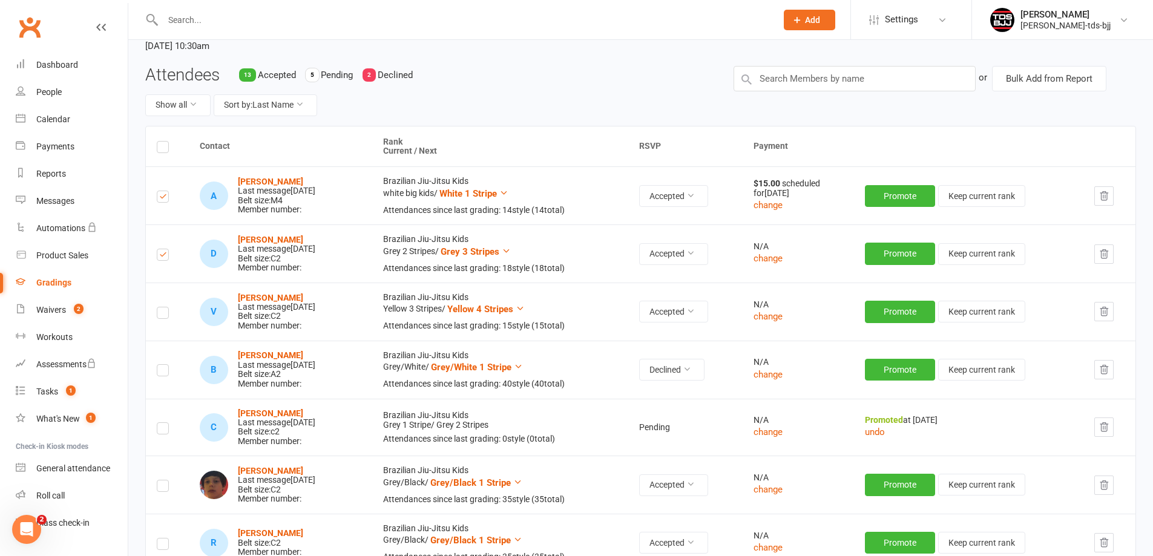
scroll to position [121, 0]
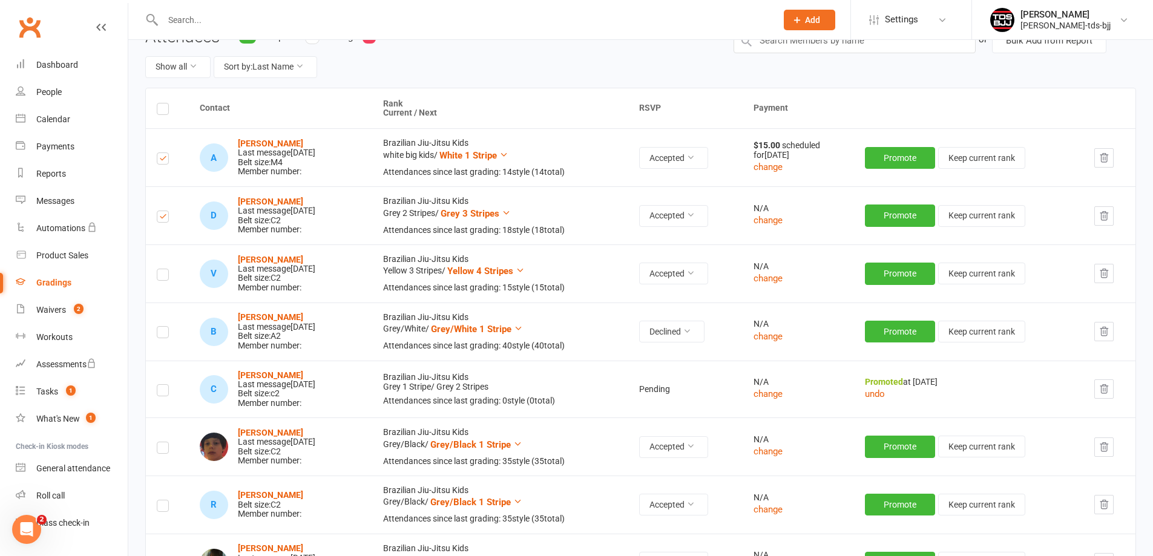
click at [163, 277] on label at bounding box center [163, 277] width 12 height 0
click at [163, 269] on input "checkbox" at bounding box center [163, 269] width 12 height 0
click at [1104, 336] on icon "button" at bounding box center [1103, 331] width 11 height 11
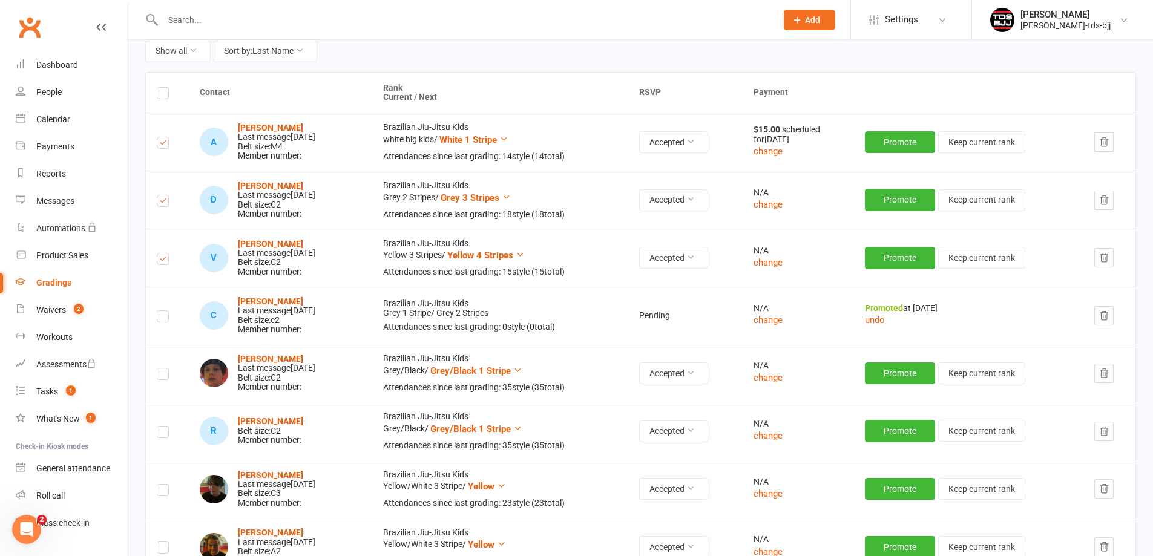
scroll to position [182, 0]
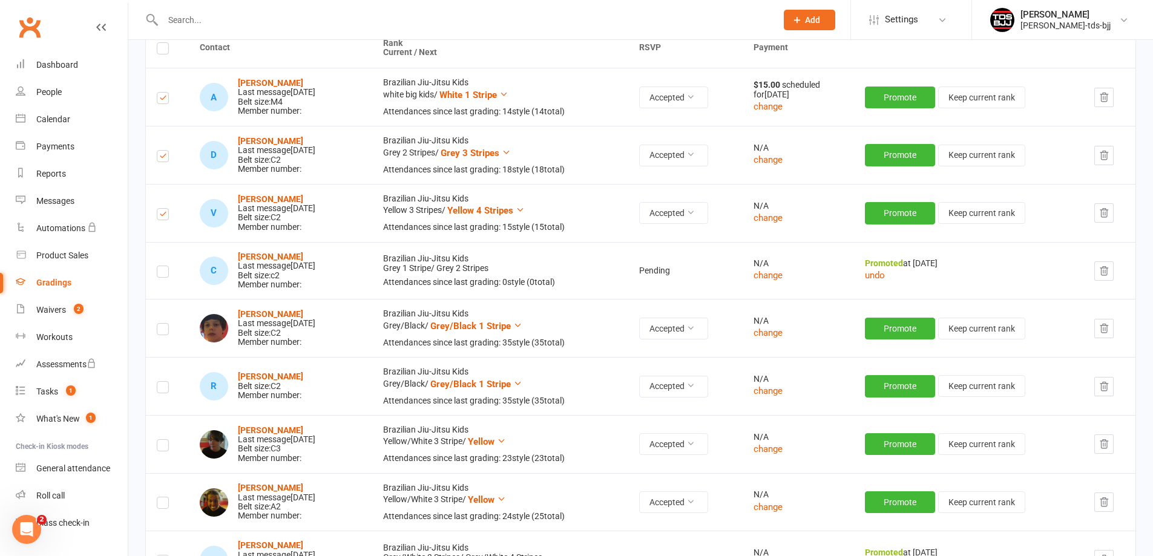
click at [160, 331] on label at bounding box center [163, 331] width 12 height 0
click at [160, 324] on input "checkbox" at bounding box center [163, 324] width 12 height 0
click at [158, 389] on label at bounding box center [163, 389] width 12 height 0
click at [158, 382] on input "checkbox" at bounding box center [163, 382] width 12 height 0
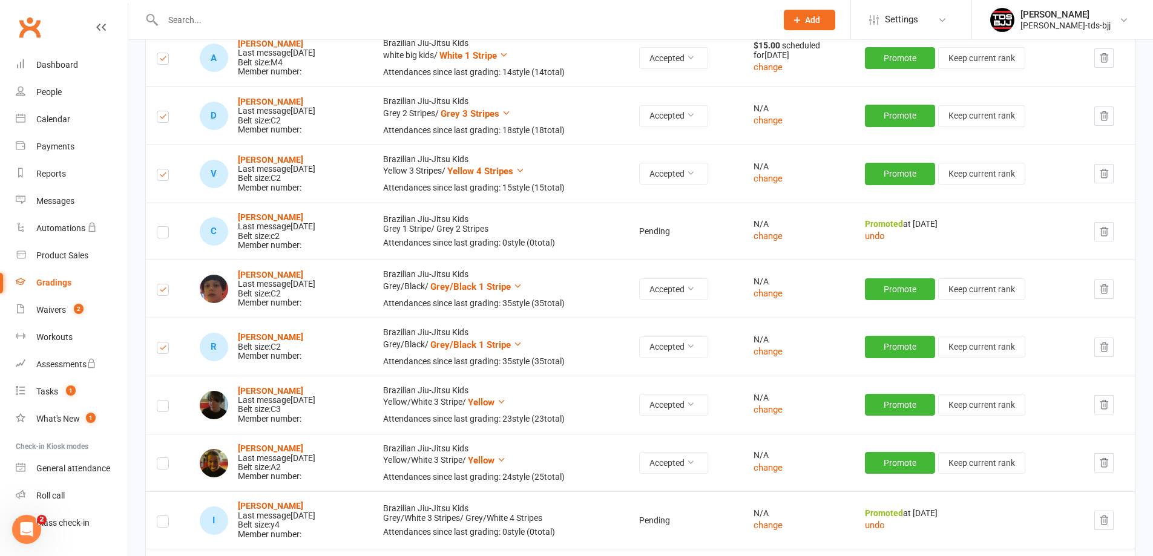
scroll to position [242, 0]
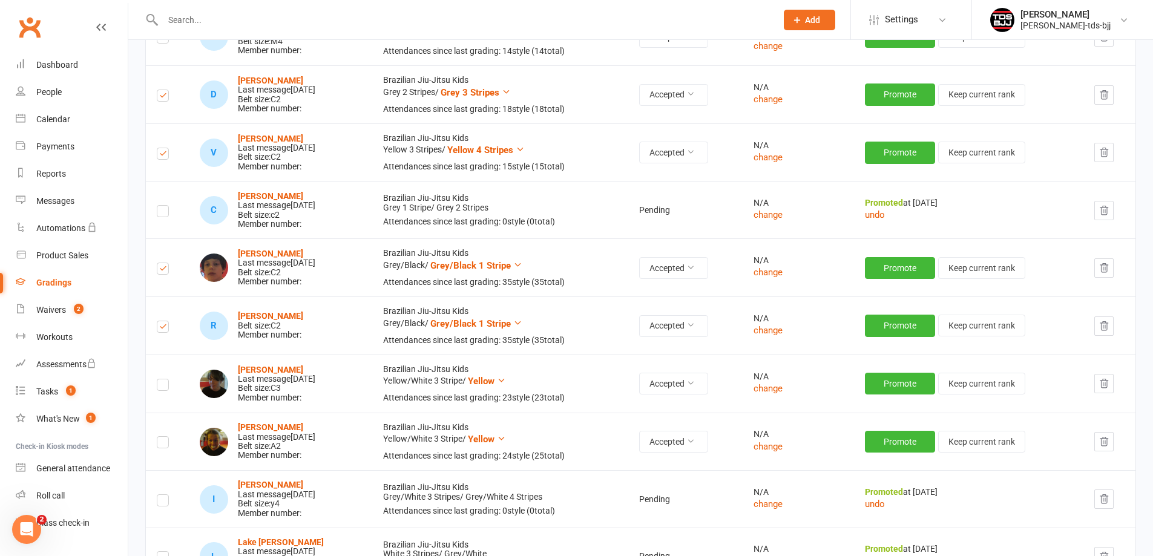
click at [160, 387] on label at bounding box center [163, 387] width 12 height 0
click at [160, 379] on input "checkbox" at bounding box center [163, 379] width 12 height 0
click at [163, 436] on td at bounding box center [167, 442] width 43 height 58
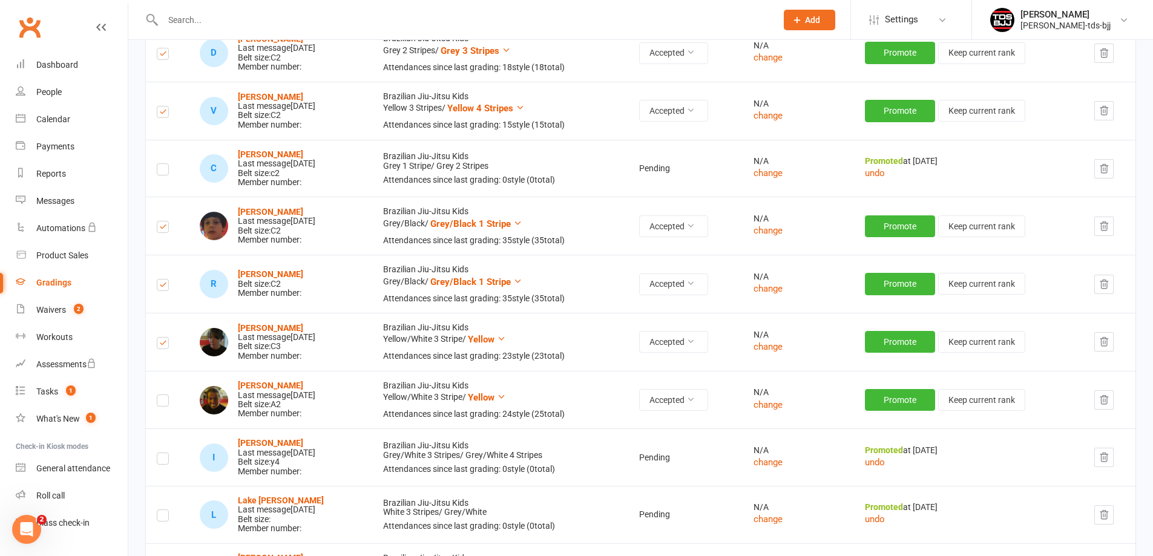
scroll to position [363, 0]
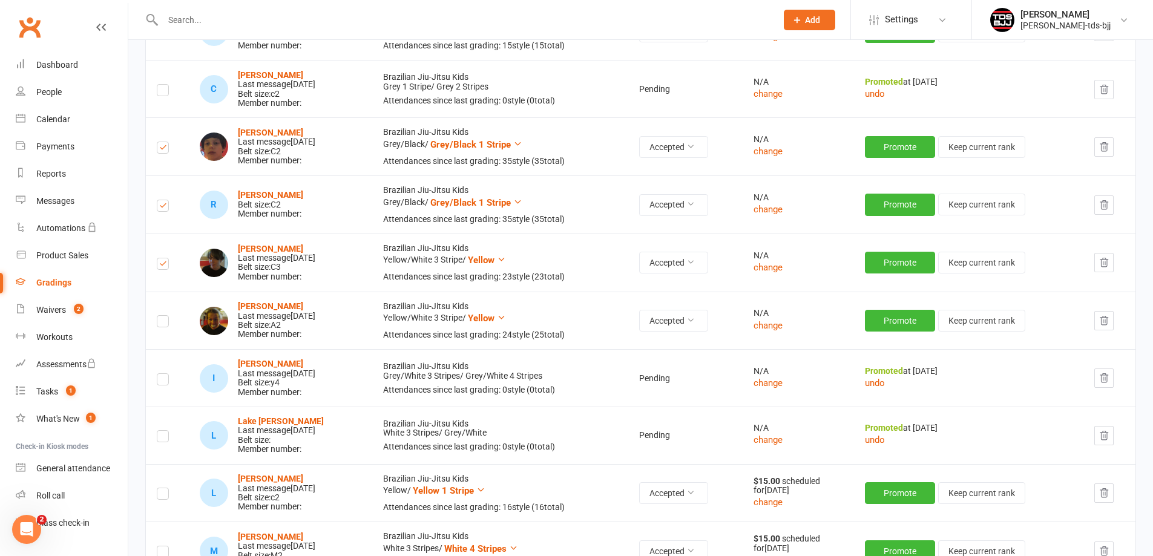
click at [161, 381] on label at bounding box center [163, 381] width 12 height 0
click at [161, 374] on input "checkbox" at bounding box center [163, 374] width 12 height 0
click at [165, 438] on label at bounding box center [163, 438] width 12 height 0
click at [165, 431] on input "checkbox" at bounding box center [163, 431] width 12 height 0
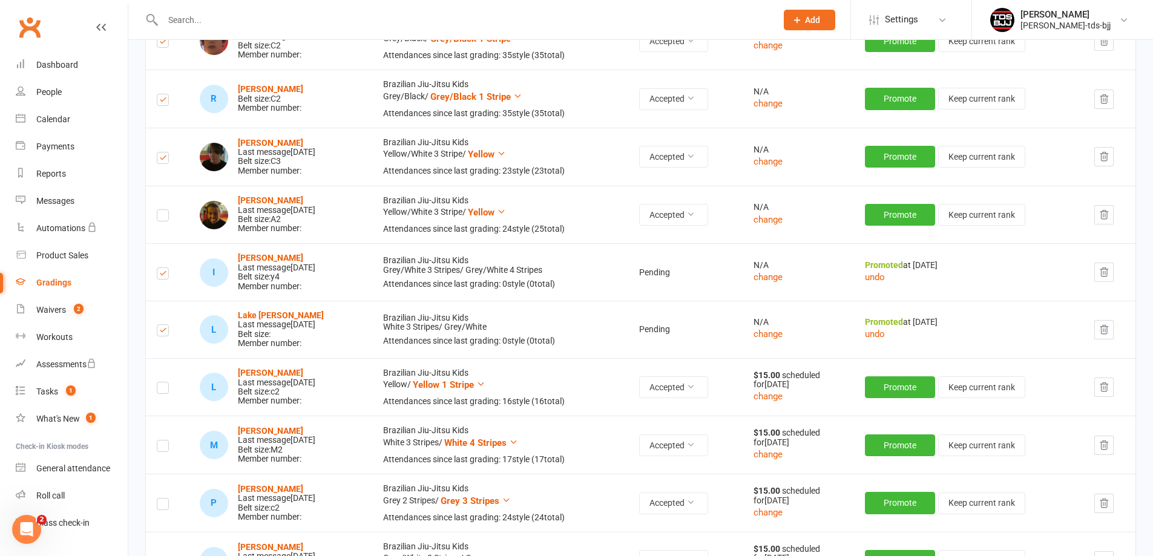
scroll to position [484, 0]
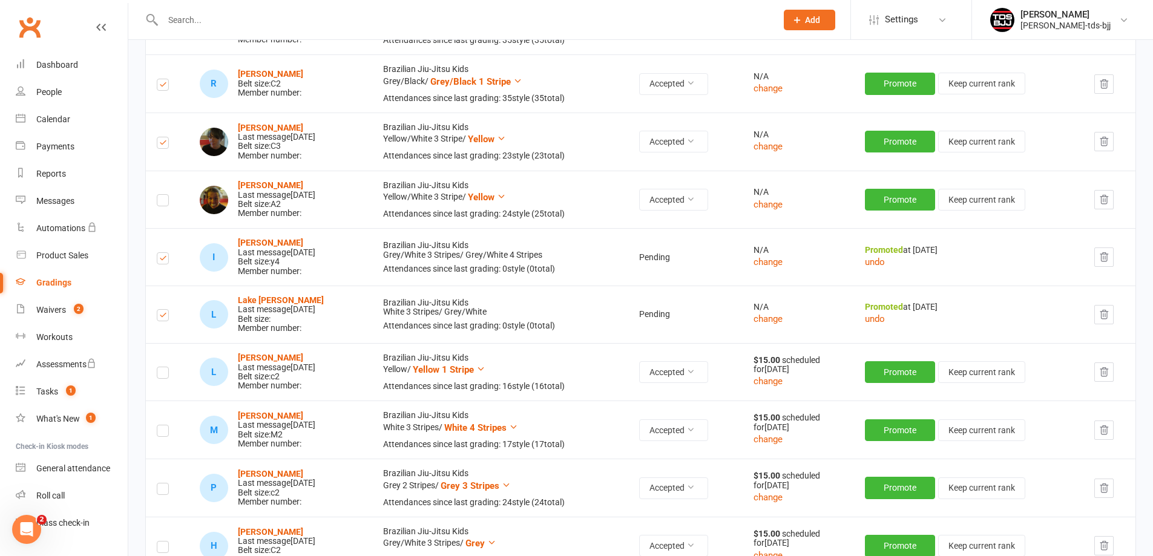
click at [158, 375] on label at bounding box center [163, 375] width 12 height 0
click at [158, 367] on input "checkbox" at bounding box center [163, 367] width 12 height 0
click at [164, 438] on td at bounding box center [167, 430] width 43 height 58
click at [163, 433] on label at bounding box center [163, 433] width 12 height 0
click at [163, 425] on input "checkbox" at bounding box center [163, 425] width 12 height 0
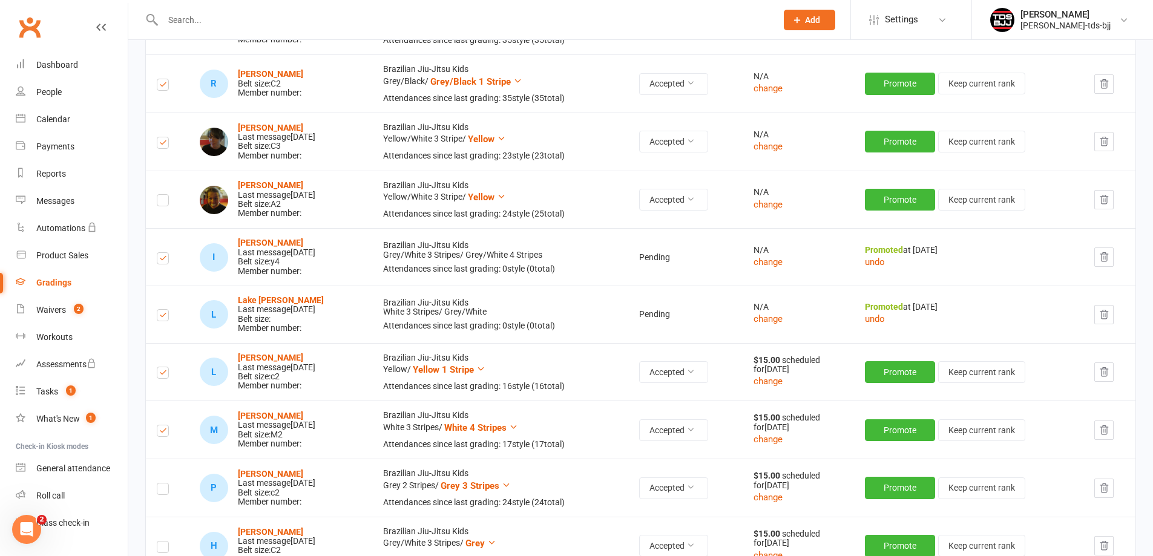
click at [157, 491] on label at bounding box center [163, 491] width 12 height 0
click at [157, 483] on input "checkbox" at bounding box center [163, 483] width 12 height 0
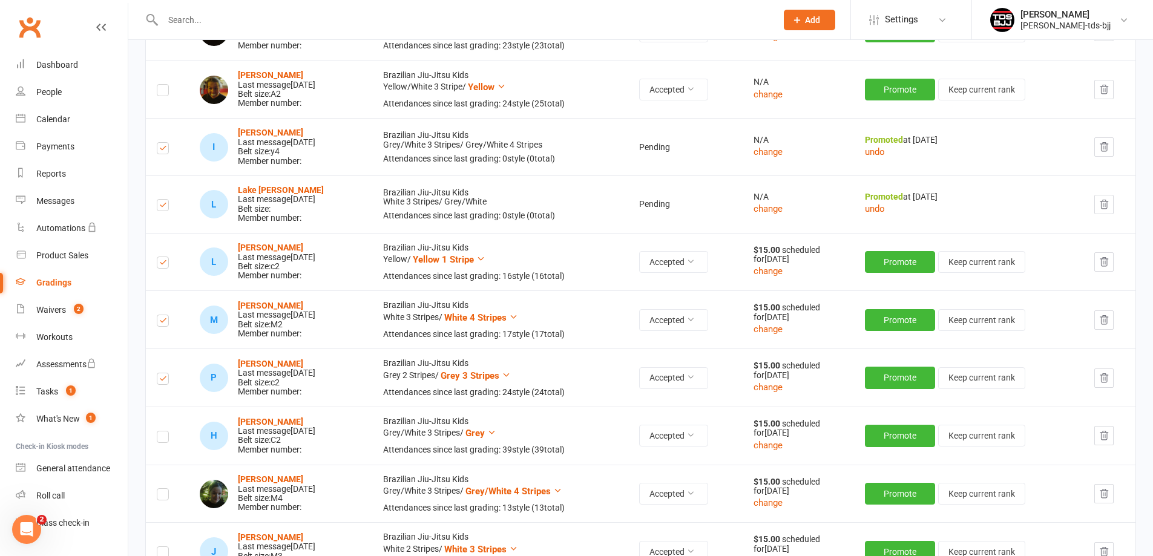
scroll to position [605, 0]
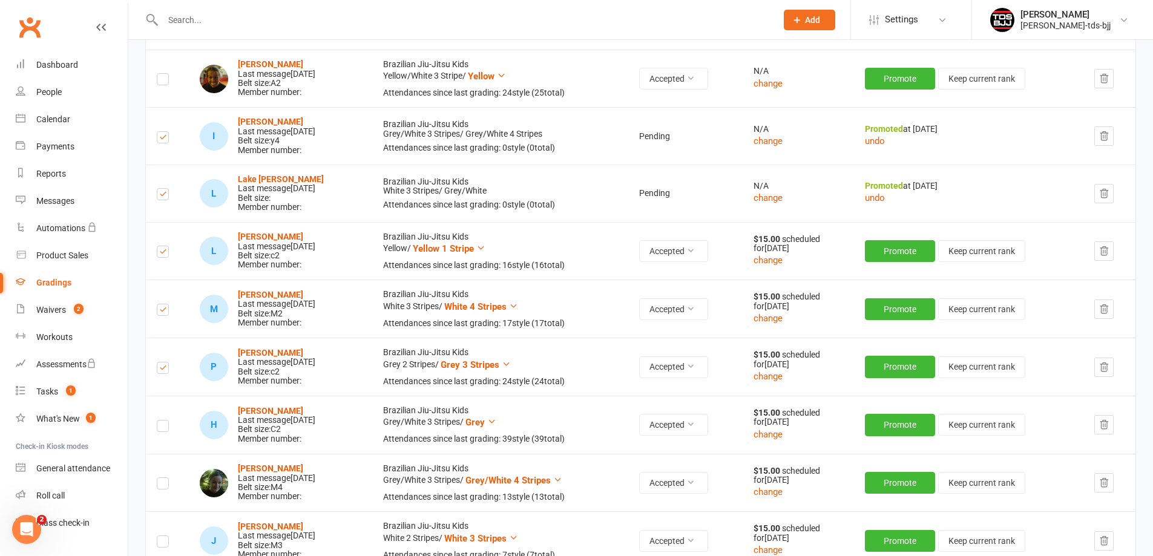
click at [162, 428] on label at bounding box center [163, 428] width 12 height 0
click at [162, 421] on input "checkbox" at bounding box center [163, 421] width 12 height 0
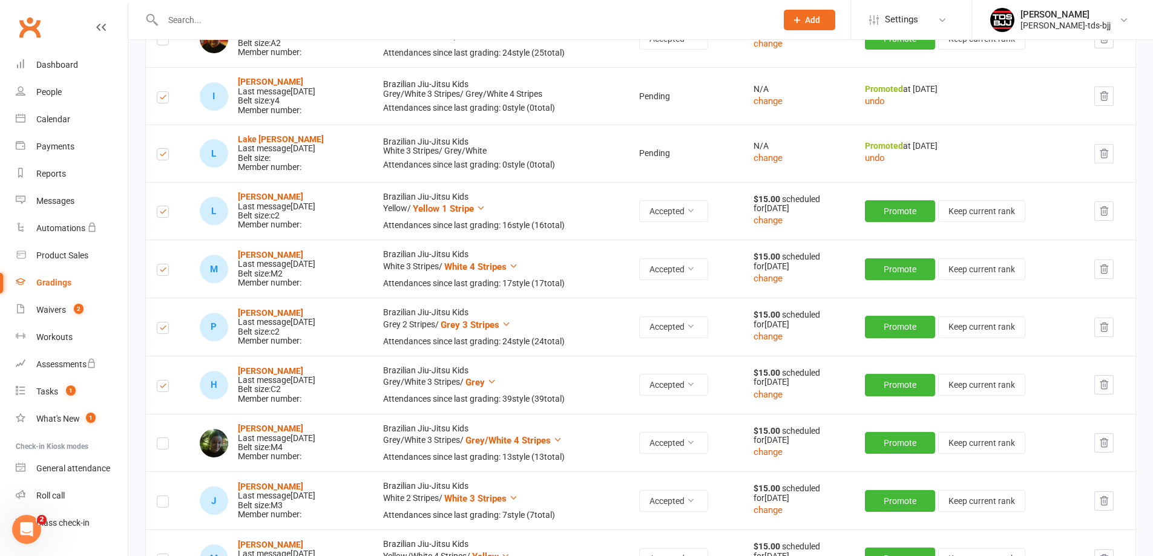
scroll to position [666, 0]
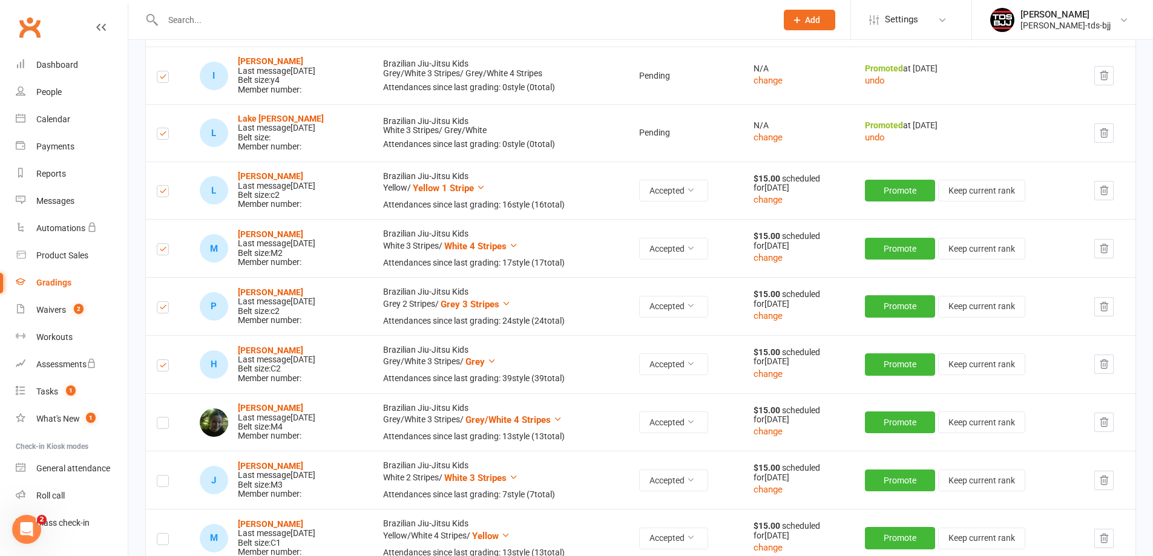
click at [165, 431] on td at bounding box center [167, 422] width 43 height 58
click at [162, 425] on label at bounding box center [163, 425] width 12 height 0
click at [162, 418] on input "checkbox" at bounding box center [163, 418] width 12 height 0
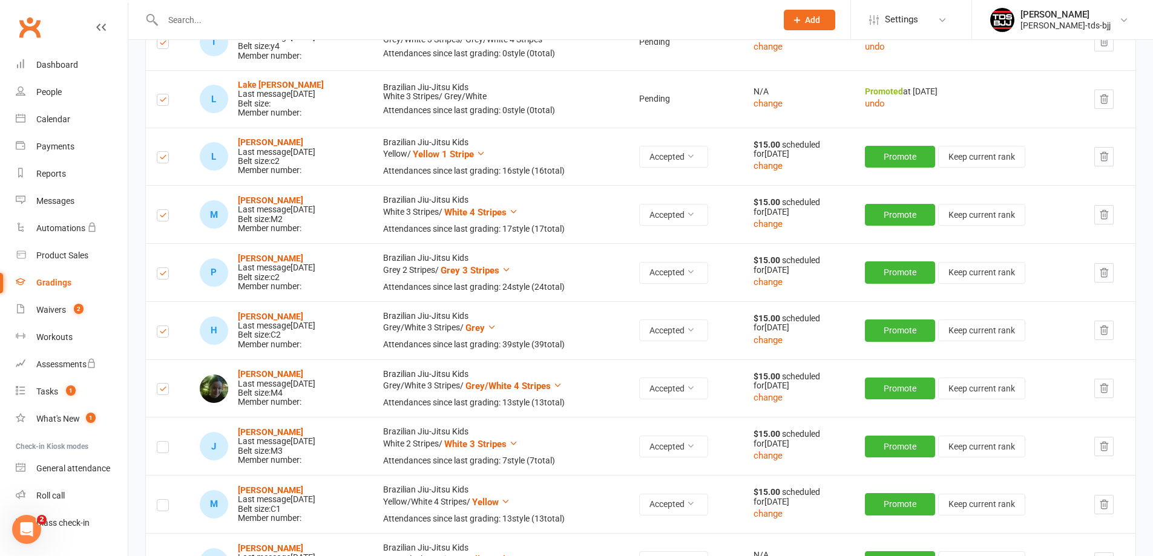
scroll to position [726, 0]
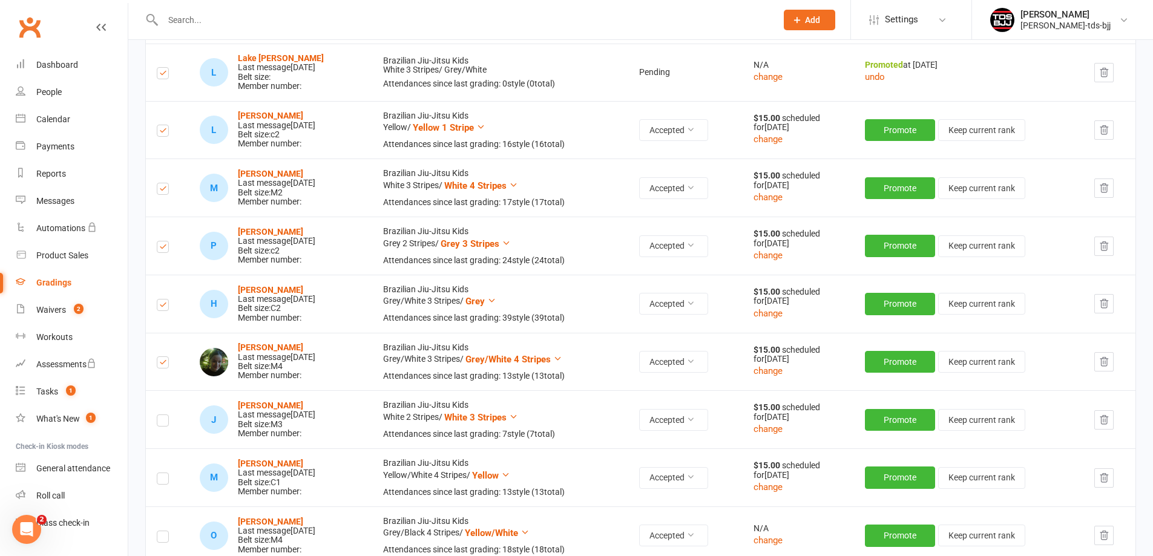
click at [160, 422] on label at bounding box center [163, 422] width 12 height 0
click at [160, 415] on input "checkbox" at bounding box center [163, 415] width 12 height 0
click at [161, 480] on label at bounding box center [163, 480] width 12 height 0
click at [161, 473] on input "checkbox" at bounding box center [163, 473] width 12 height 0
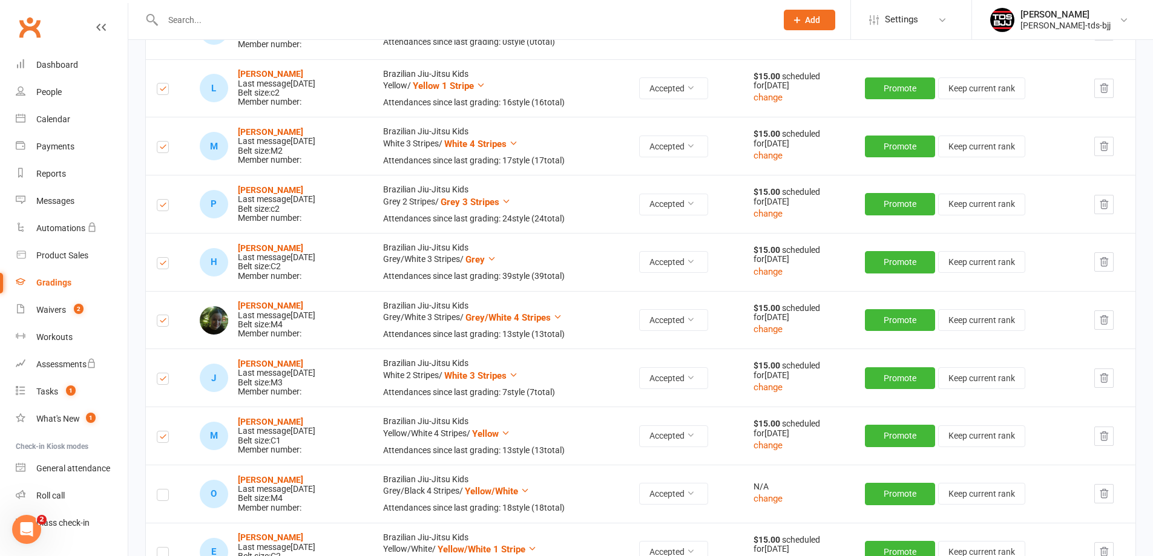
scroll to position [787, 0]
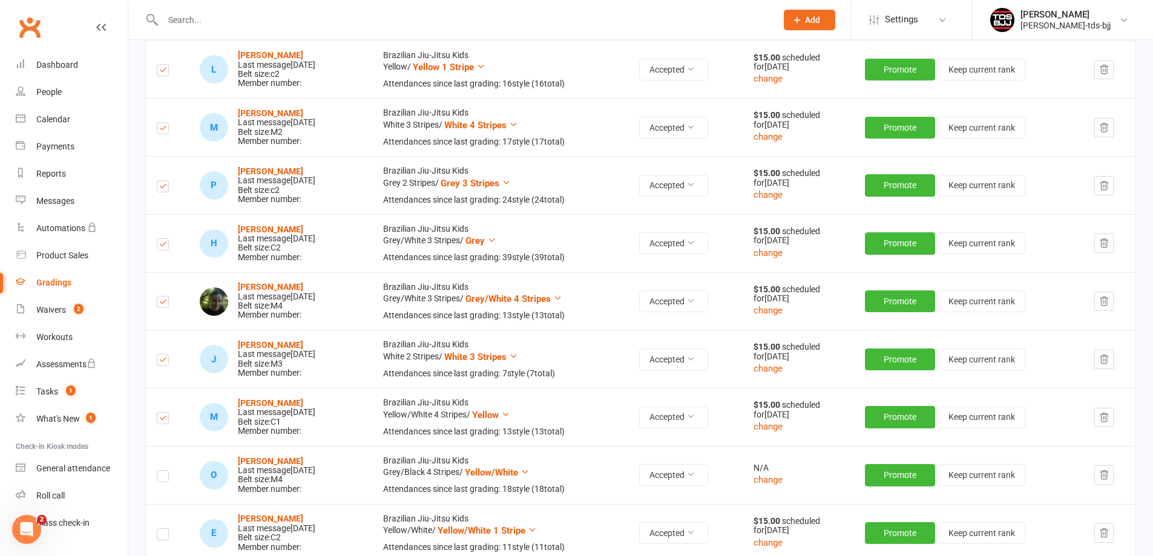
click at [162, 478] on label at bounding box center [163, 478] width 12 height 0
click at [162, 471] on input "checkbox" at bounding box center [163, 471] width 12 height 0
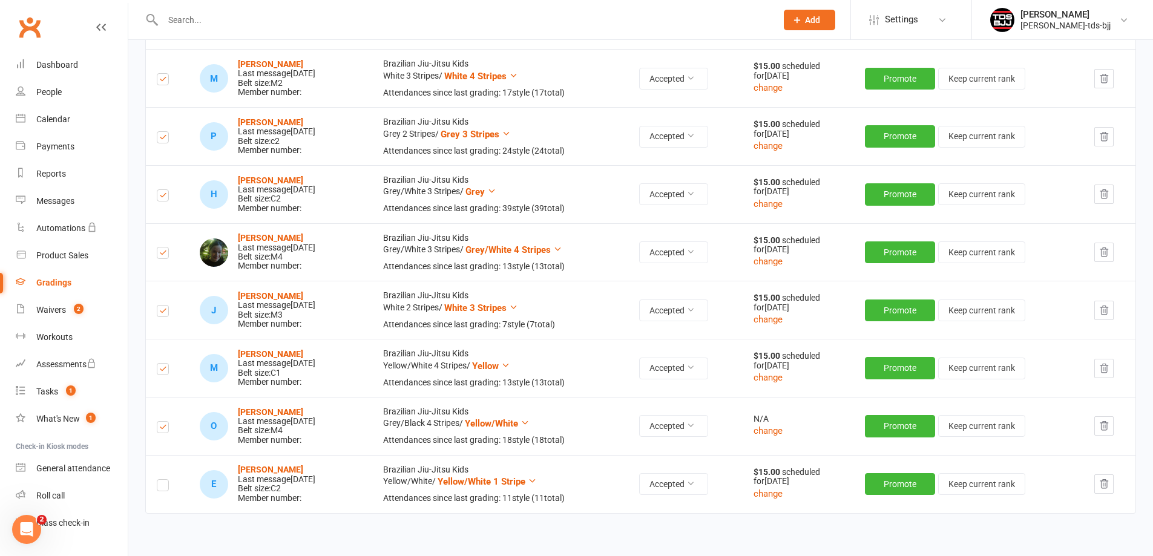
scroll to position [906, 0]
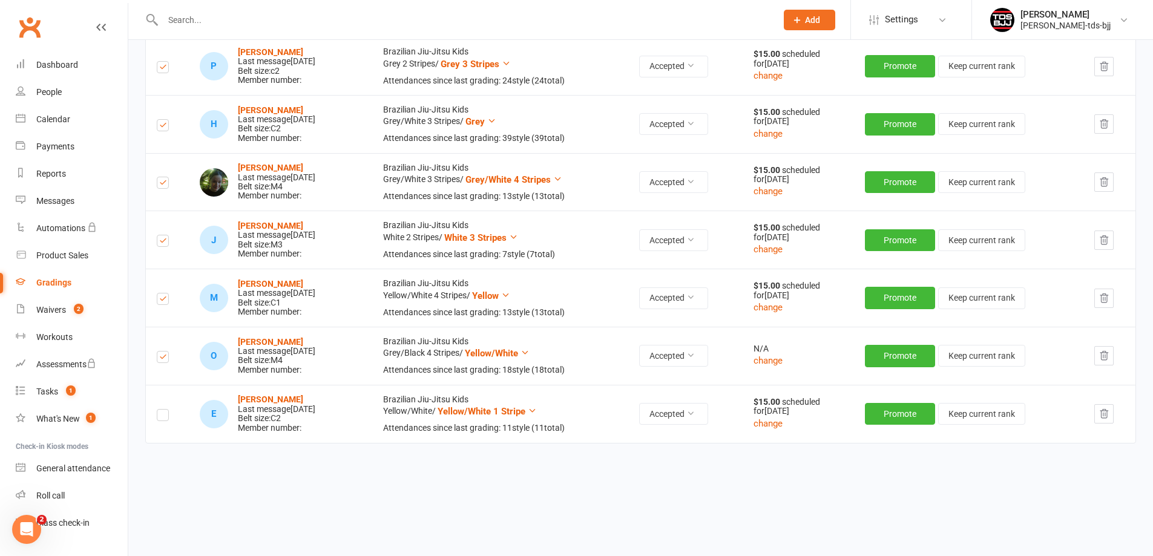
click at [162, 417] on label at bounding box center [163, 417] width 12 height 0
click at [162, 410] on input "checkbox" at bounding box center [163, 410] width 12 height 0
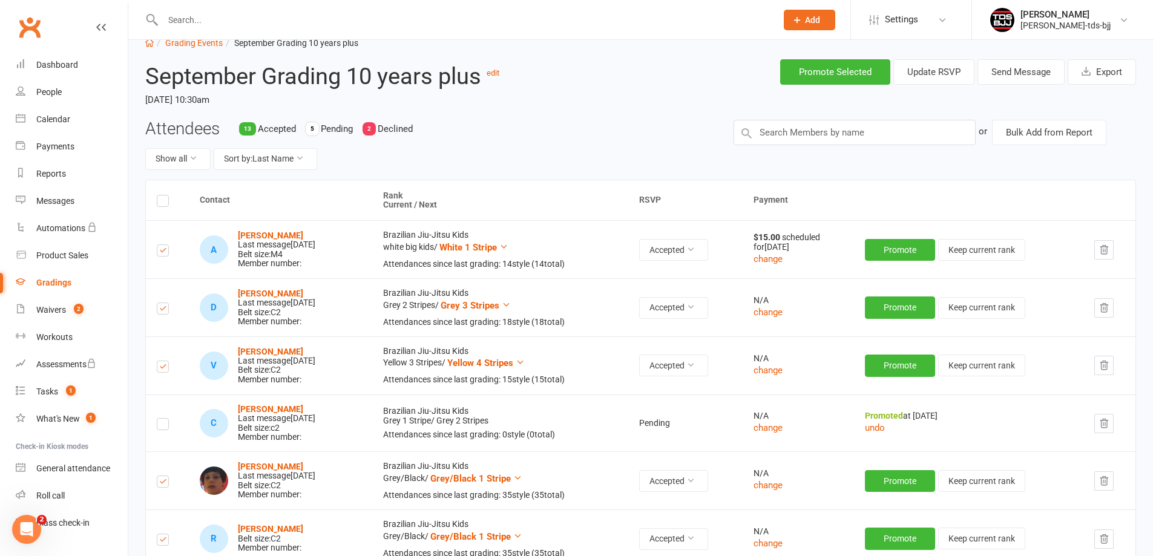
scroll to position [0, 0]
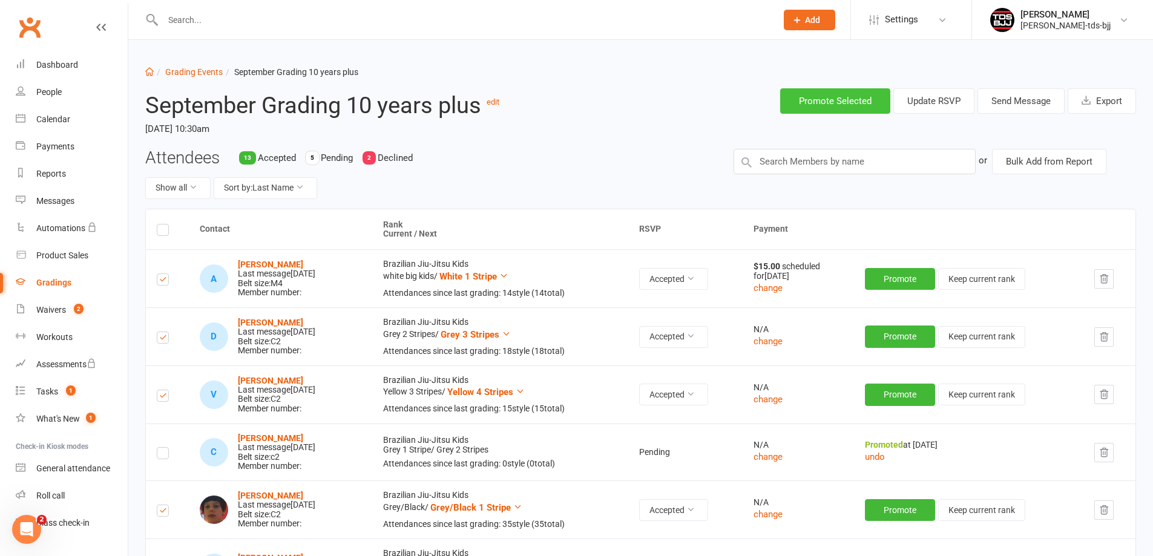
click at [834, 103] on button "Promote Selected" at bounding box center [835, 100] width 110 height 25
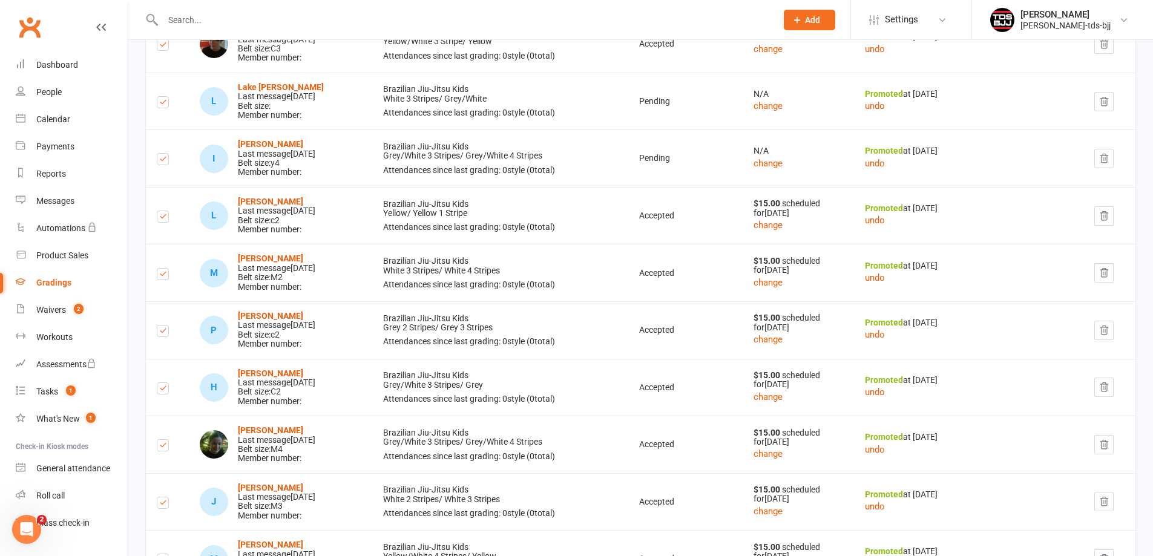
scroll to position [406, 0]
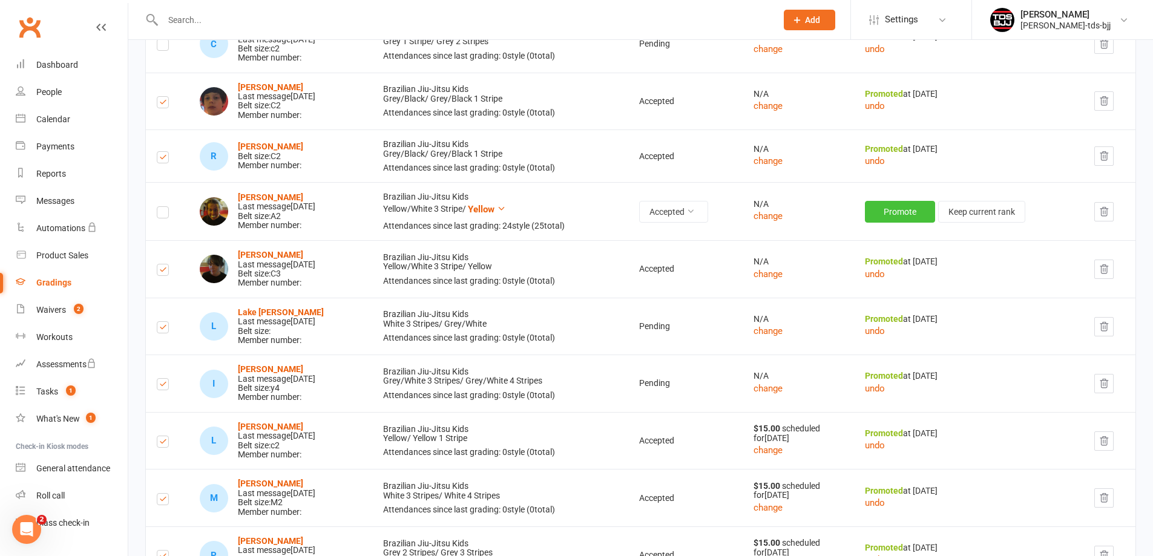
click at [909, 215] on button "Promote" at bounding box center [900, 212] width 70 height 22
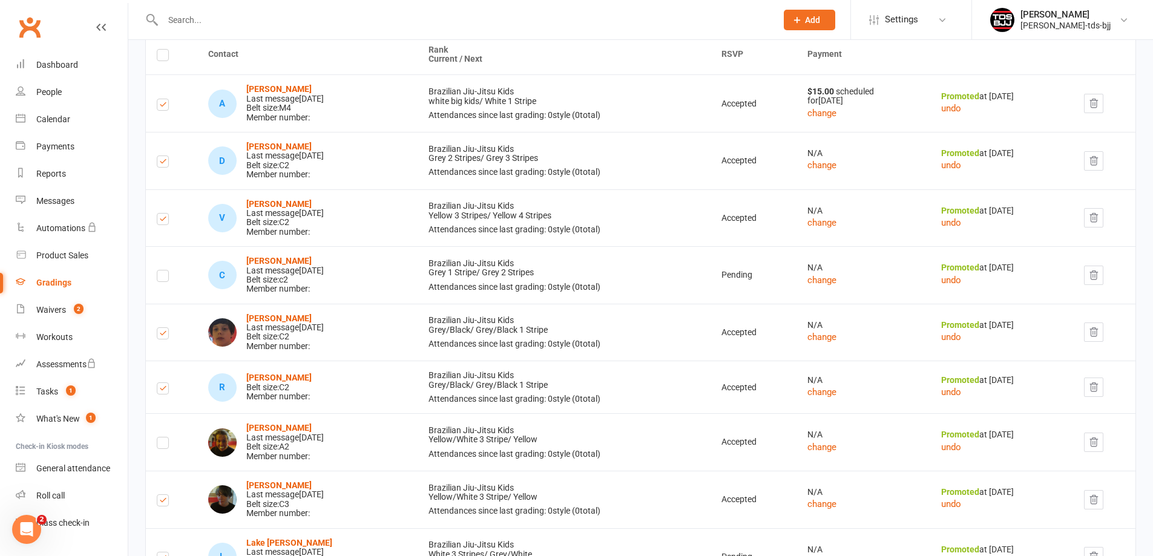
scroll to position [0, 0]
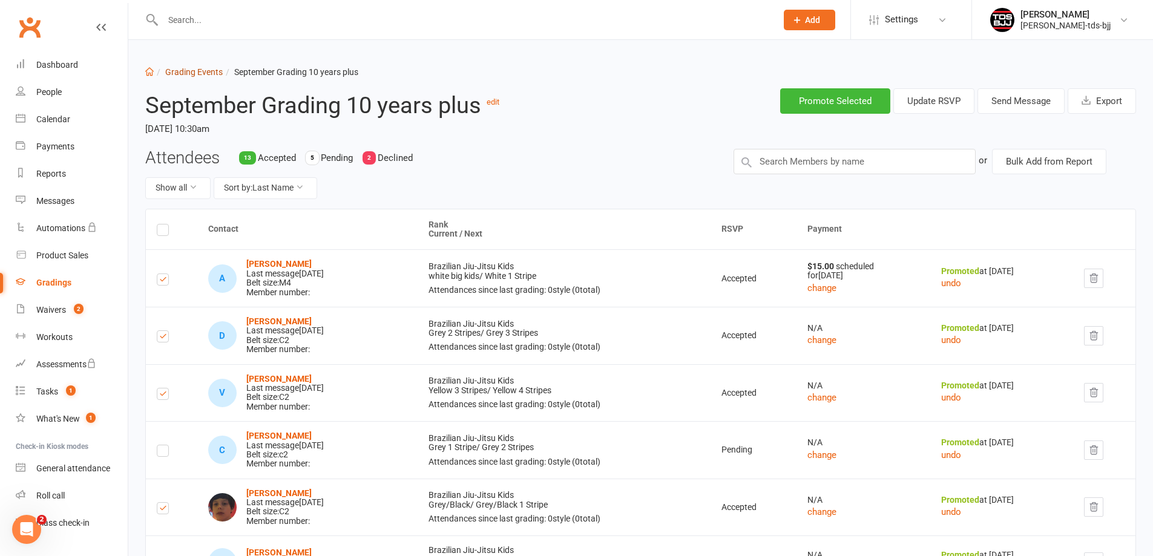
click at [184, 70] on link "Grading Events" at bounding box center [193, 72] width 57 height 10
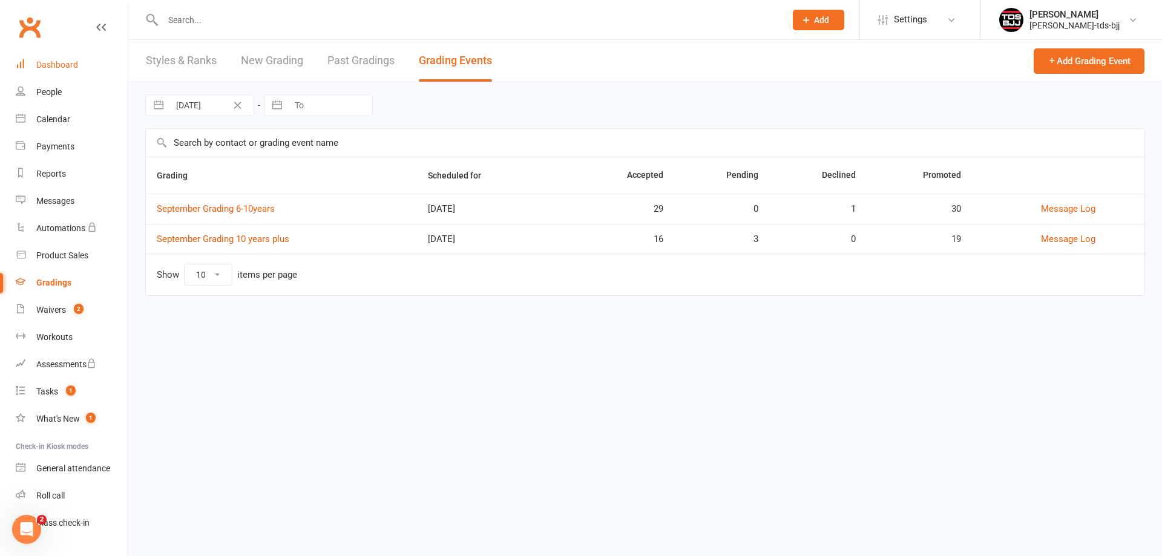
click at [51, 67] on div "Dashboard" at bounding box center [57, 65] width 42 height 10
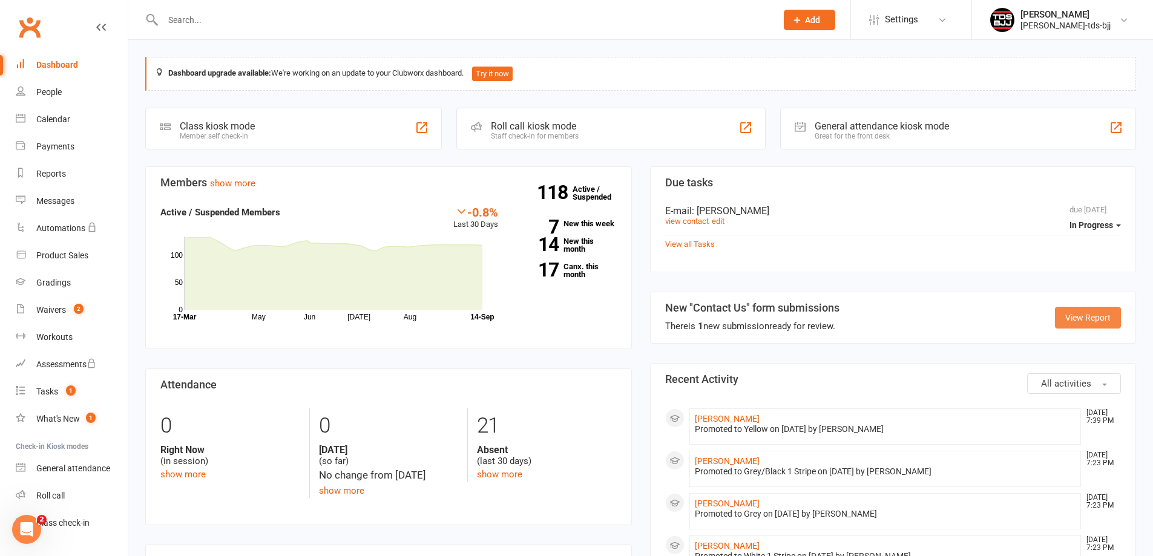
click at [1100, 319] on link "View Report" at bounding box center [1088, 318] width 66 height 22
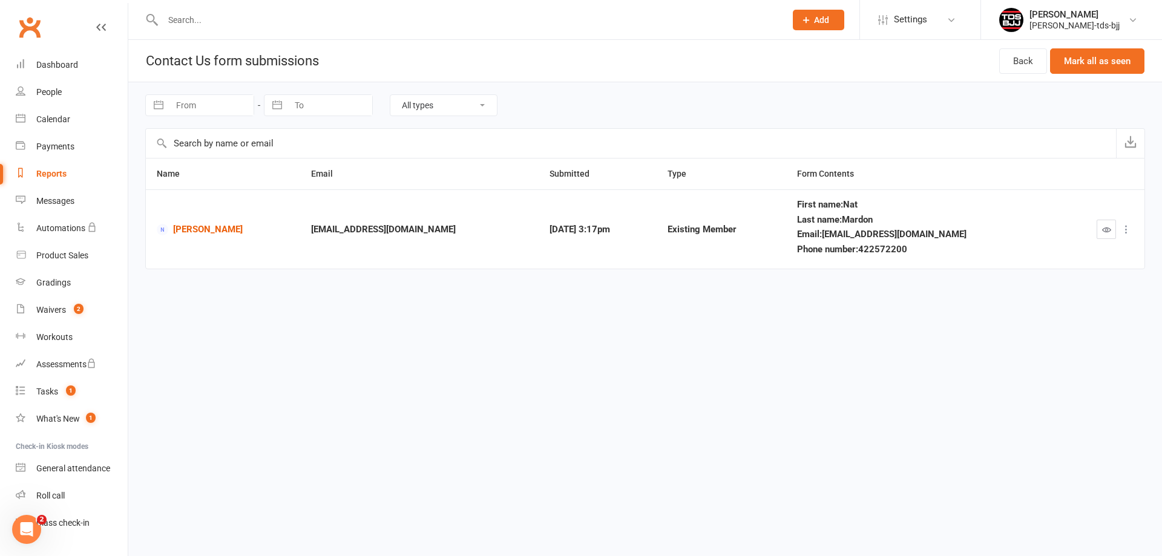
drag, startPoint x: 1106, startPoint y: 227, endPoint x: 1017, endPoint y: 179, distance: 101.8
click at [1017, 179] on table "Name Email Submitted Type Form Contents [PERSON_NAME] [EMAIL_ADDRESS][DOMAIN_NA…" at bounding box center [645, 213] width 1000 height 111
click at [213, 228] on link "[PERSON_NAME]" at bounding box center [223, 229] width 133 height 11
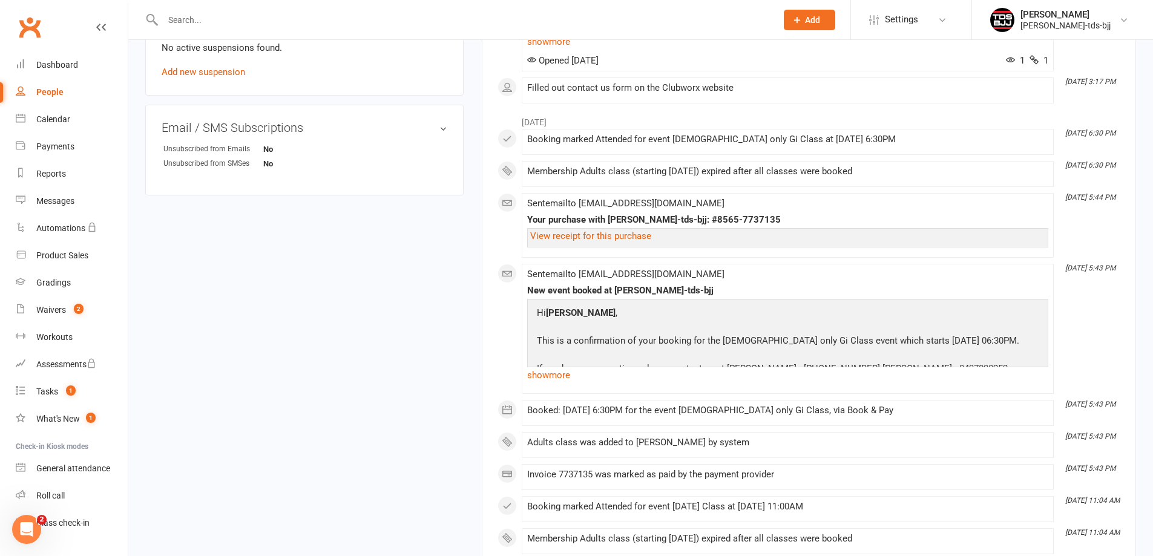
scroll to position [787, 0]
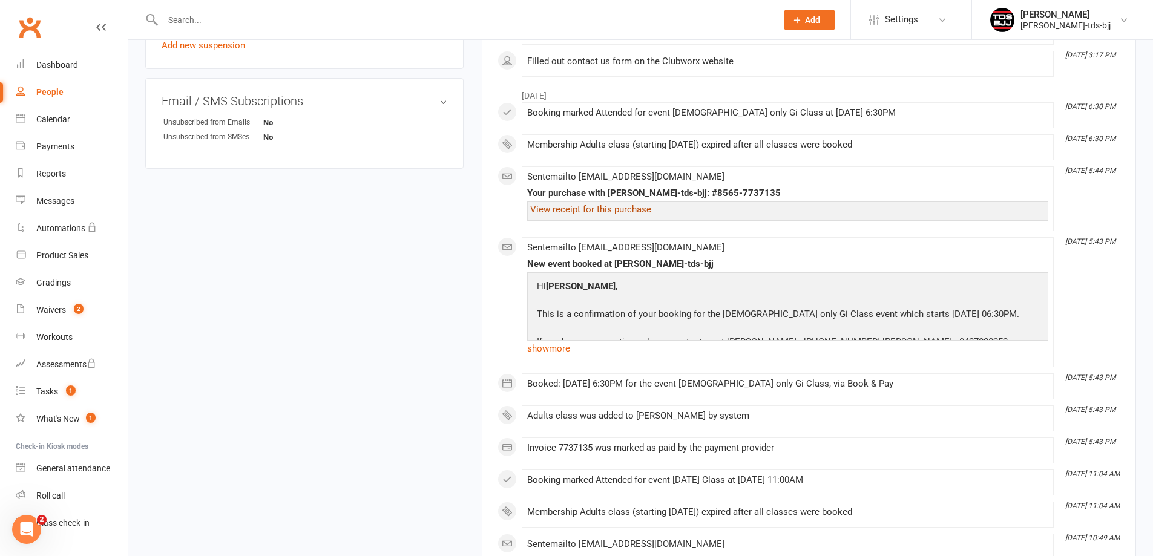
click at [612, 215] on link "View receipt for this purchase" at bounding box center [590, 209] width 121 height 11
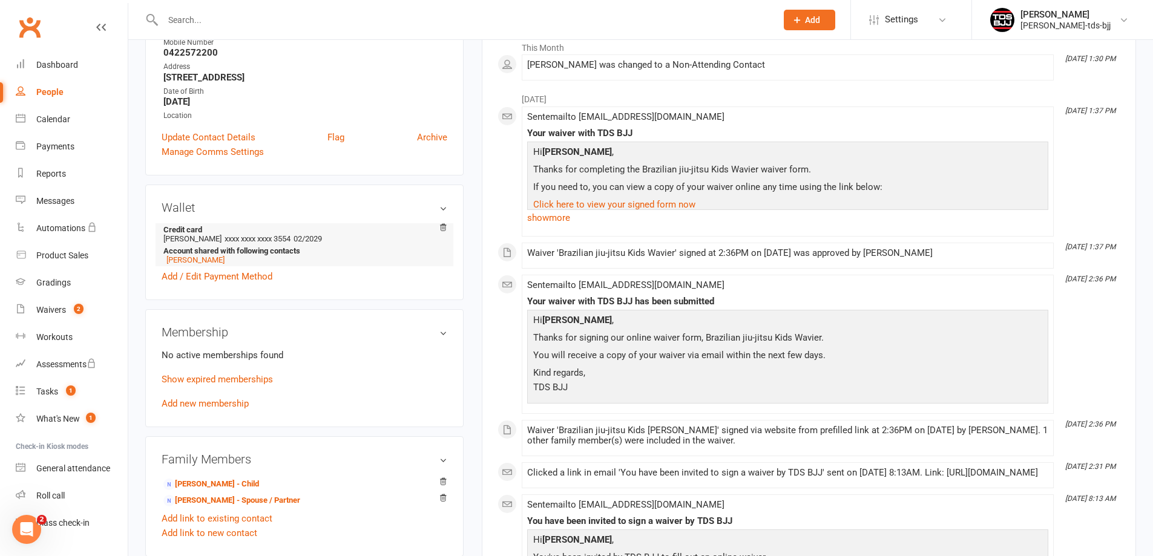
scroll to position [0, 0]
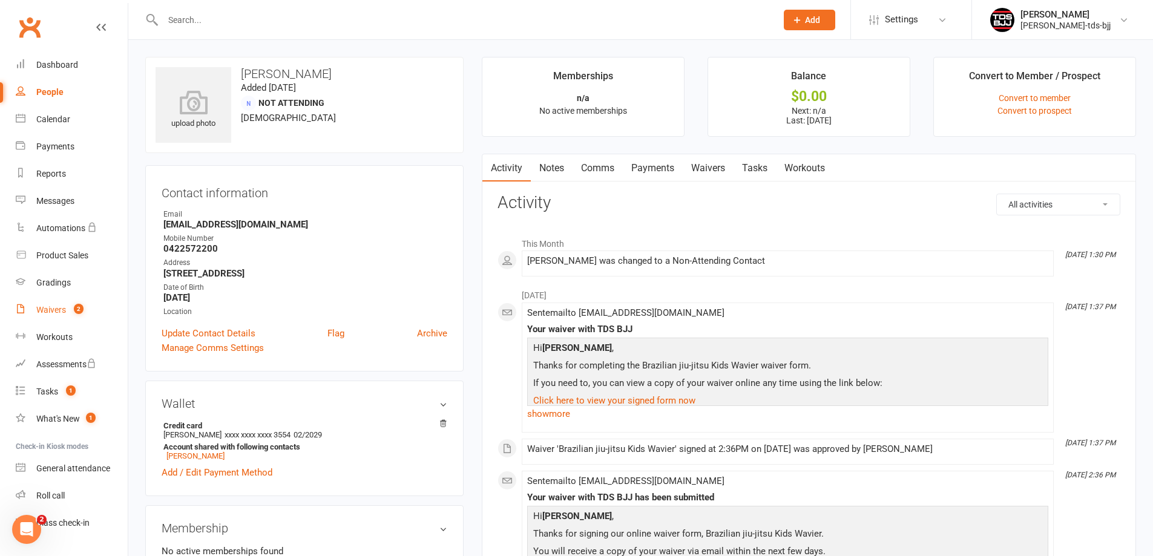
click at [51, 306] on div "Waivers" at bounding box center [51, 310] width 30 height 10
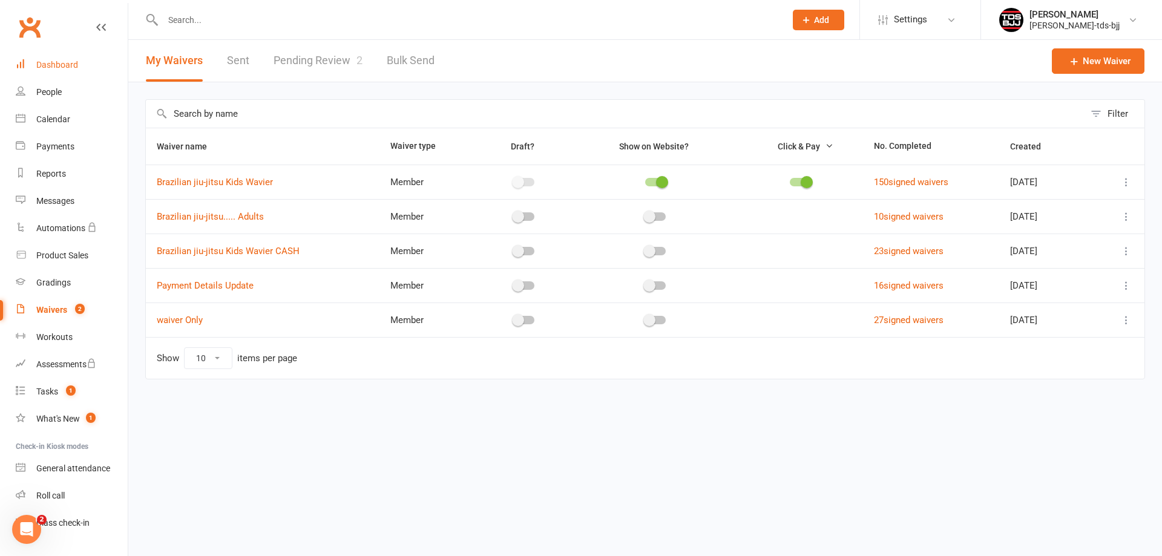
click at [45, 65] on div "Dashboard" at bounding box center [57, 65] width 42 height 10
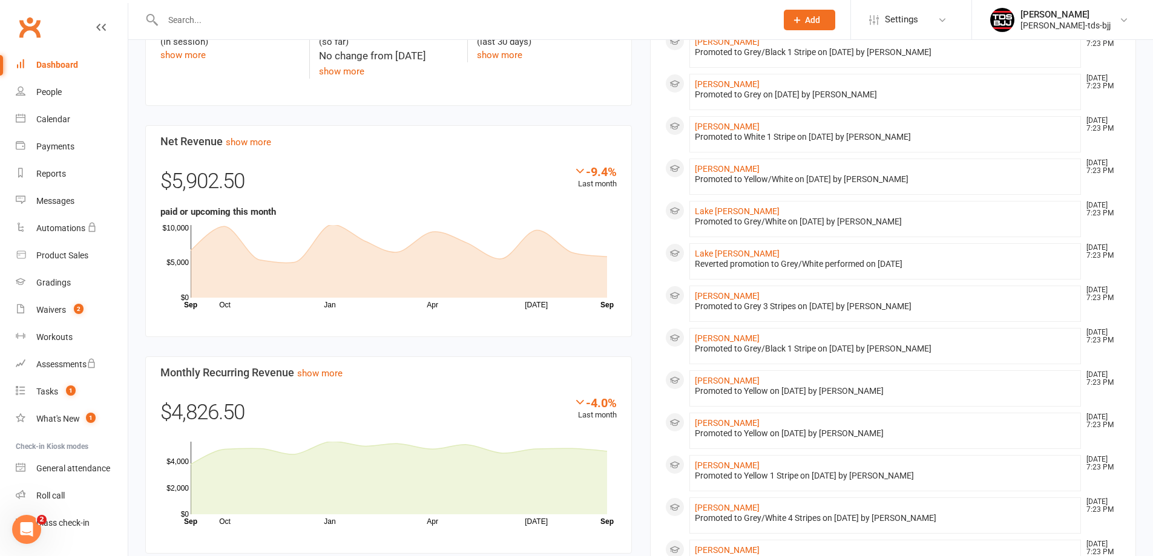
scroll to position [424, 0]
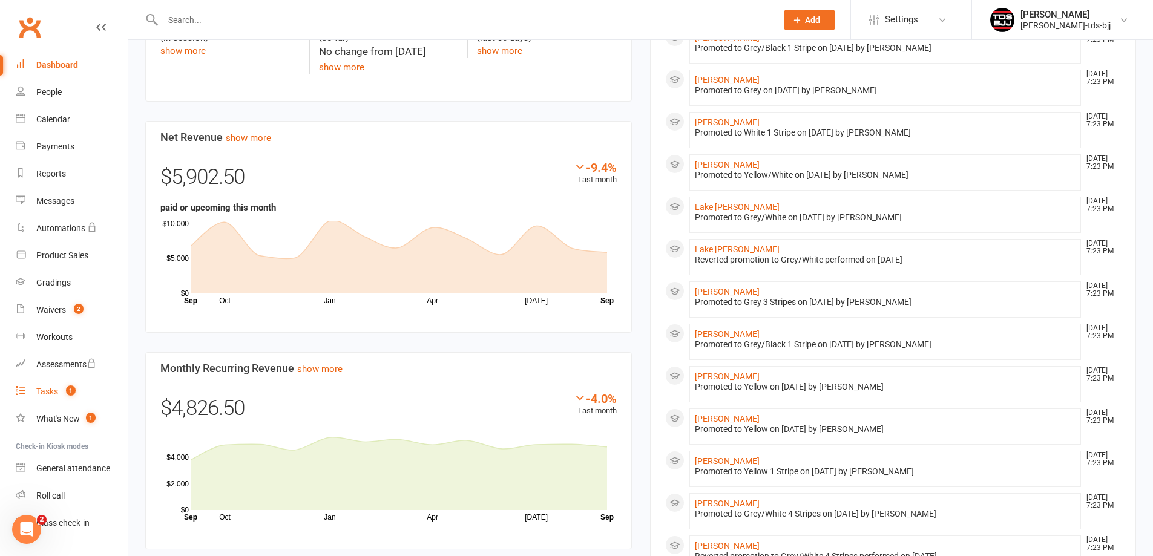
click at [51, 390] on div "Tasks" at bounding box center [47, 392] width 22 height 10
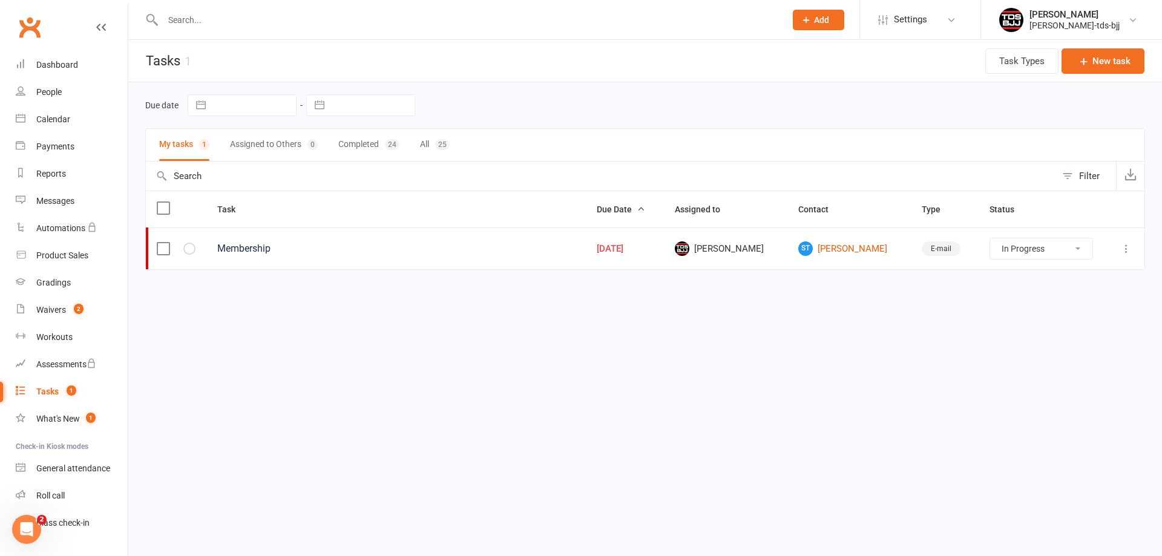
click at [1078, 251] on select "Not Started In Progress Waiting Complete" at bounding box center [1041, 248] width 102 height 21
click at [990, 238] on select "Not Started In Progress Waiting Complete" at bounding box center [1041, 248] width 102 height 21
select select "started"
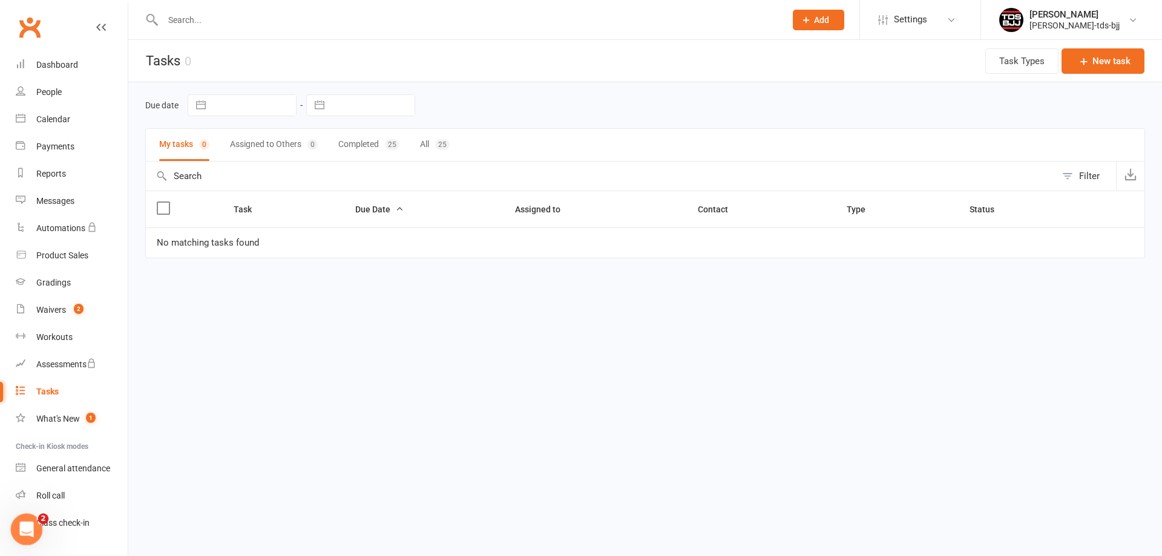
click at [31, 523] on icon "Open Intercom Messenger" at bounding box center [25, 528] width 20 height 20
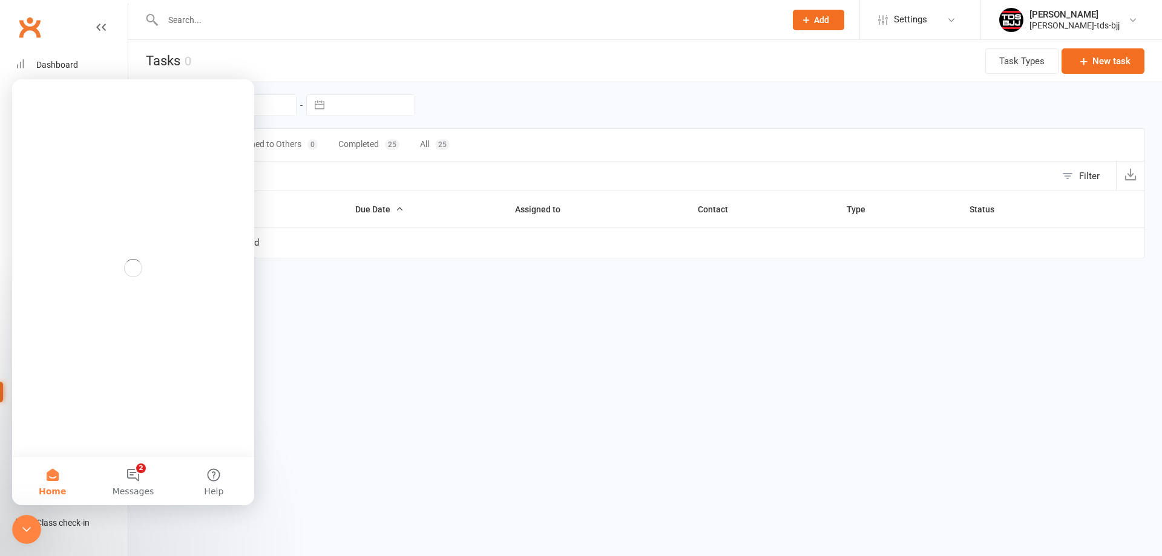
click at [136, 475] on button "2 Messages" at bounding box center [133, 481] width 80 height 48
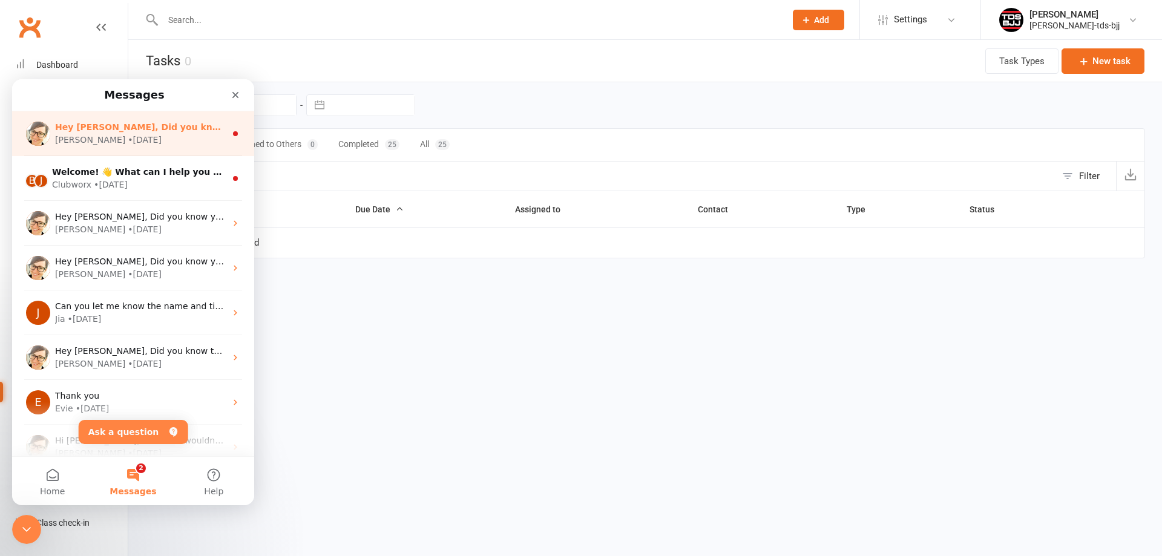
click at [167, 134] on div "[PERSON_NAME] • [DATE]" at bounding box center [140, 140] width 171 height 13
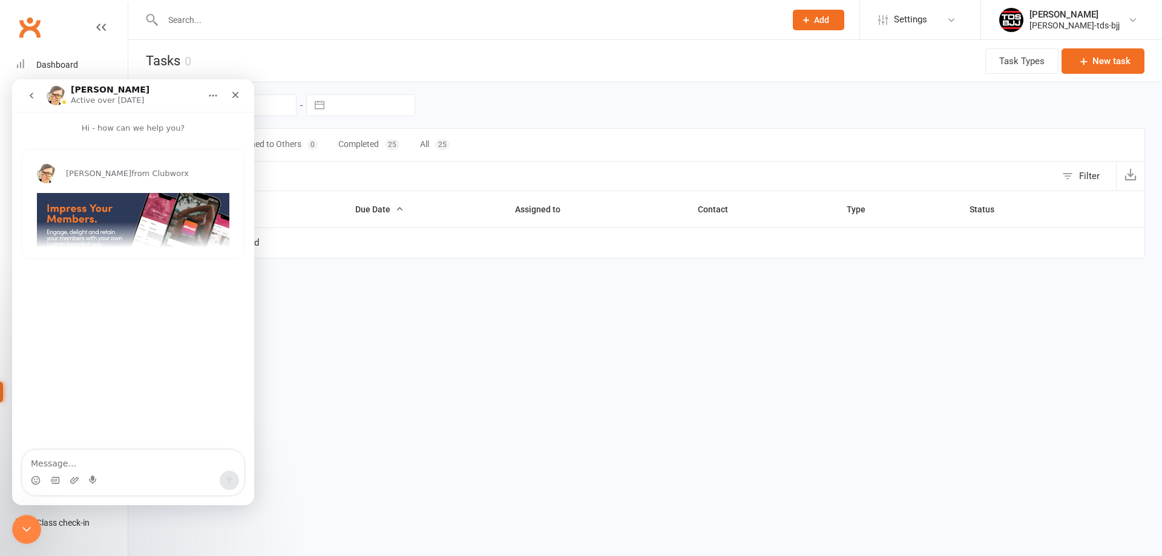
click at [34, 98] on icon "go back" at bounding box center [32, 96] width 10 height 10
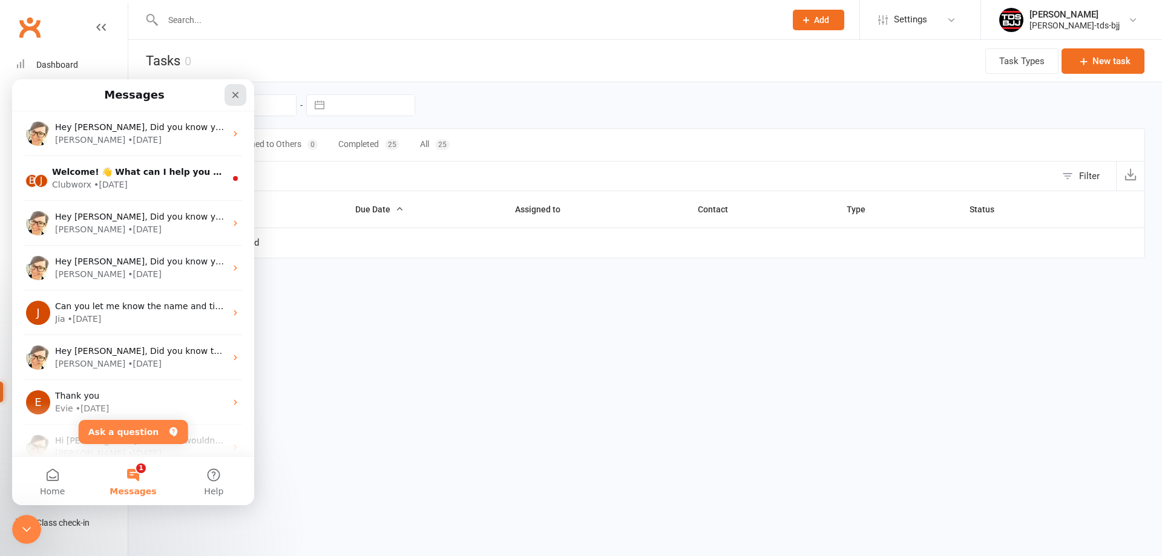
click at [235, 94] on icon "Close" at bounding box center [236, 95] width 10 height 10
